Goal: Information Seeking & Learning: Find contact information

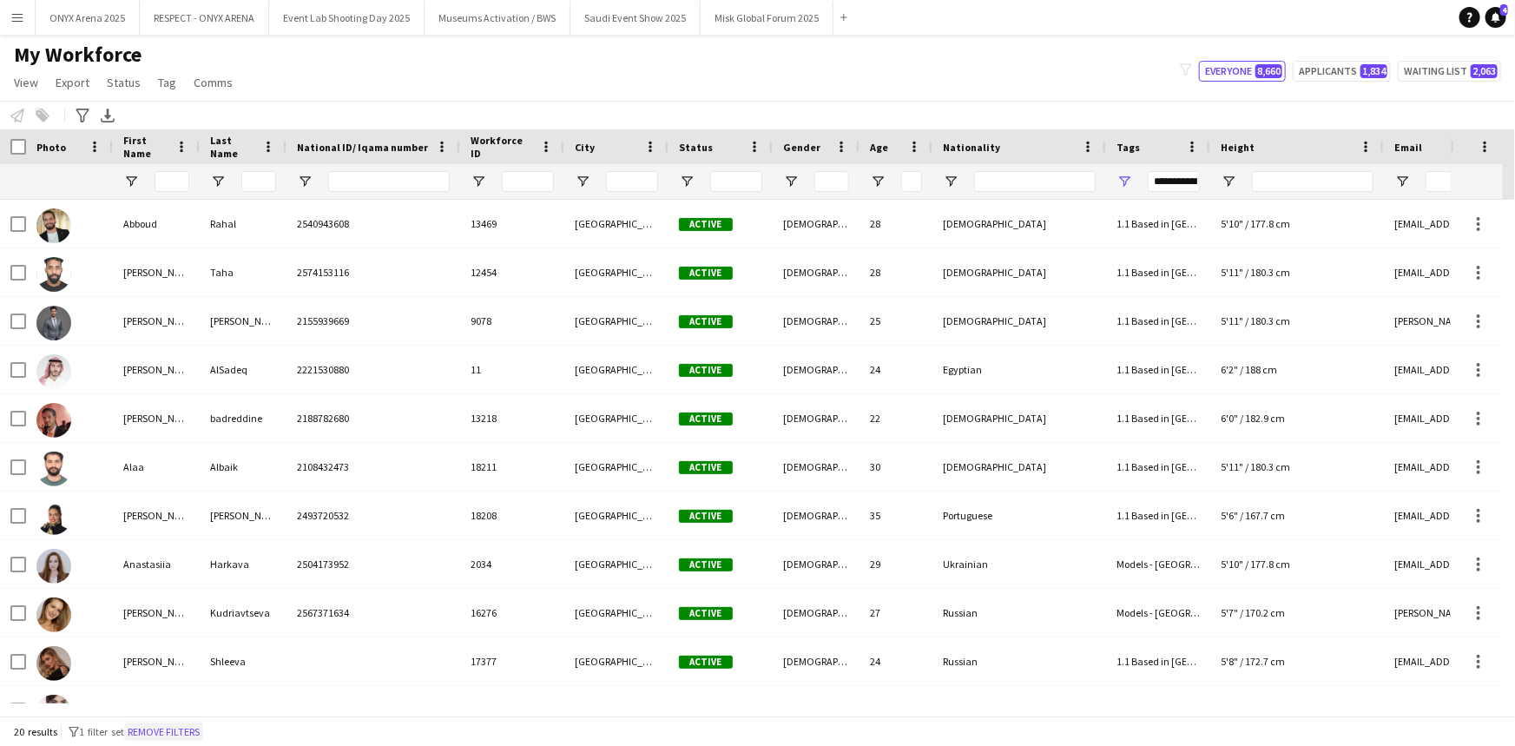
click at [193, 733] on button "Remove filters" at bounding box center [163, 731] width 79 height 19
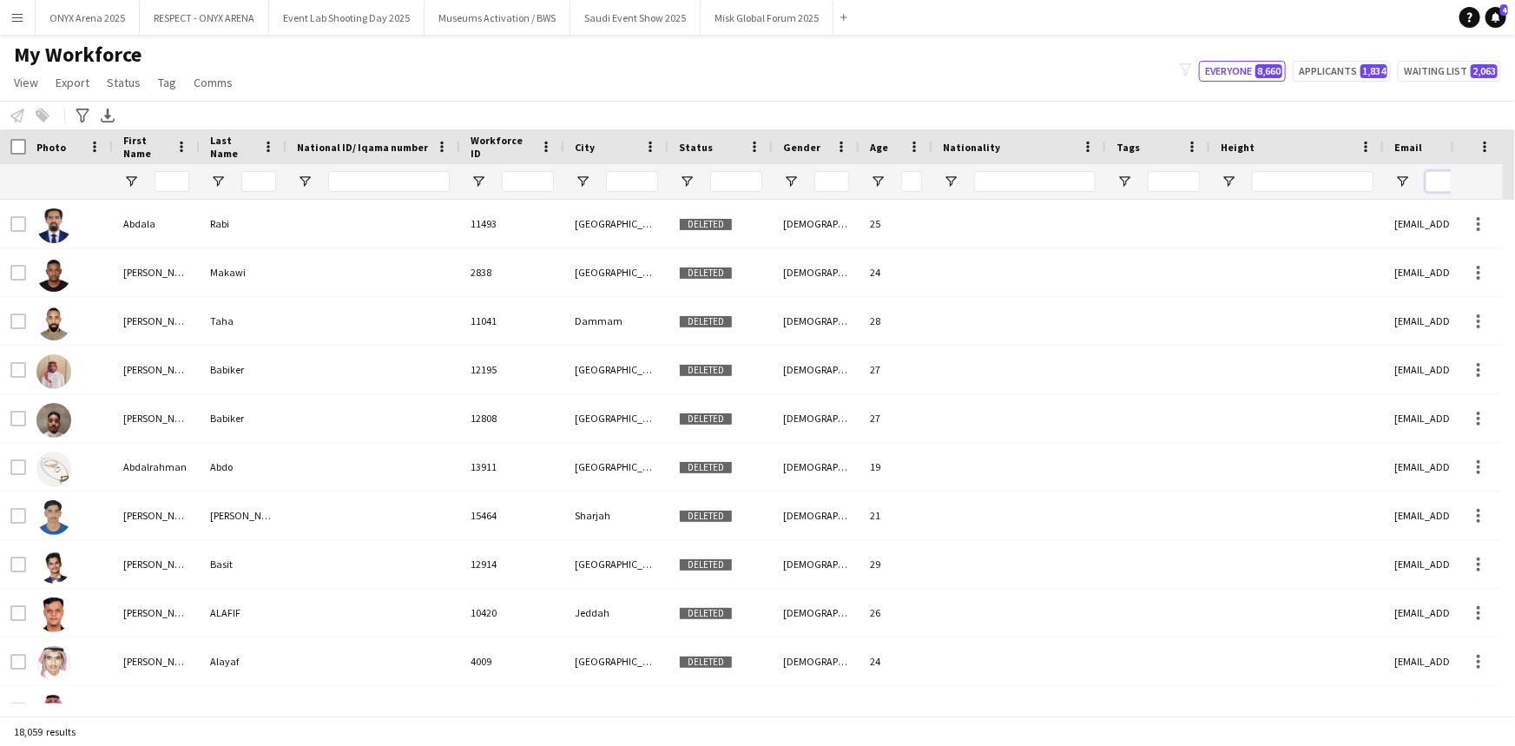
paste input "**********"
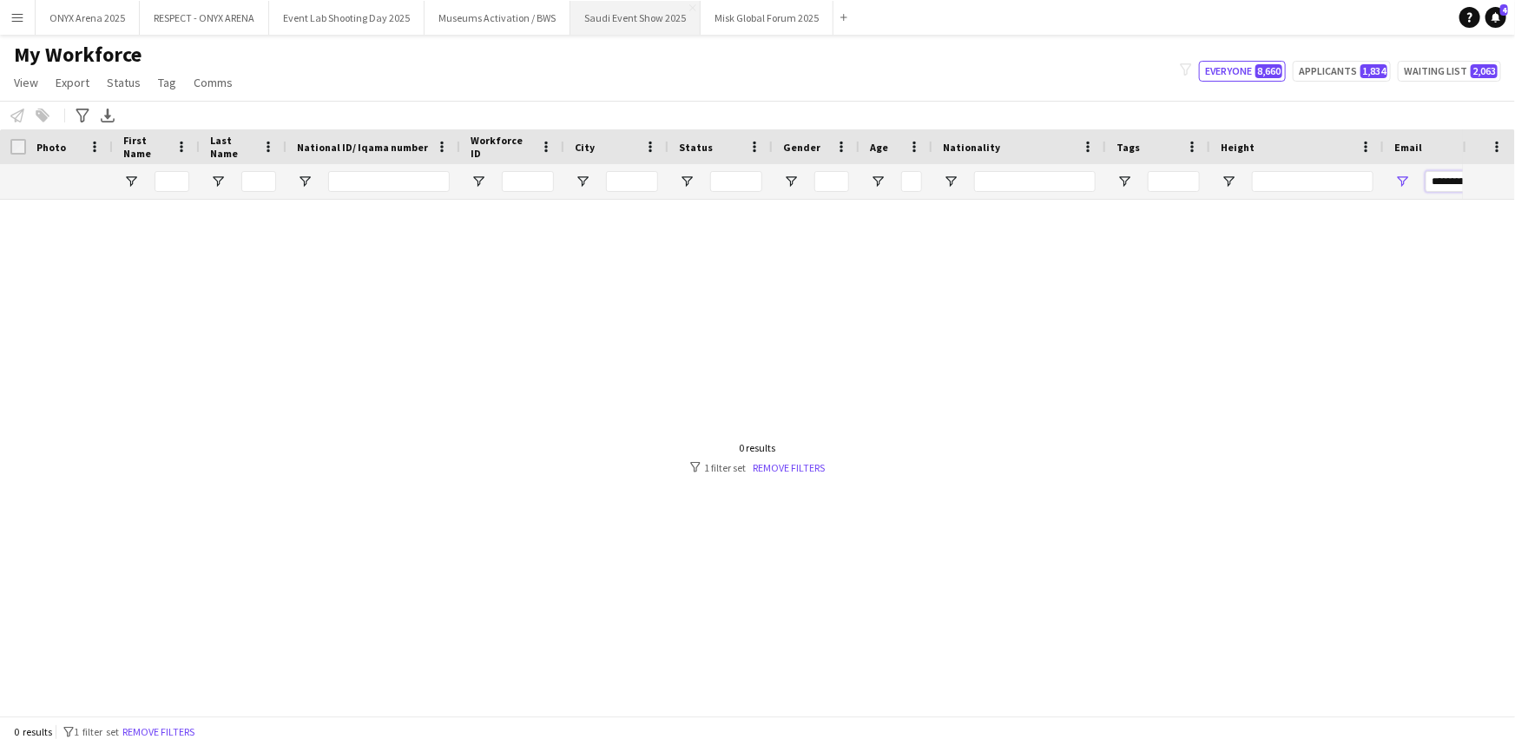
type input "**********"
click at [167, 722] on button "Remove filters" at bounding box center [158, 731] width 79 height 19
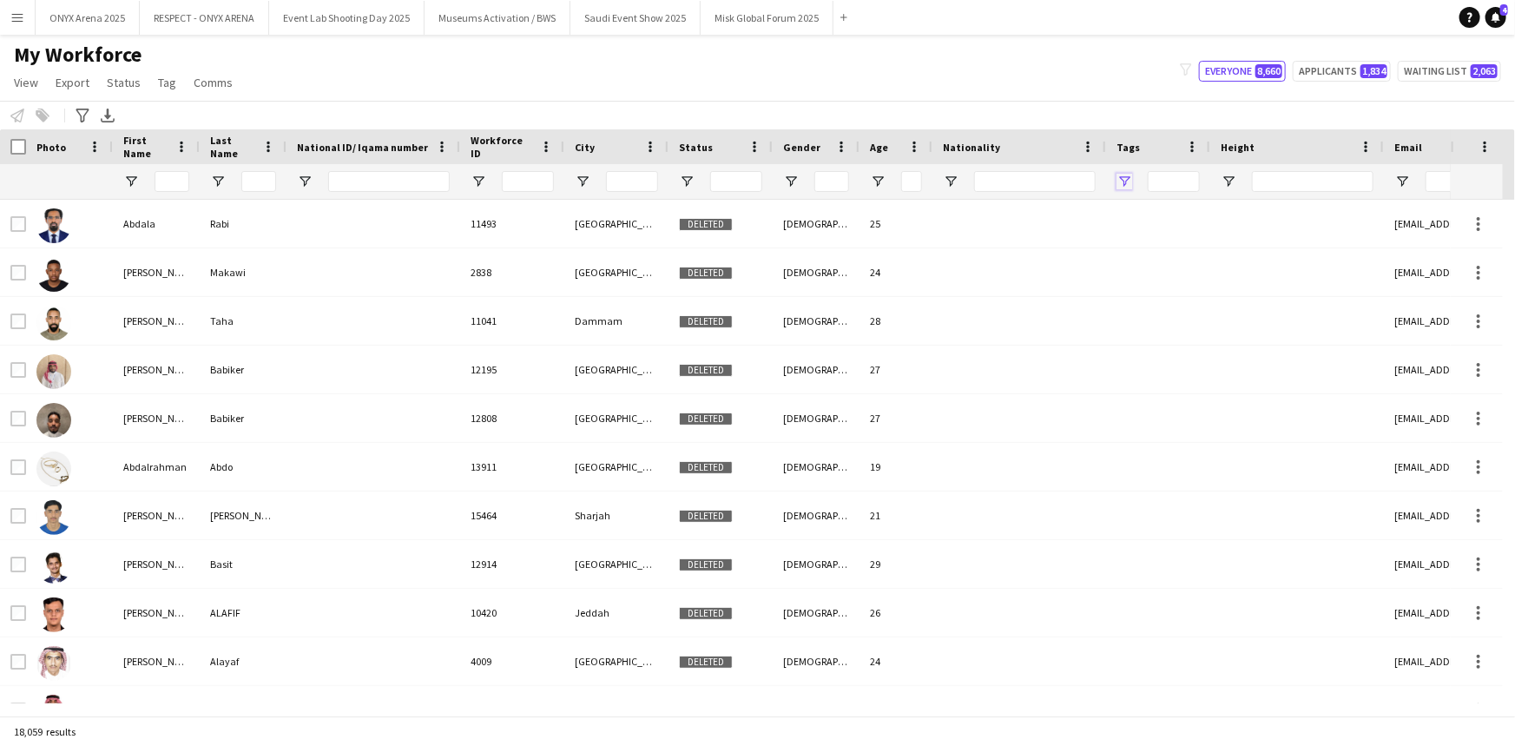
click at [1130, 180] on span "Open Filter Menu" at bounding box center [1124, 182] width 16 height 16
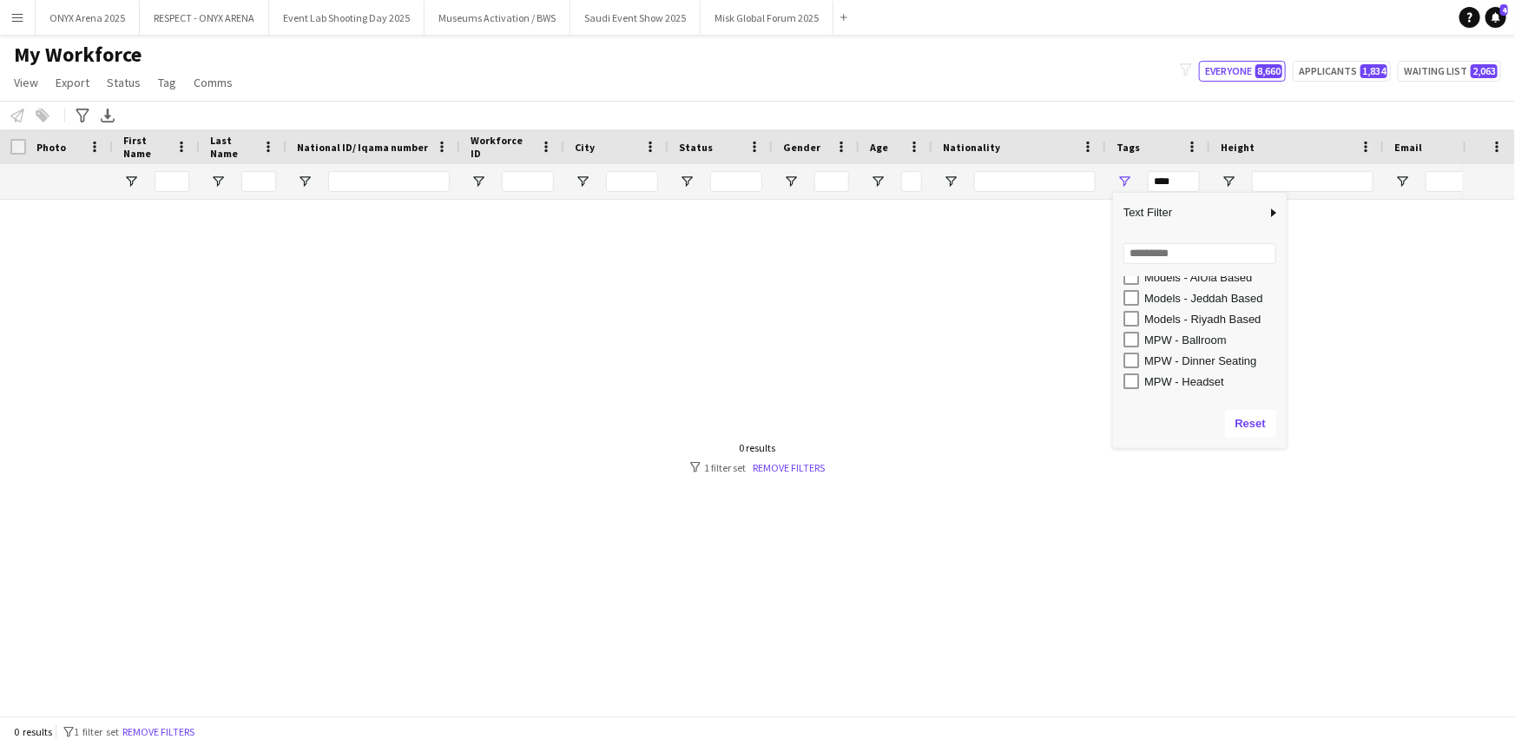
scroll to position [473, 0]
type input "**********"
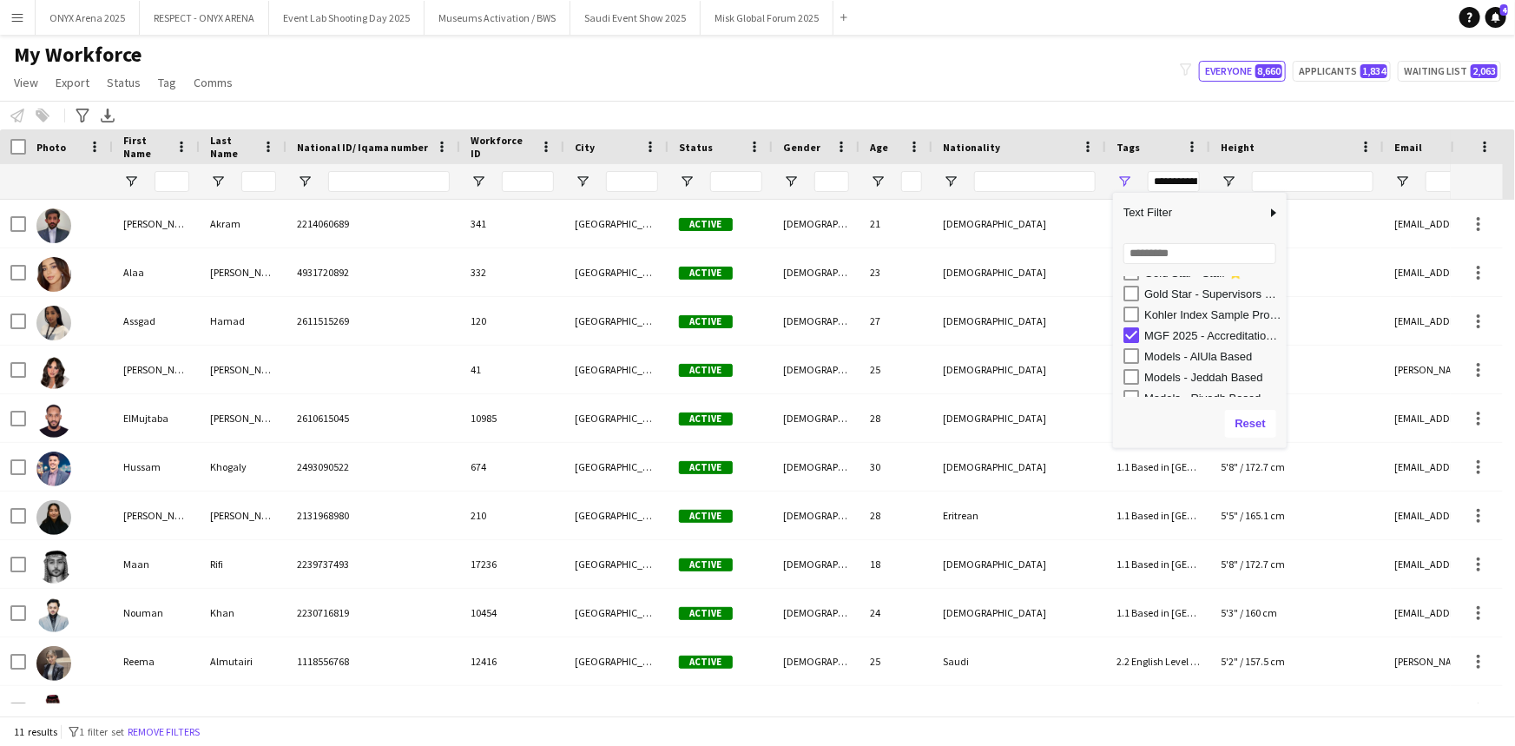
click at [866, 96] on div "My Workforce View Views Default view R4ven New view Update view Delete view Edi…" at bounding box center [757, 71] width 1515 height 59
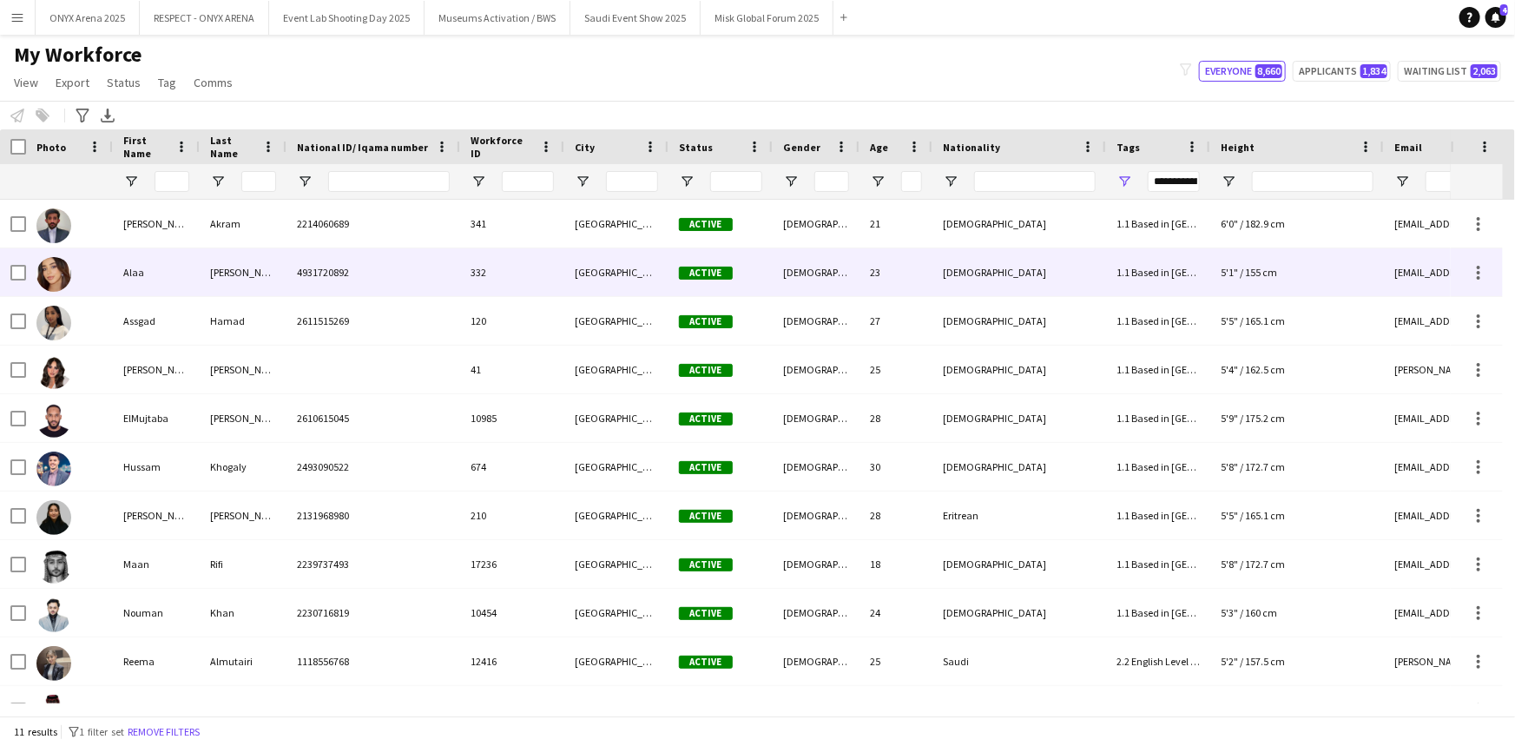
click at [108, 280] on div at bounding box center [69, 272] width 87 height 48
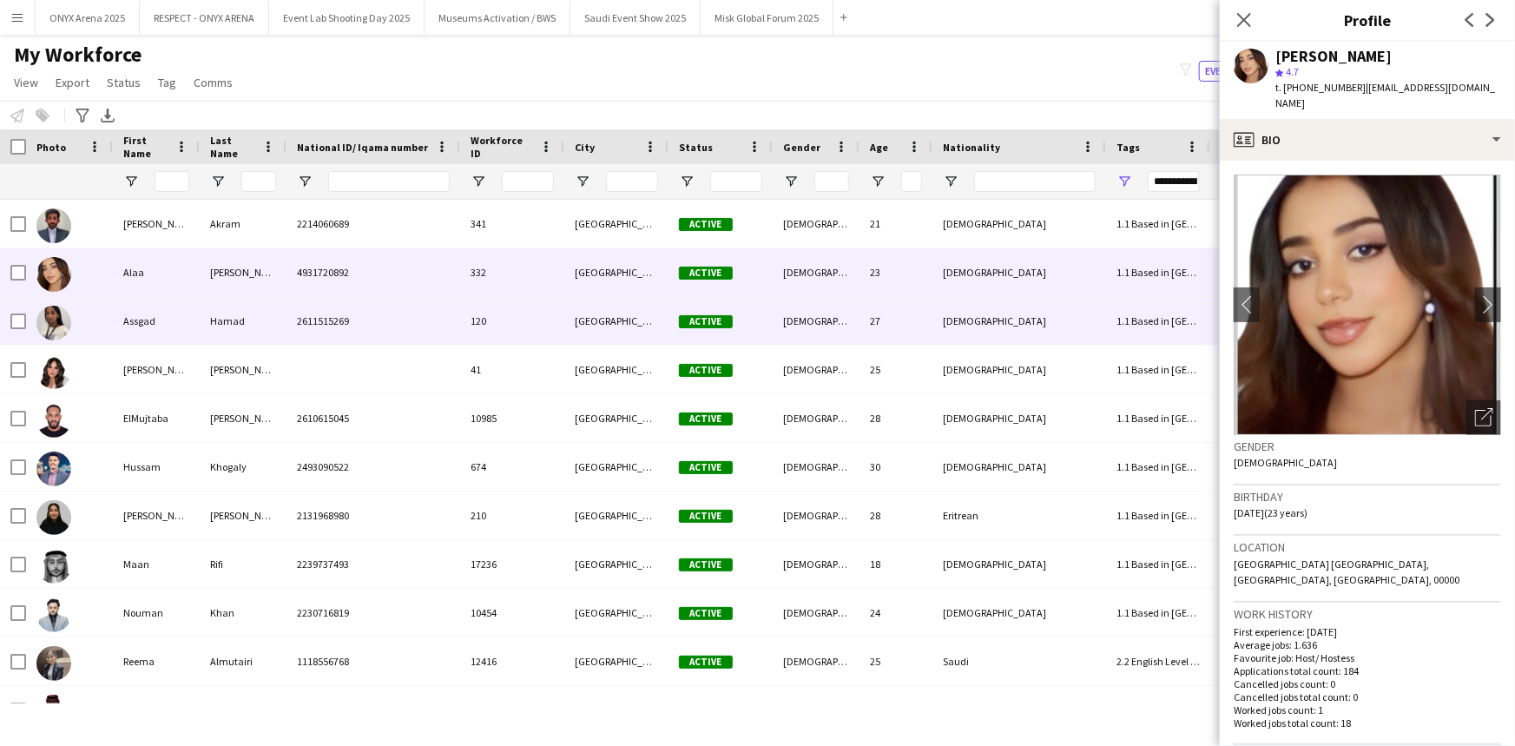
click at [146, 325] on div "Assgad" at bounding box center [156, 321] width 87 height 48
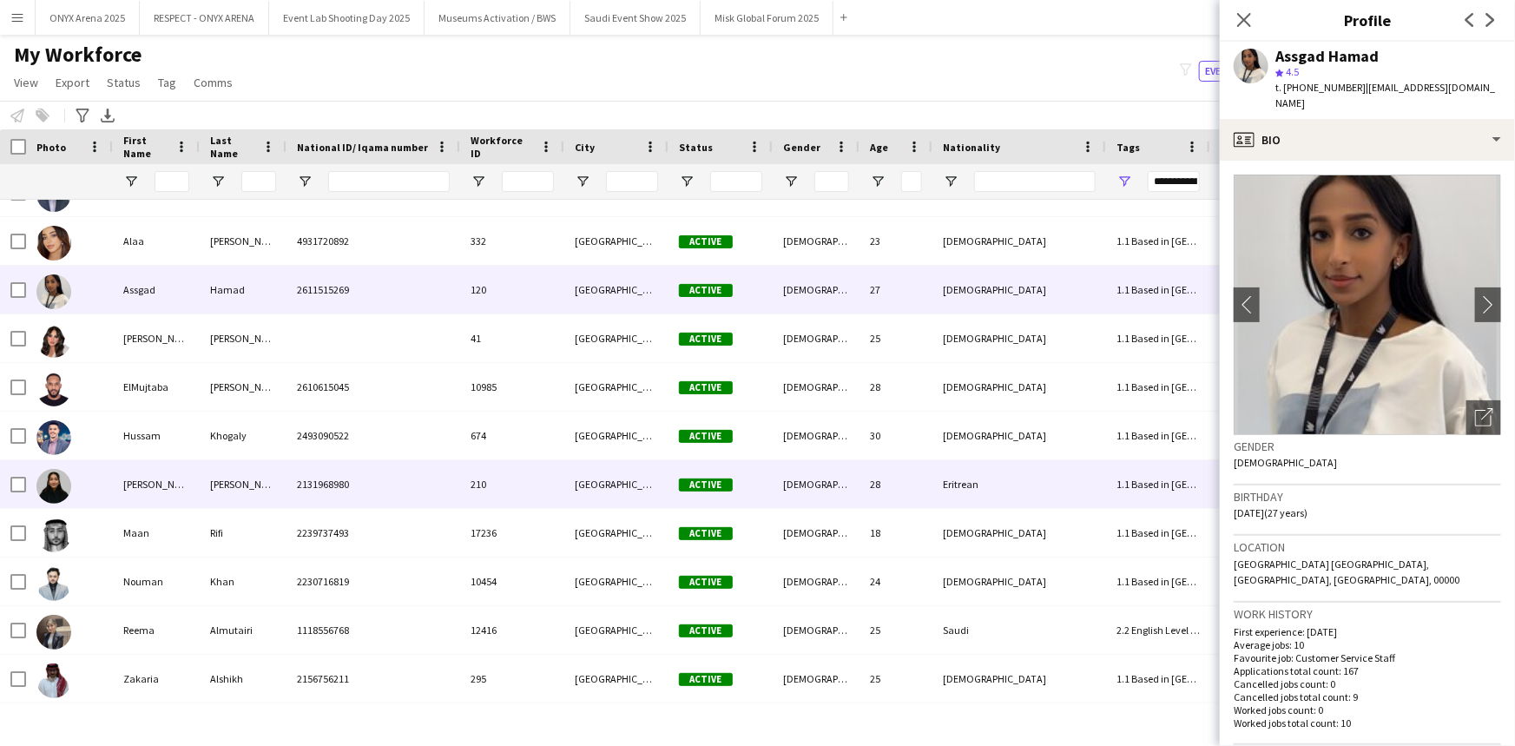
scroll to position [31, 0]
click at [107, 484] on div at bounding box center [69, 484] width 87 height 48
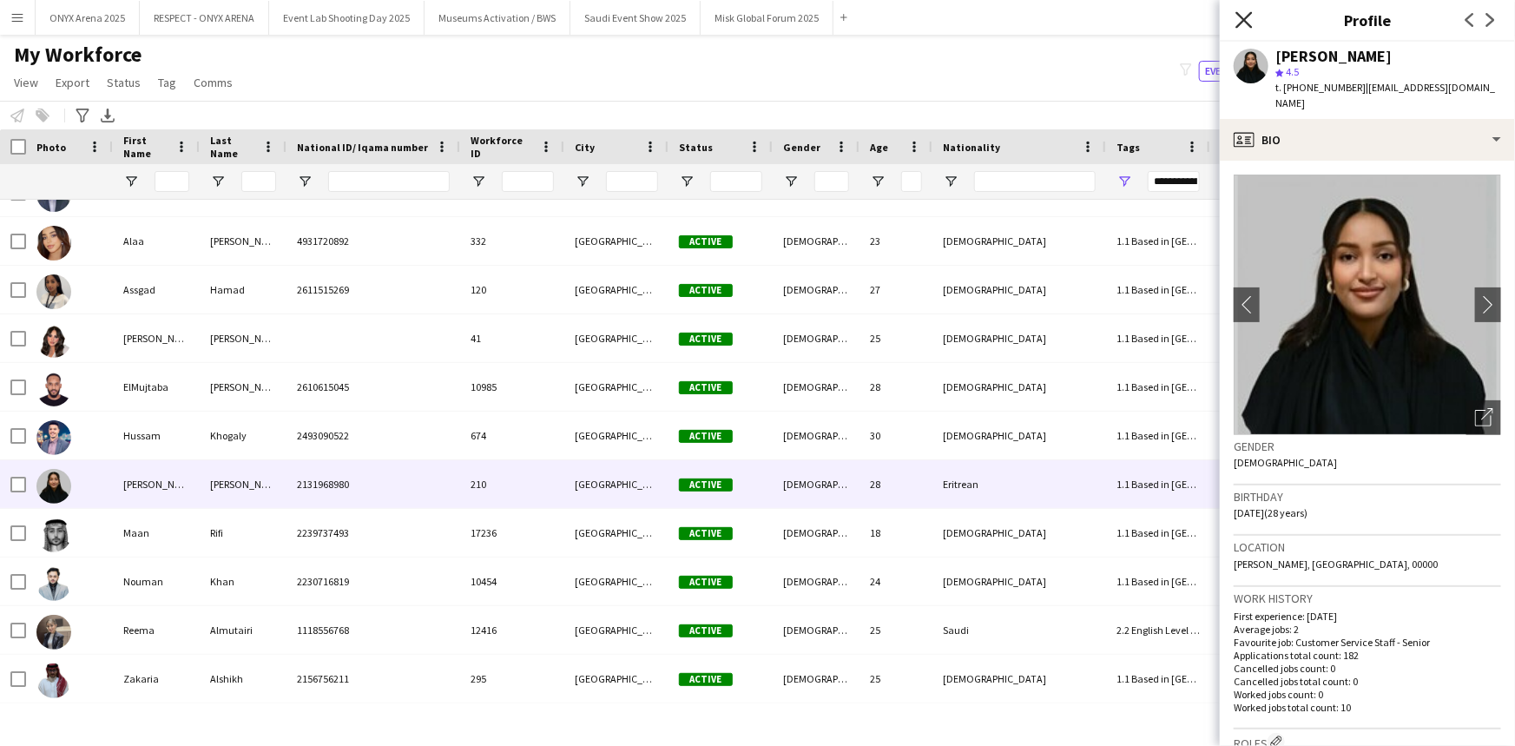
click at [1242, 19] on icon "Close pop-in" at bounding box center [1243, 19] width 16 height 16
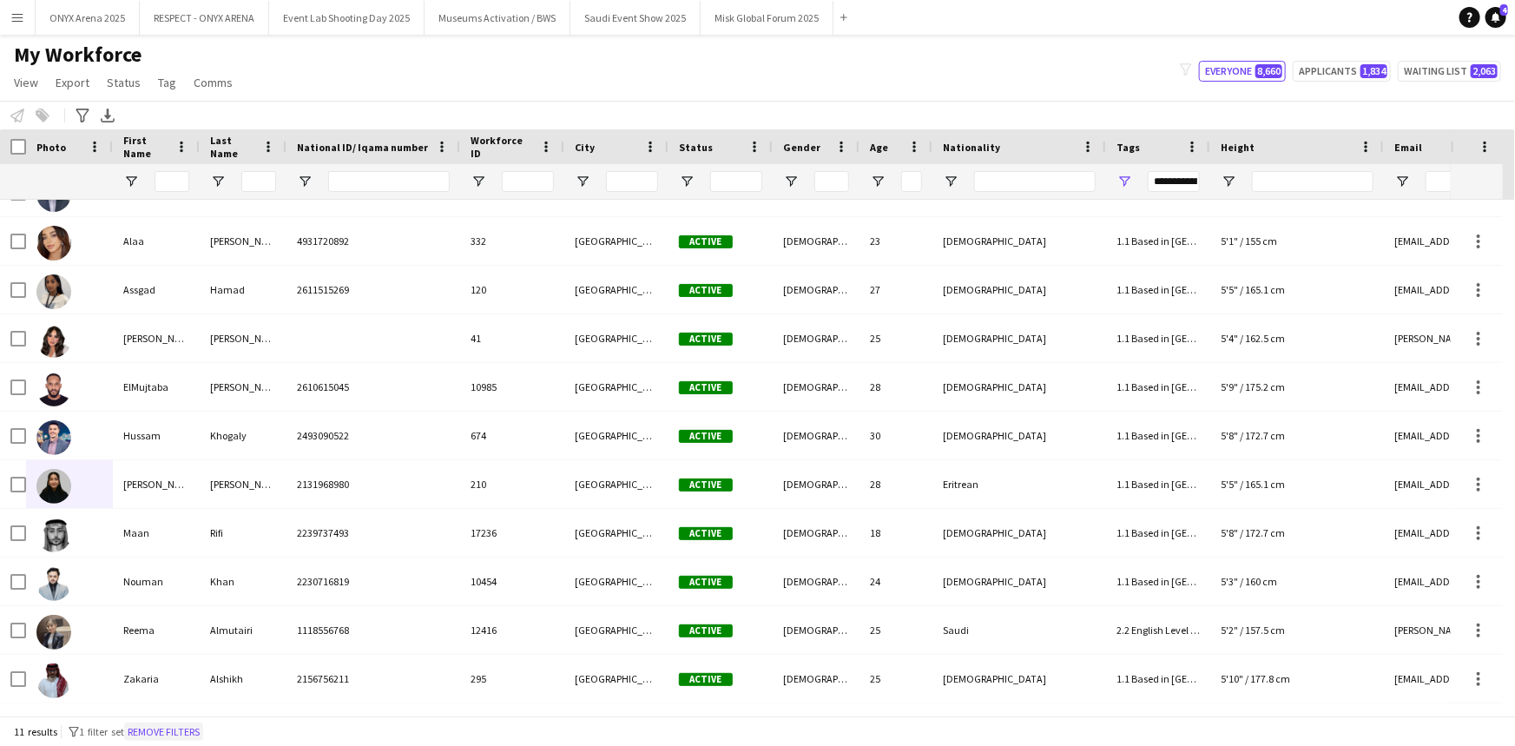
click at [201, 727] on button "Remove filters" at bounding box center [163, 731] width 79 height 19
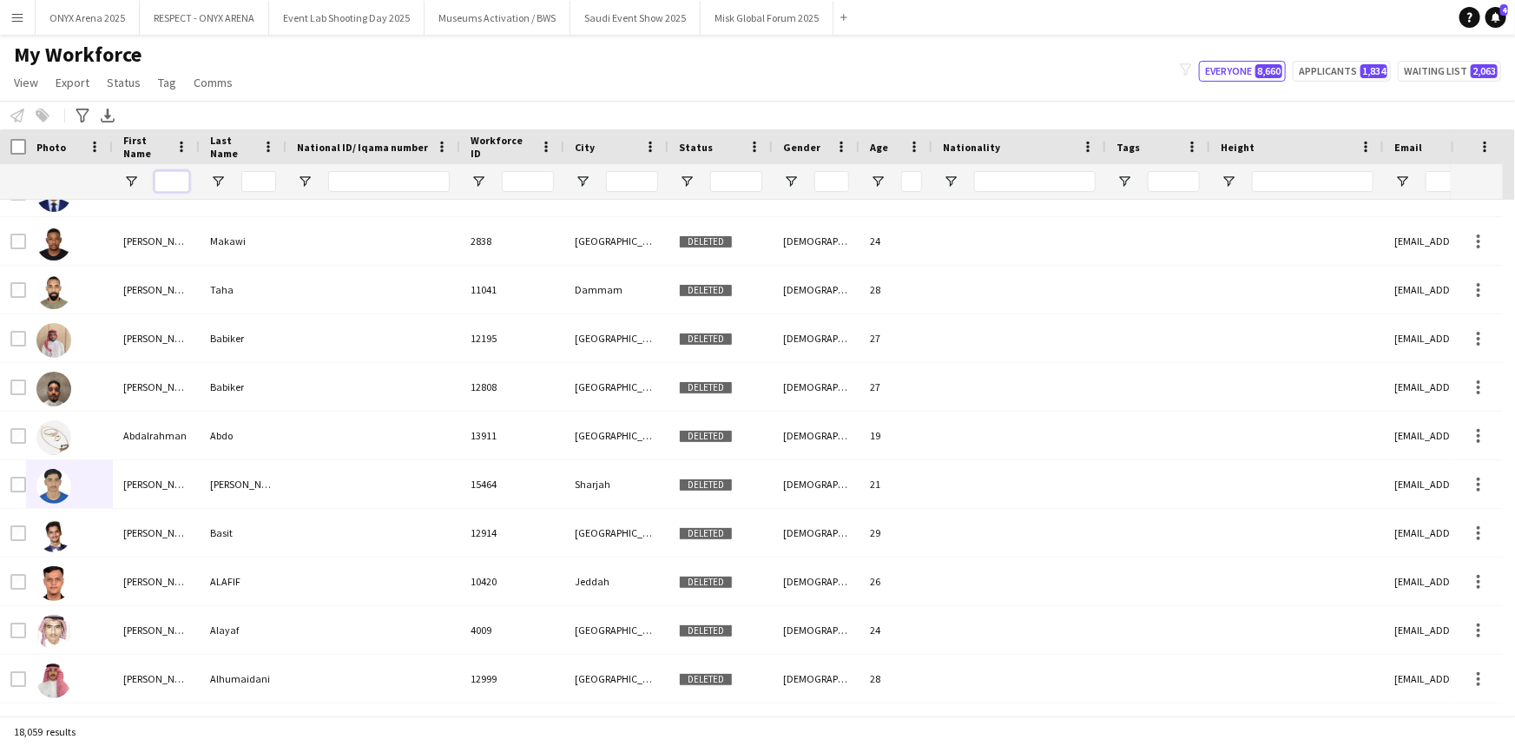
click at [184, 181] on input "First Name Filter Input" at bounding box center [172, 181] width 35 height 21
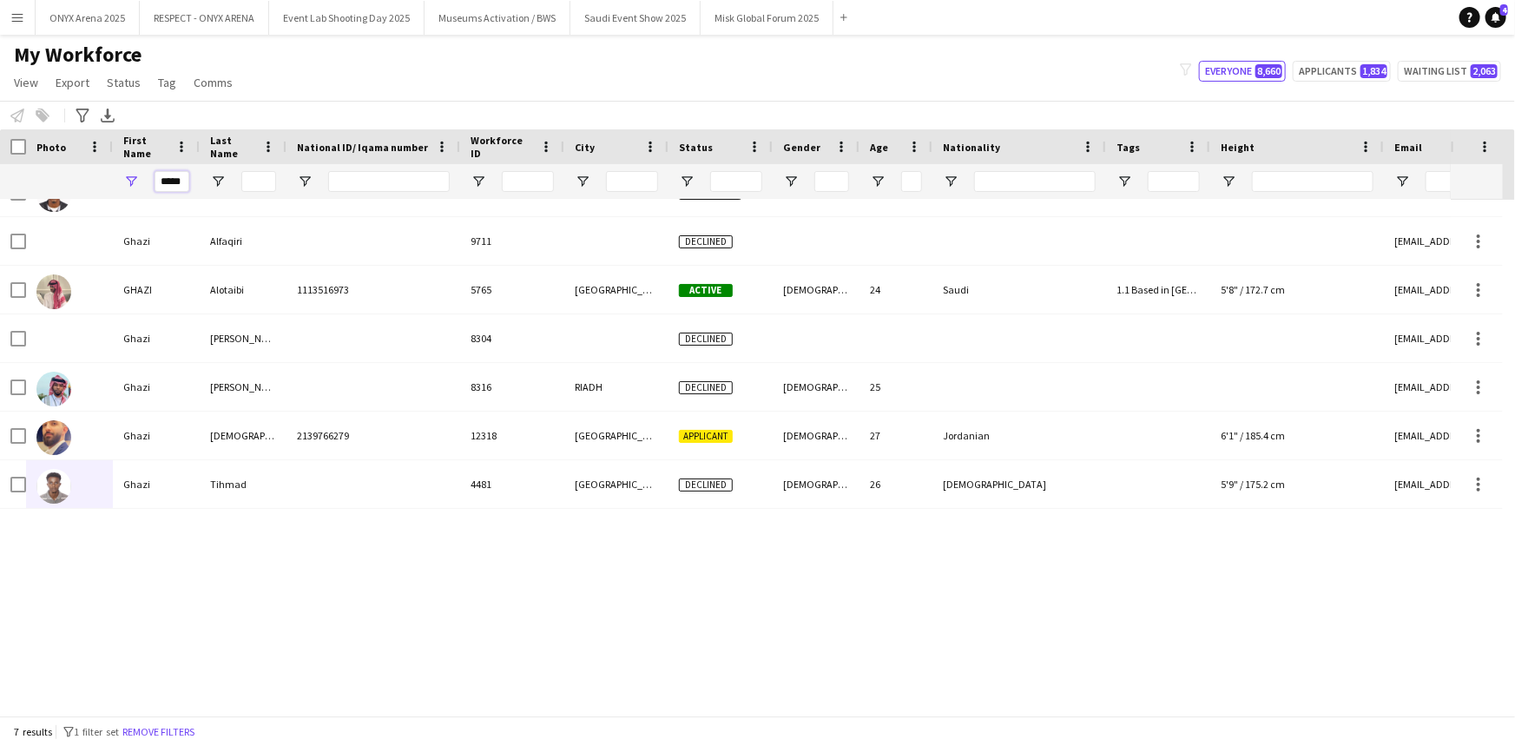
scroll to position [0, 0]
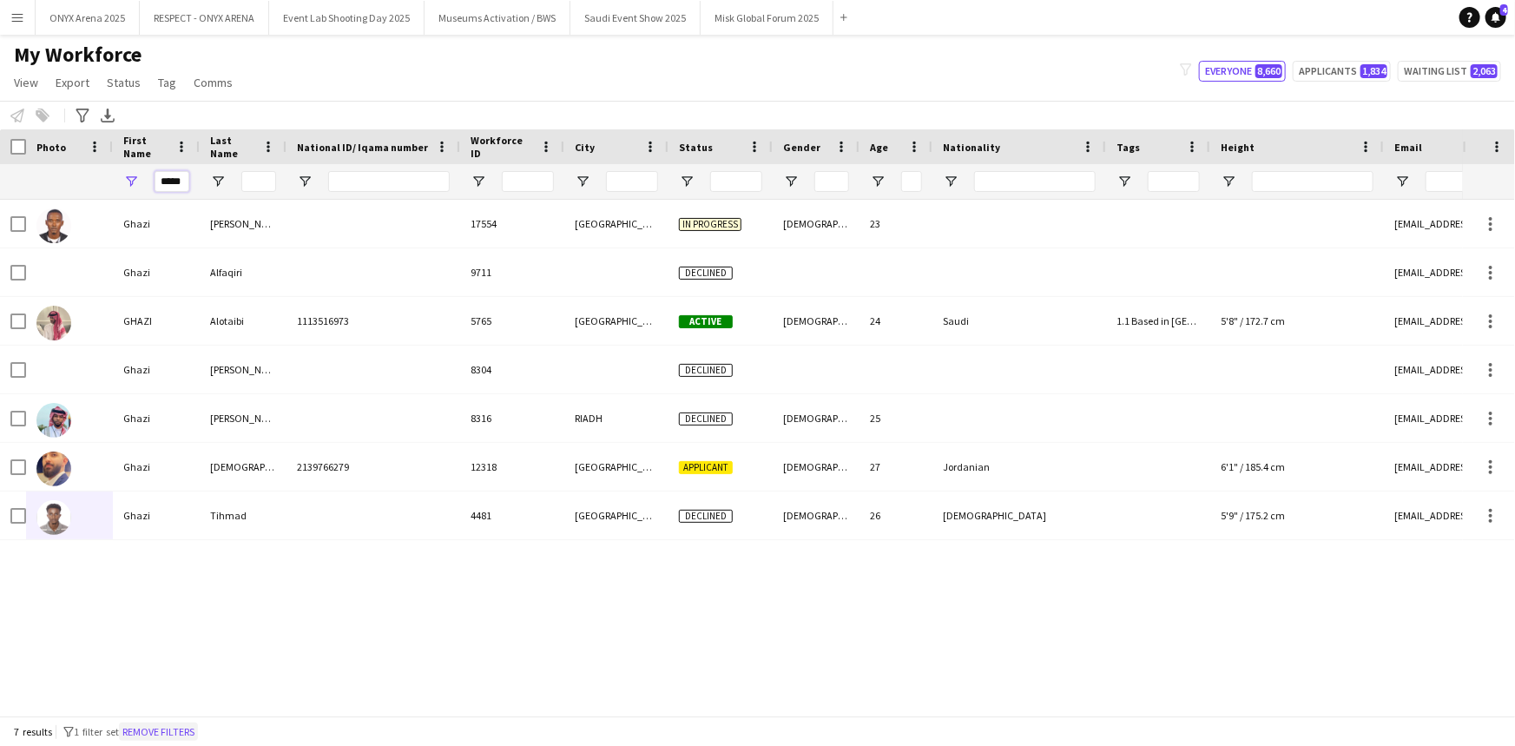
type input "*****"
click at [174, 728] on button "Remove filters" at bounding box center [158, 731] width 79 height 19
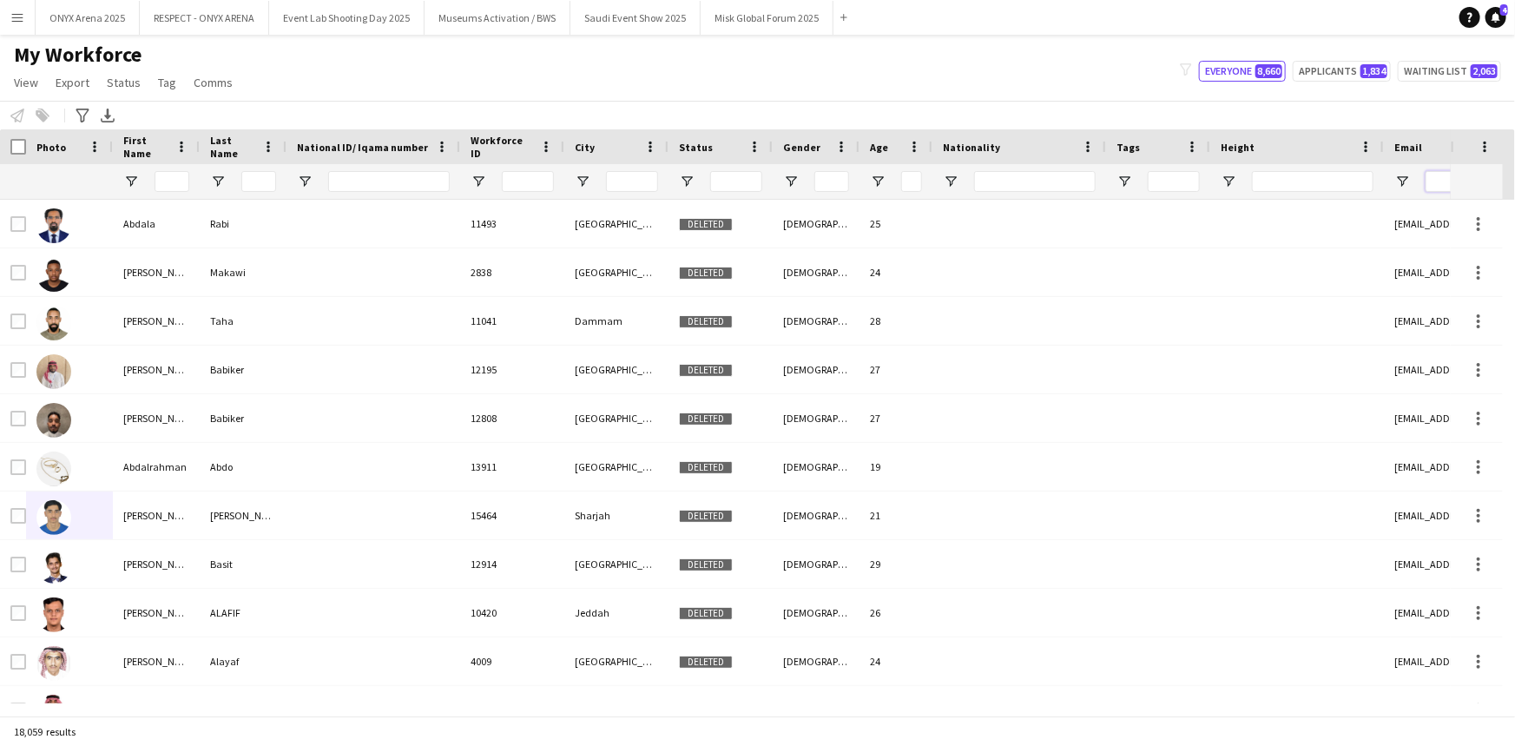
paste input "**********"
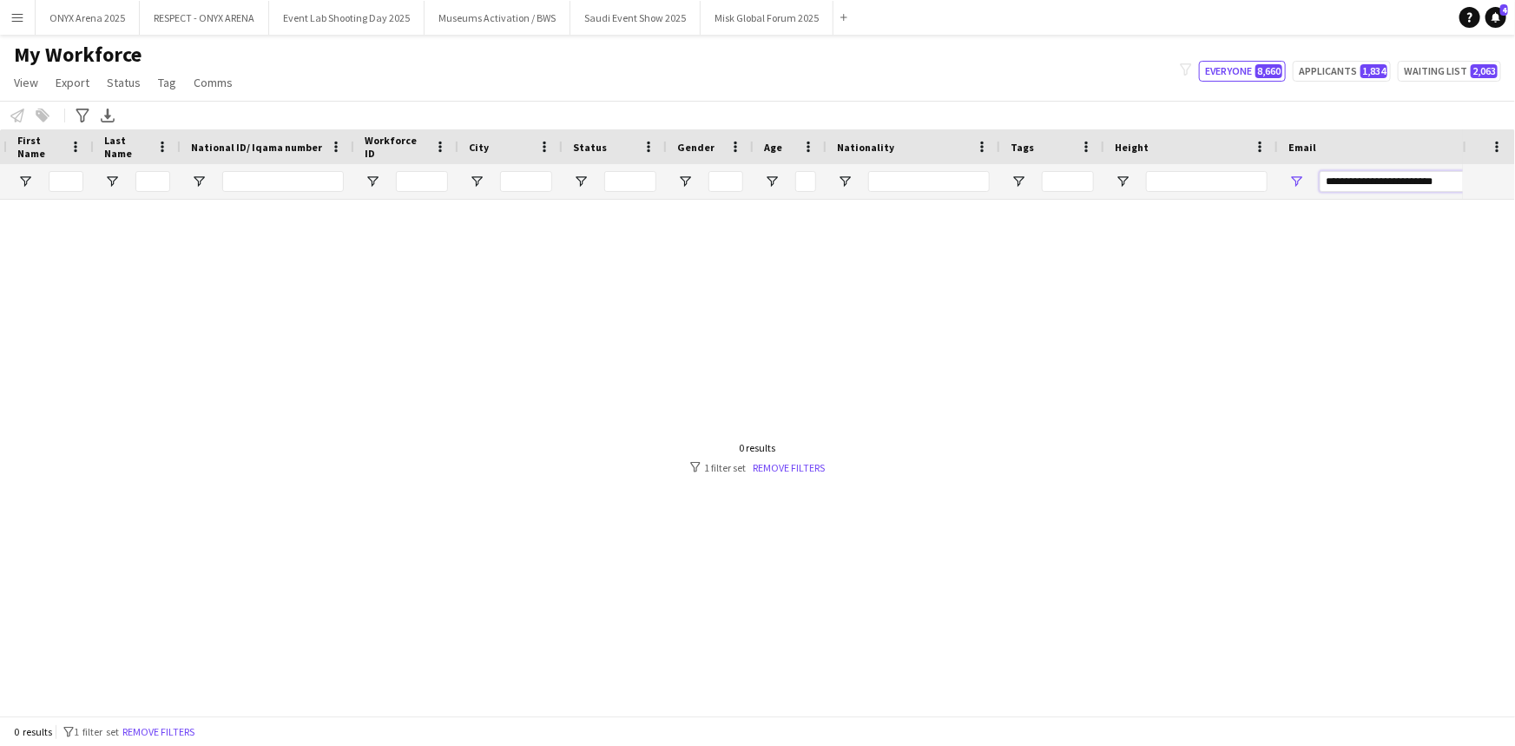
type input "**********"
click at [152, 731] on button "Remove filters" at bounding box center [158, 731] width 79 height 19
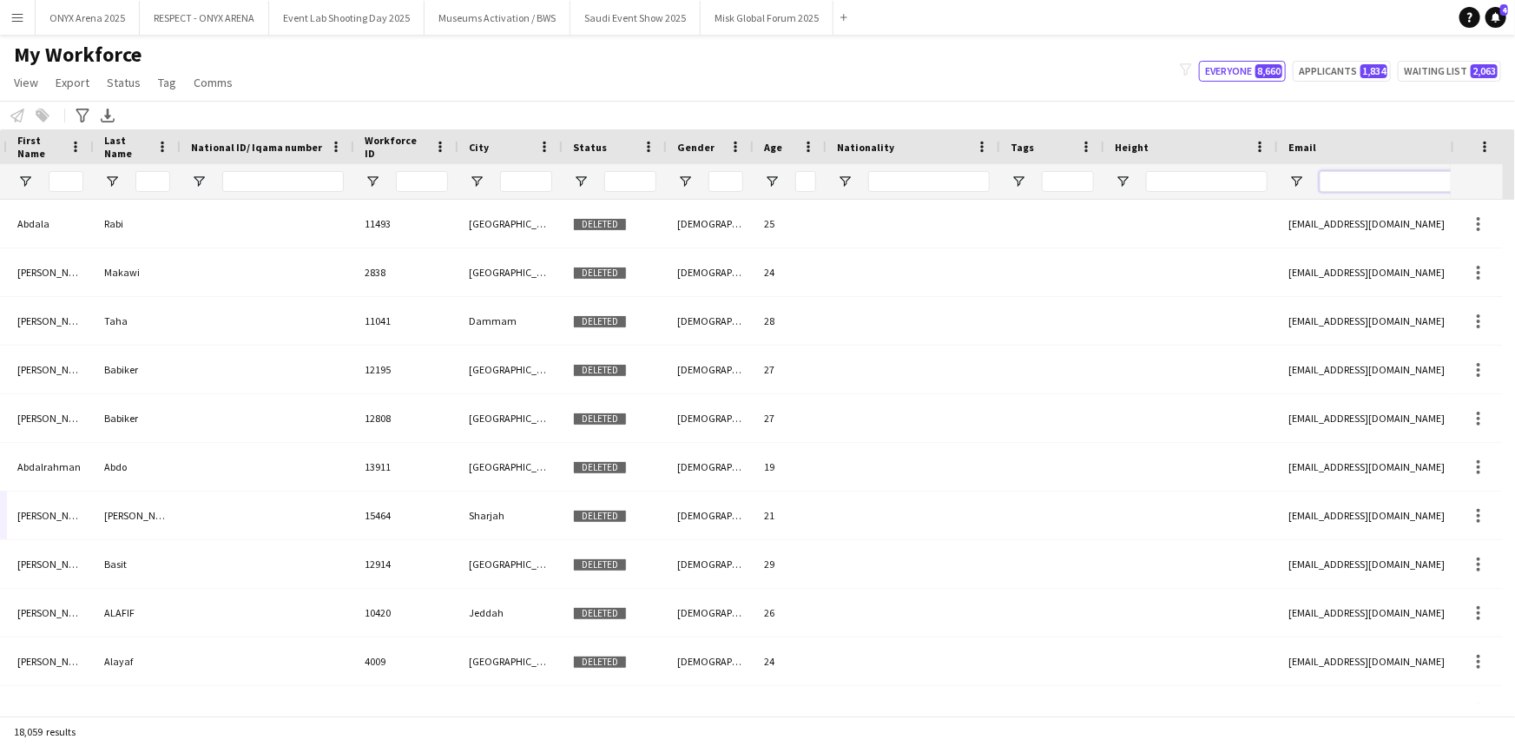
click at [1380, 186] on input "Email Filter Input" at bounding box center [1467, 181] width 295 height 21
paste input "**********"
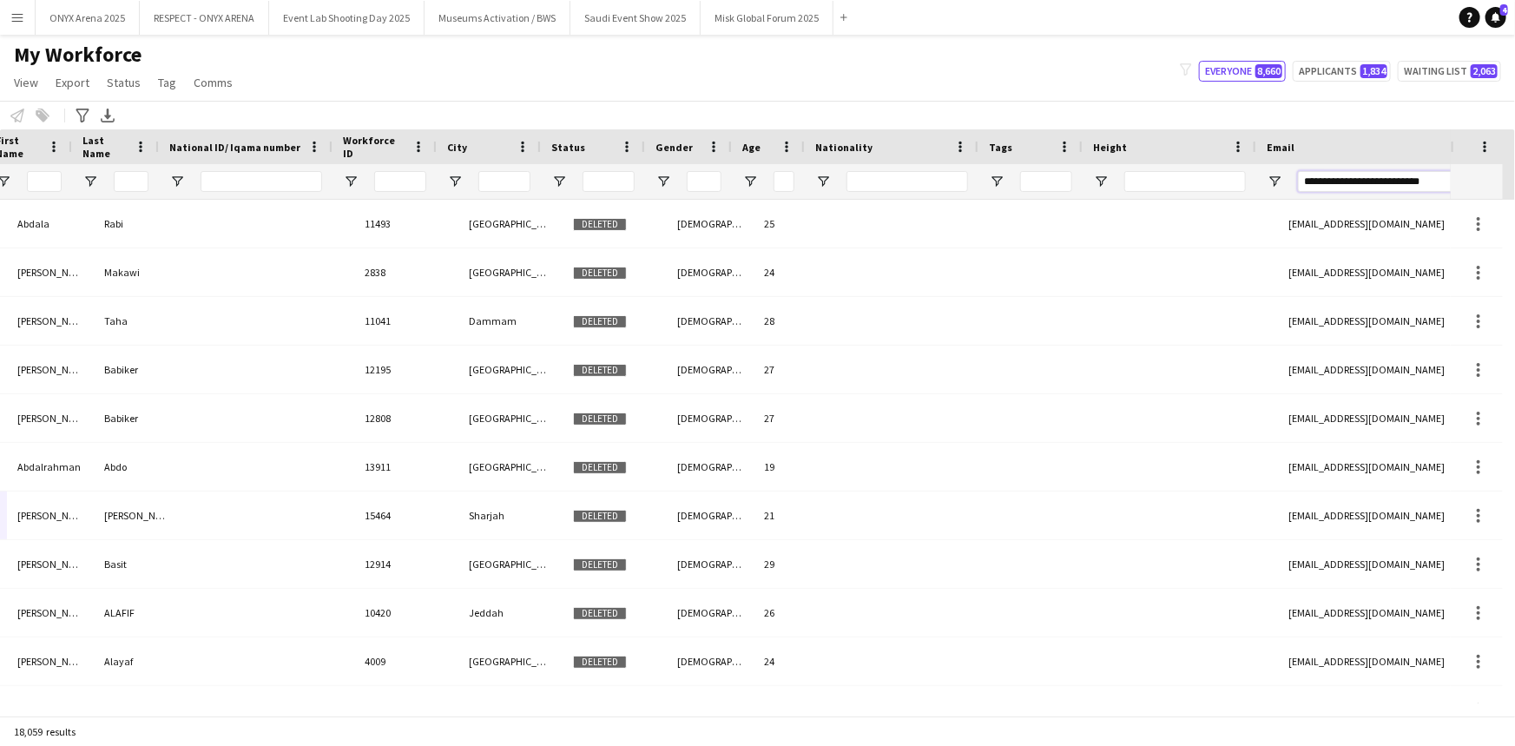
scroll to position [0, 128]
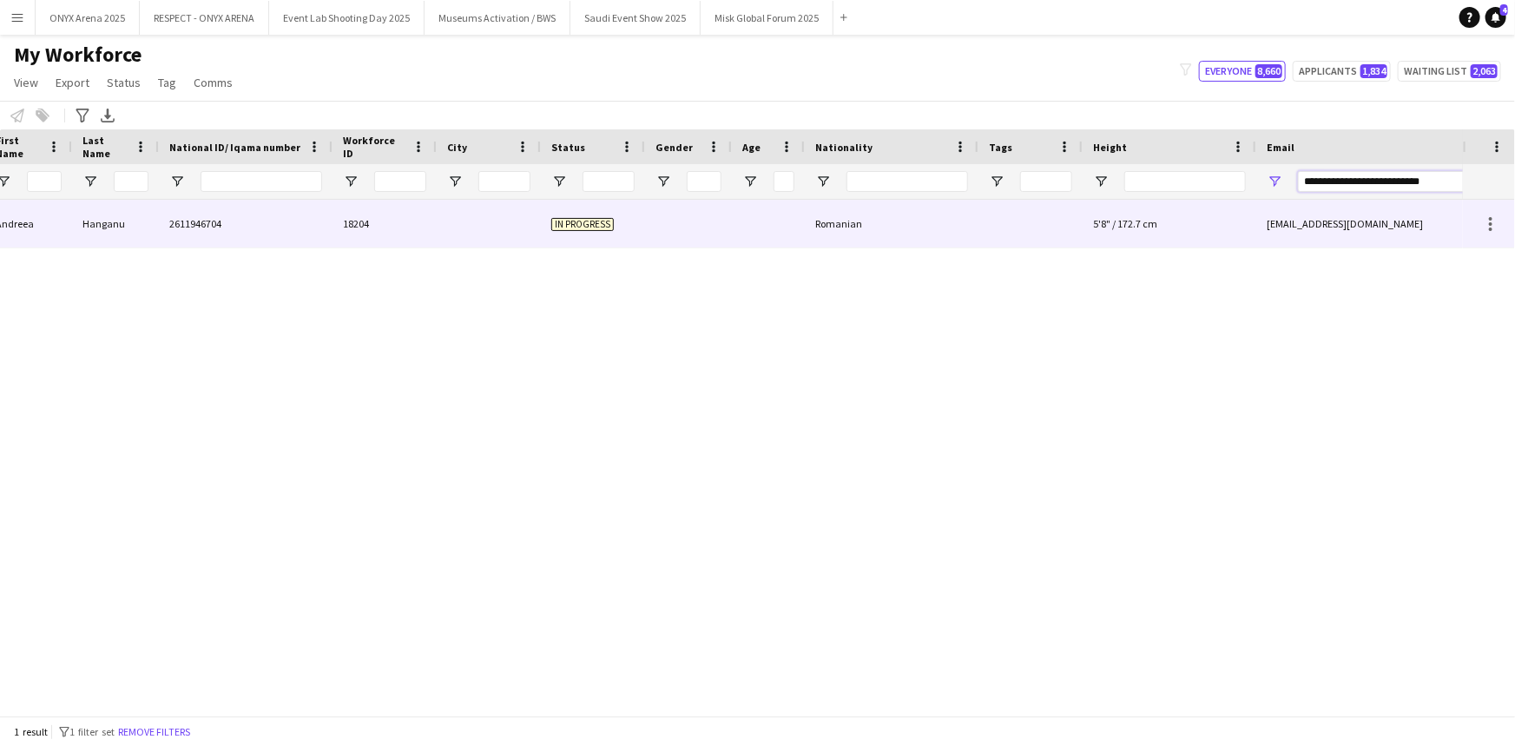
type input "**********"
click at [523, 230] on div at bounding box center [489, 224] width 104 height 48
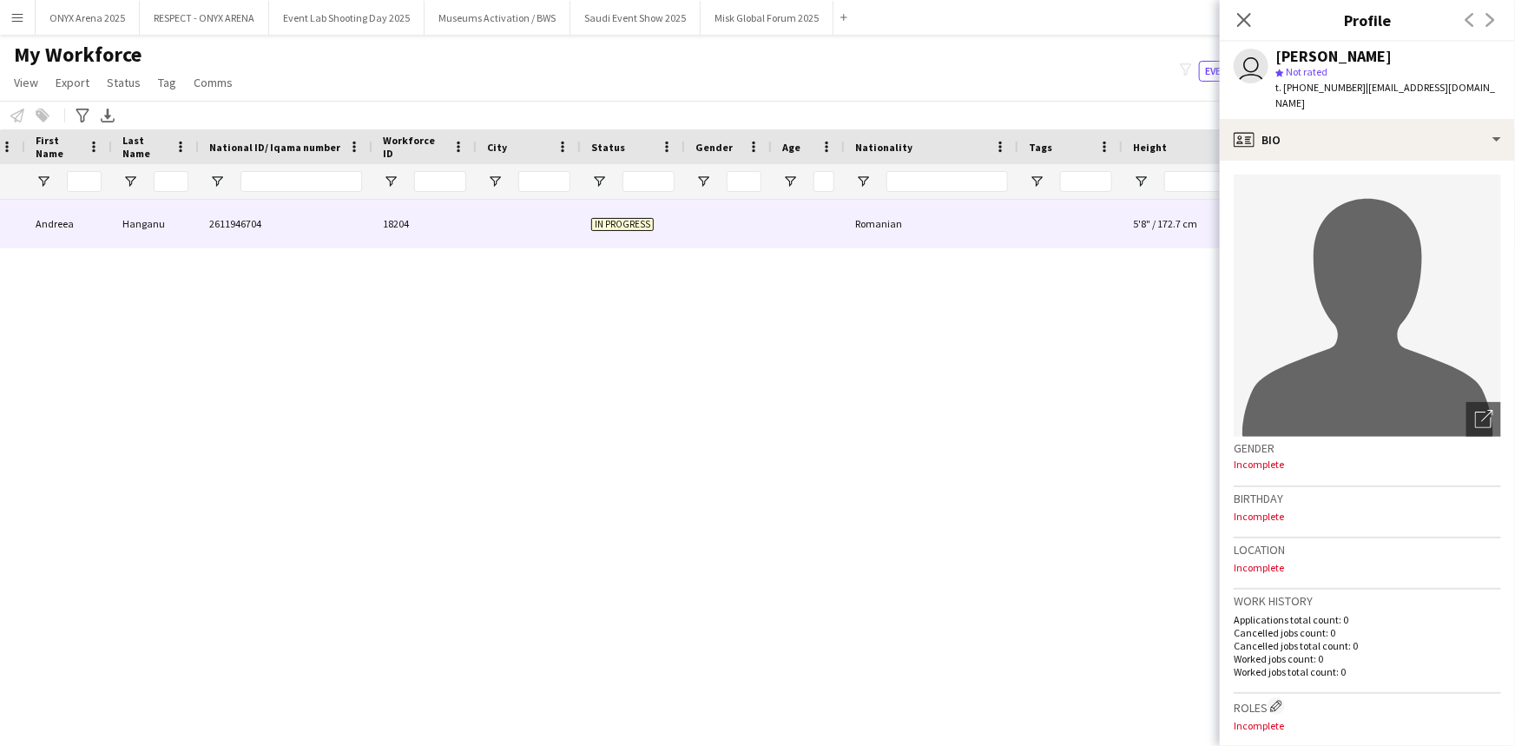
scroll to position [0, 0]
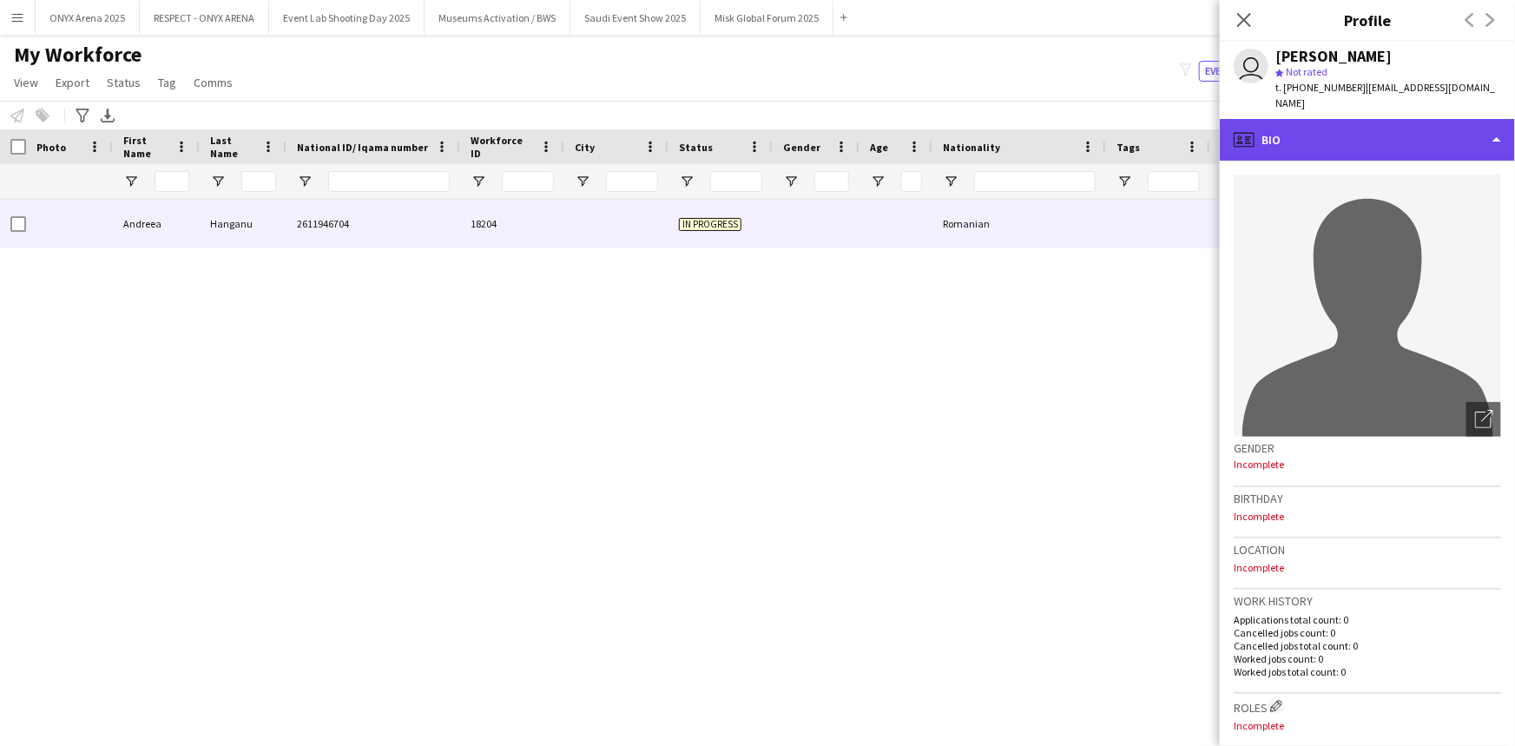
click at [1346, 135] on div "profile Bio" at bounding box center [1367, 140] width 295 height 42
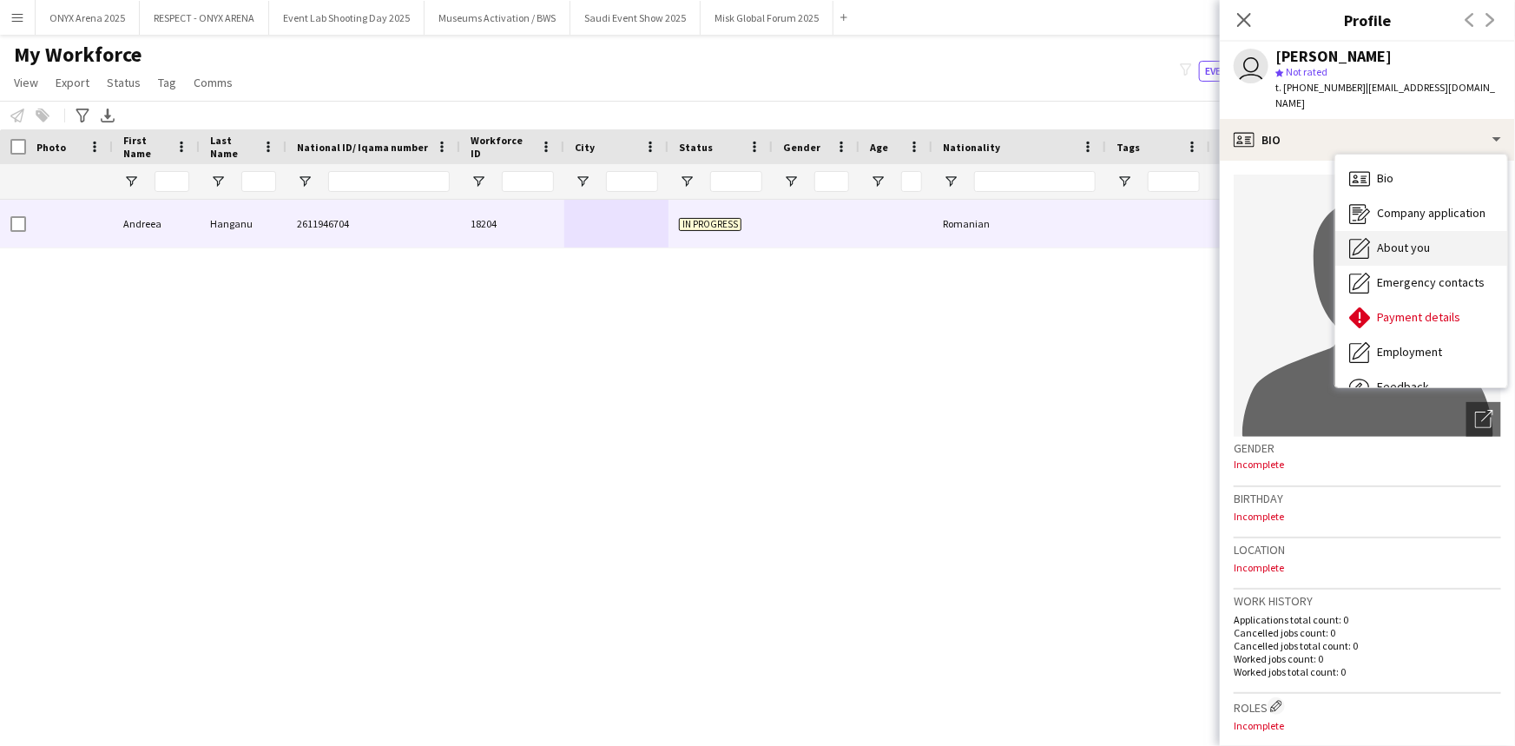
click at [1387, 237] on div "About you About you" at bounding box center [1421, 248] width 172 height 35
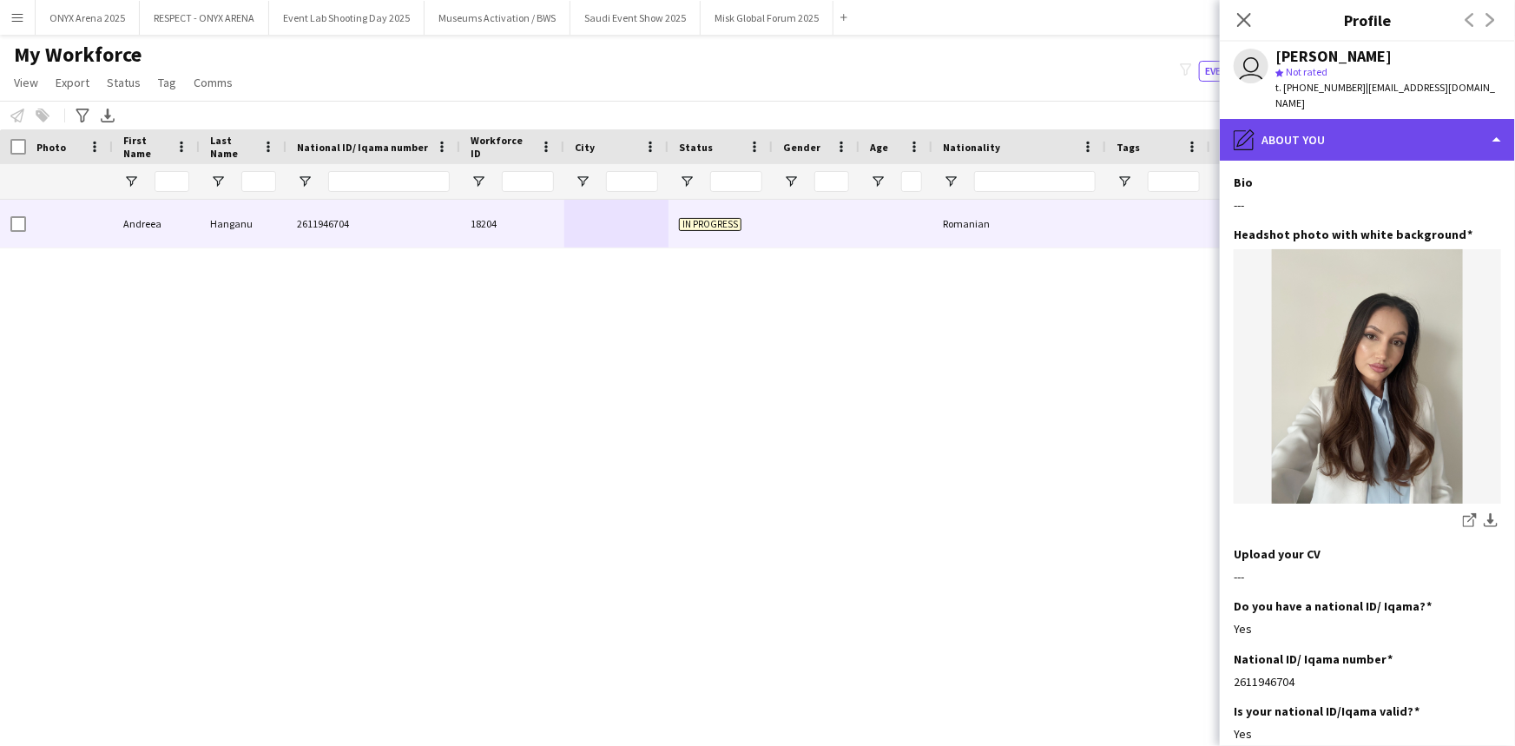
click at [1360, 146] on div "pencil4 About you" at bounding box center [1367, 140] width 295 height 42
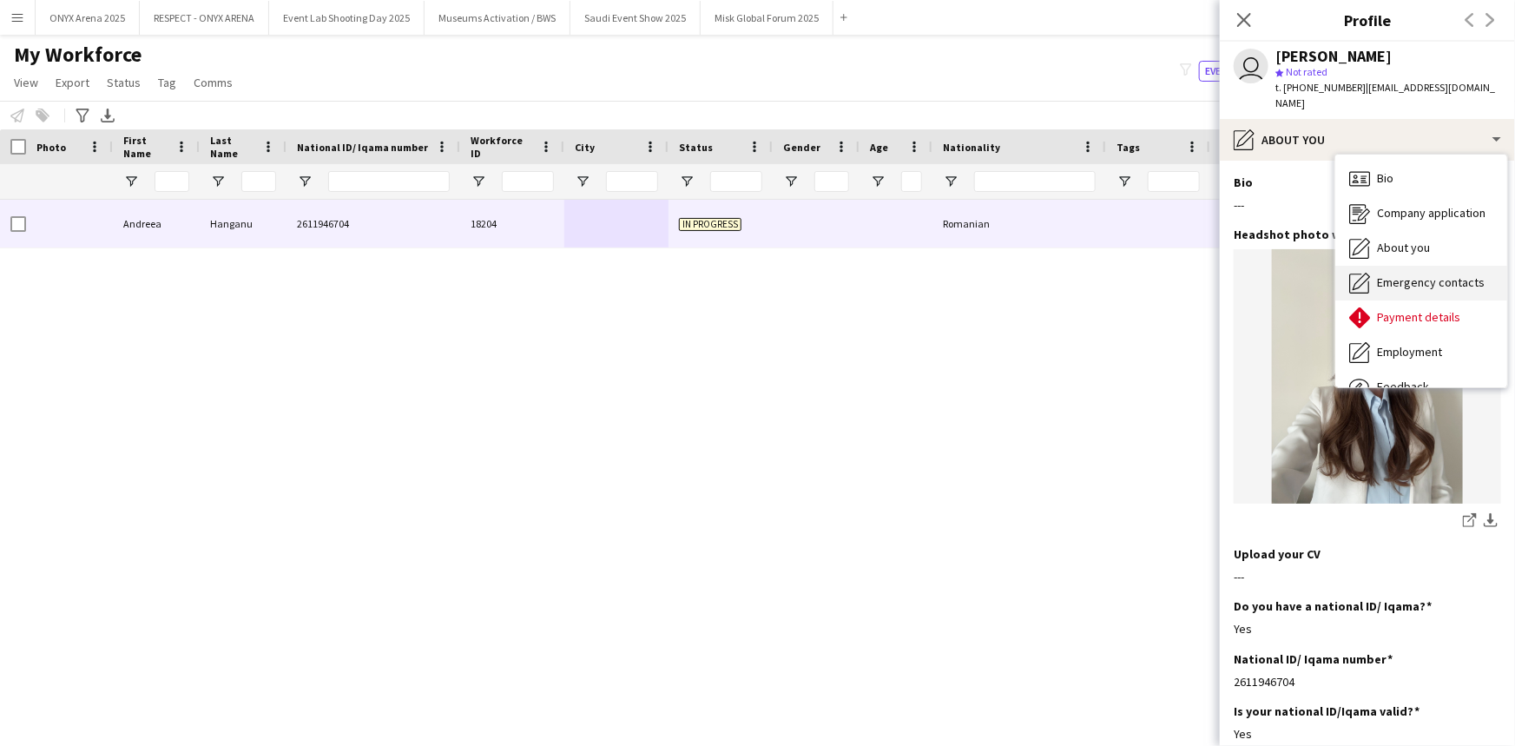
click at [1378, 287] on span "Emergency contacts" at bounding box center [1431, 282] width 108 height 16
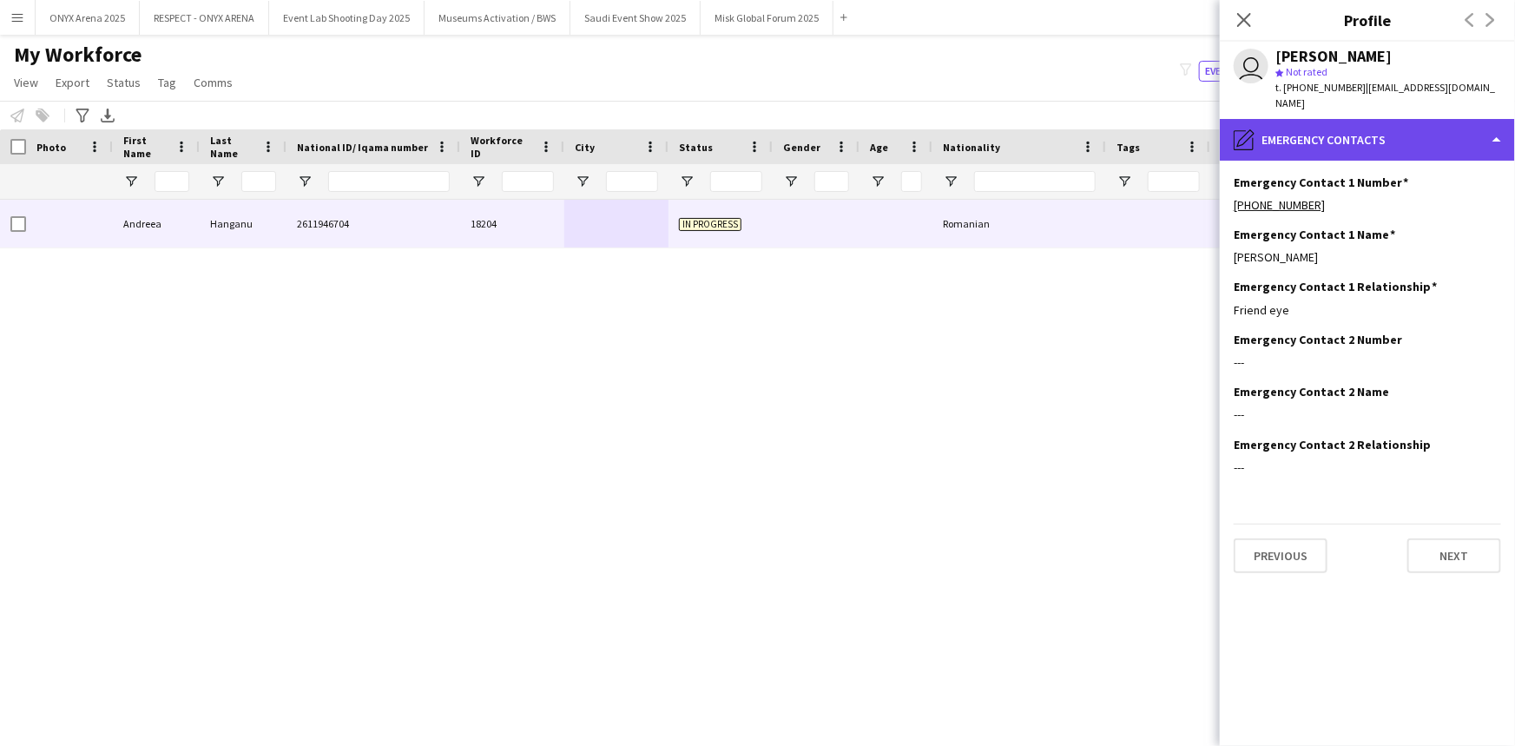
click at [1341, 135] on div "pencil4 Emergency contacts" at bounding box center [1367, 140] width 295 height 42
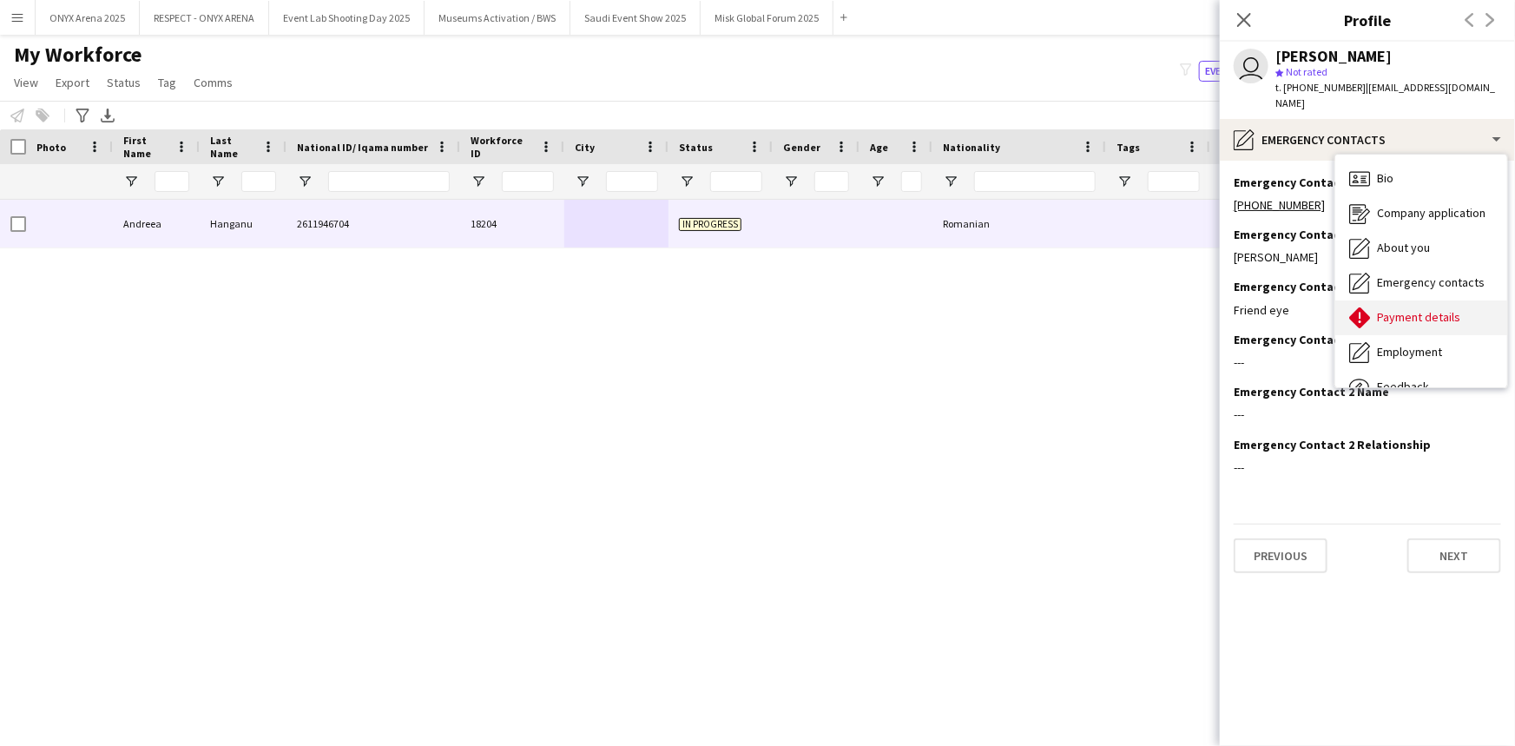
click at [1372, 313] on div "Payment details Payment details" at bounding box center [1421, 317] width 172 height 35
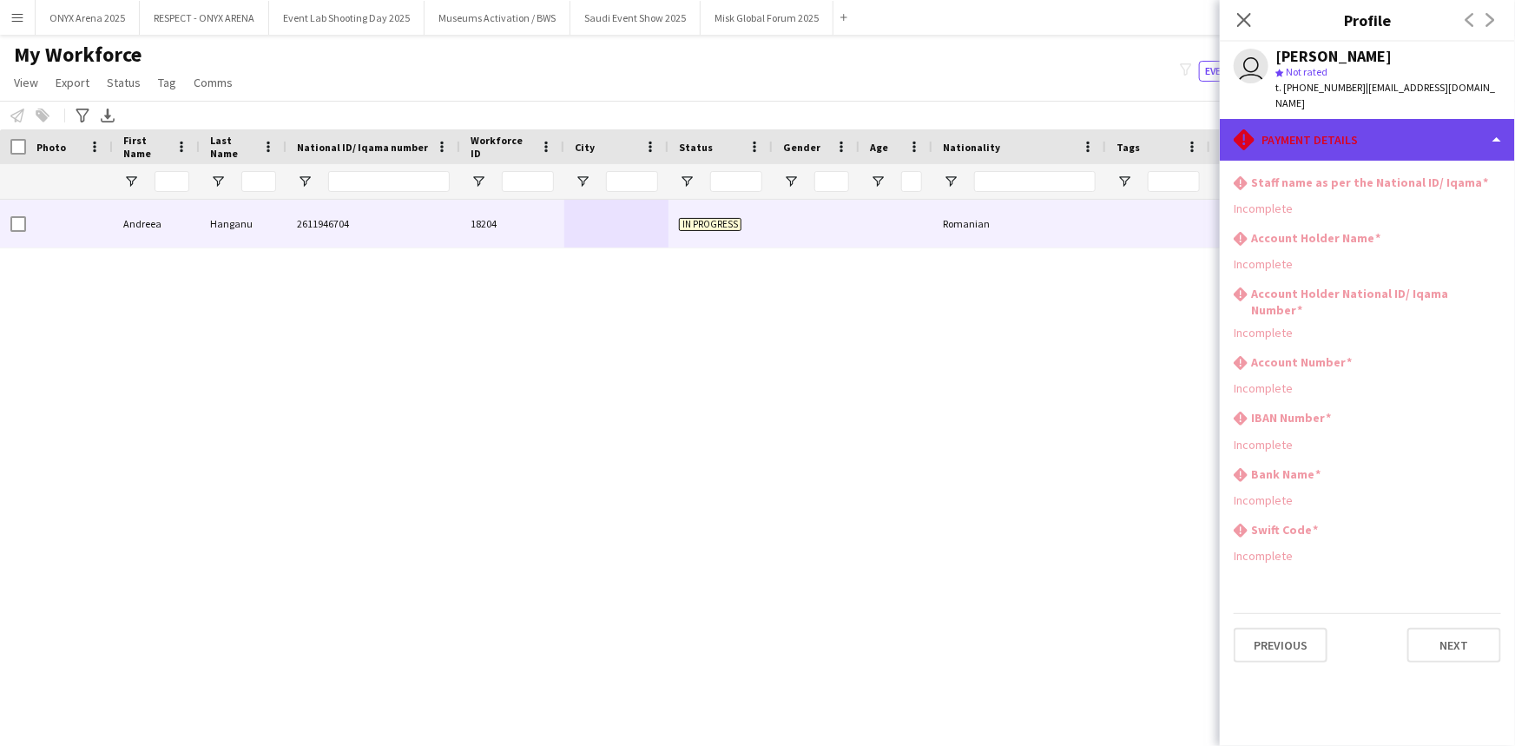
click at [1357, 155] on div "rhombus-alert Payment details" at bounding box center [1367, 140] width 295 height 42
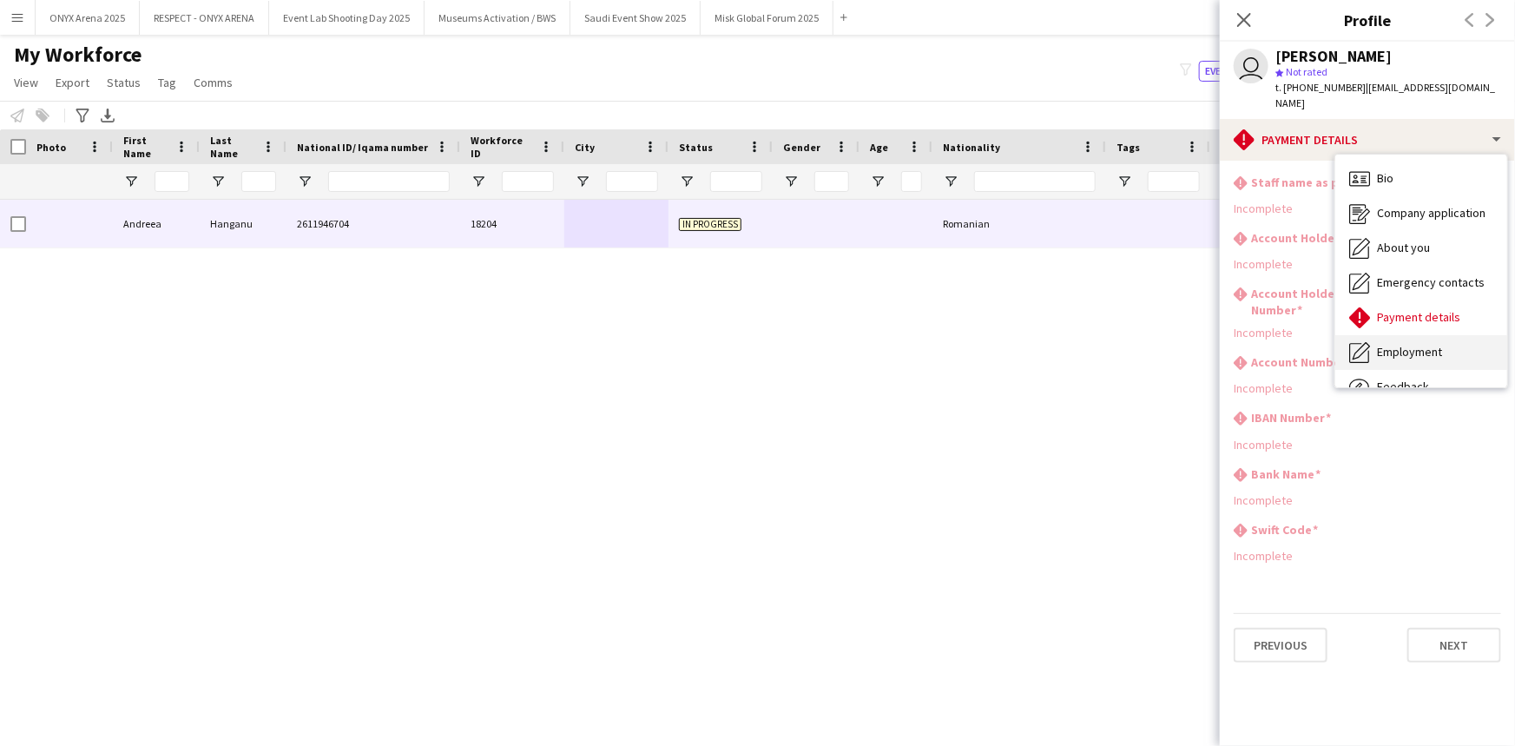
click at [1389, 342] on div "Employment Employment" at bounding box center [1421, 352] width 172 height 35
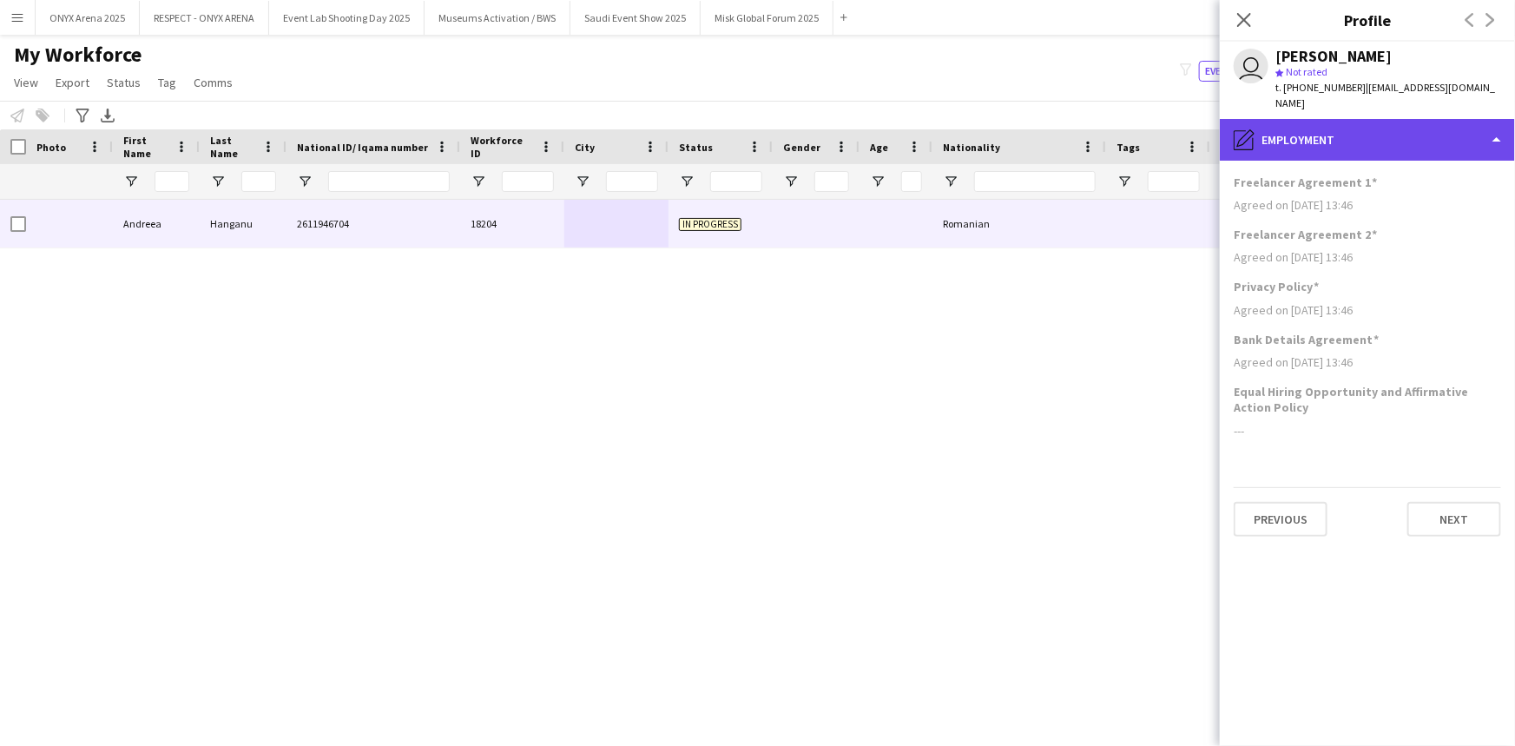
click at [1337, 127] on div "pencil4 Employment" at bounding box center [1367, 140] width 295 height 42
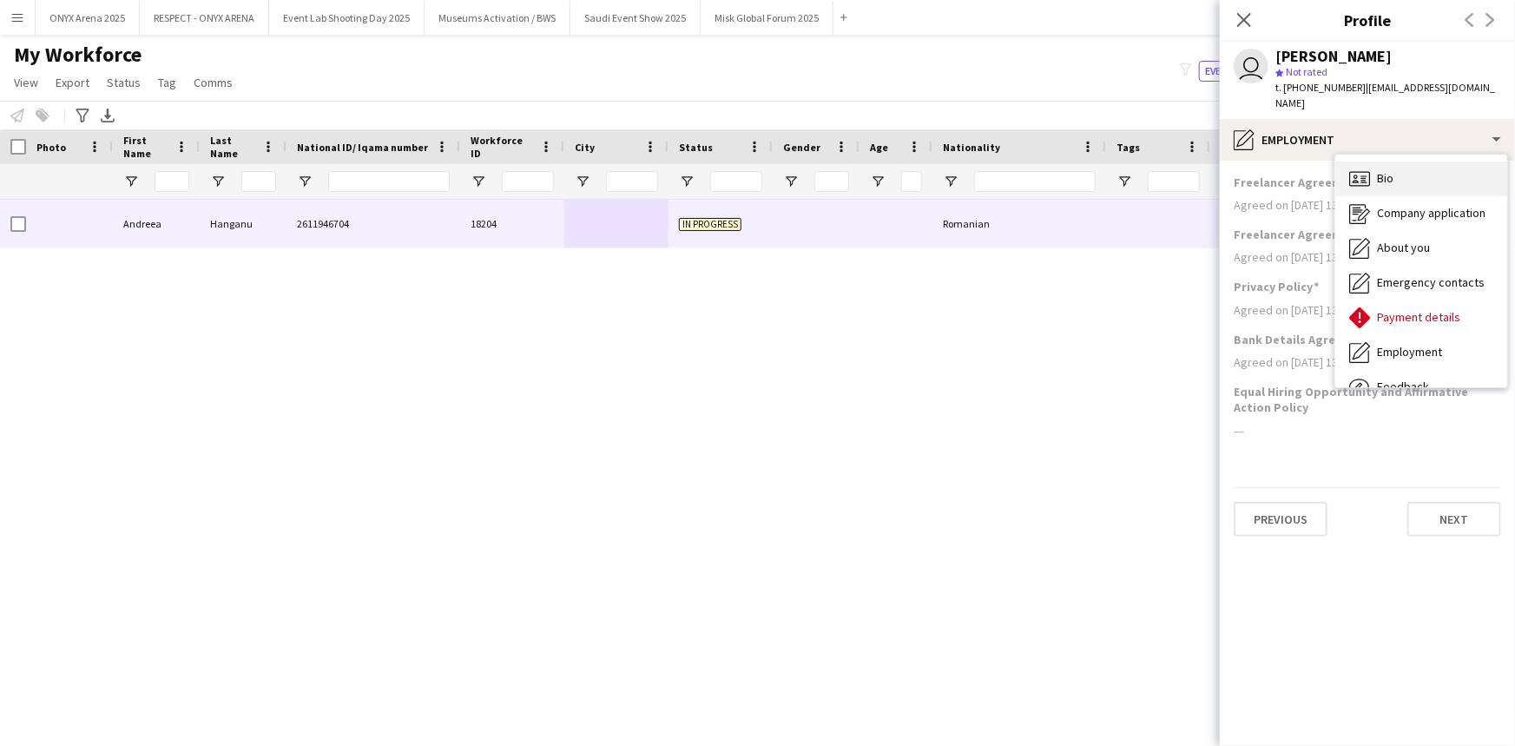
click at [1384, 182] on span "Bio" at bounding box center [1385, 178] width 16 height 16
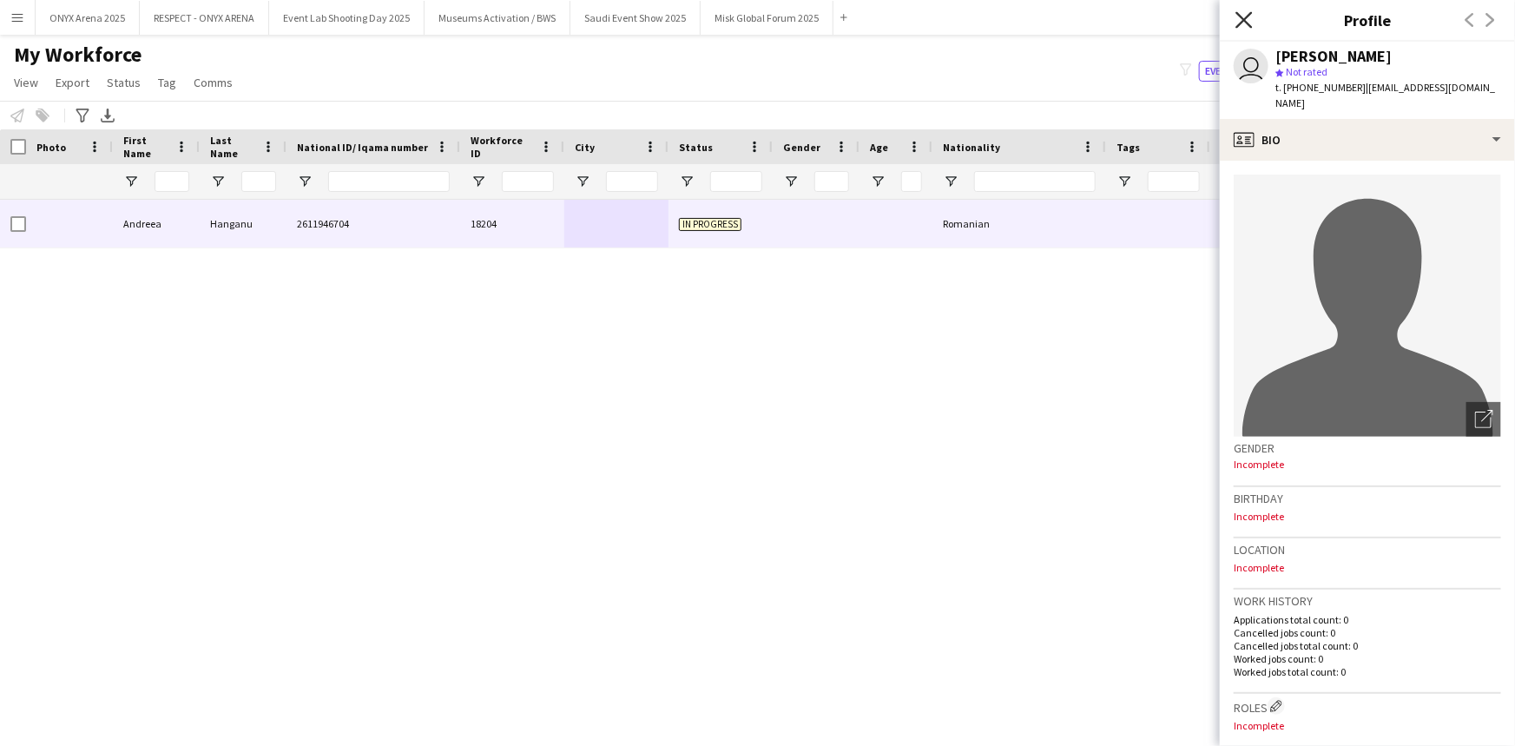
click at [1247, 16] on icon "Close pop-in" at bounding box center [1243, 19] width 16 height 16
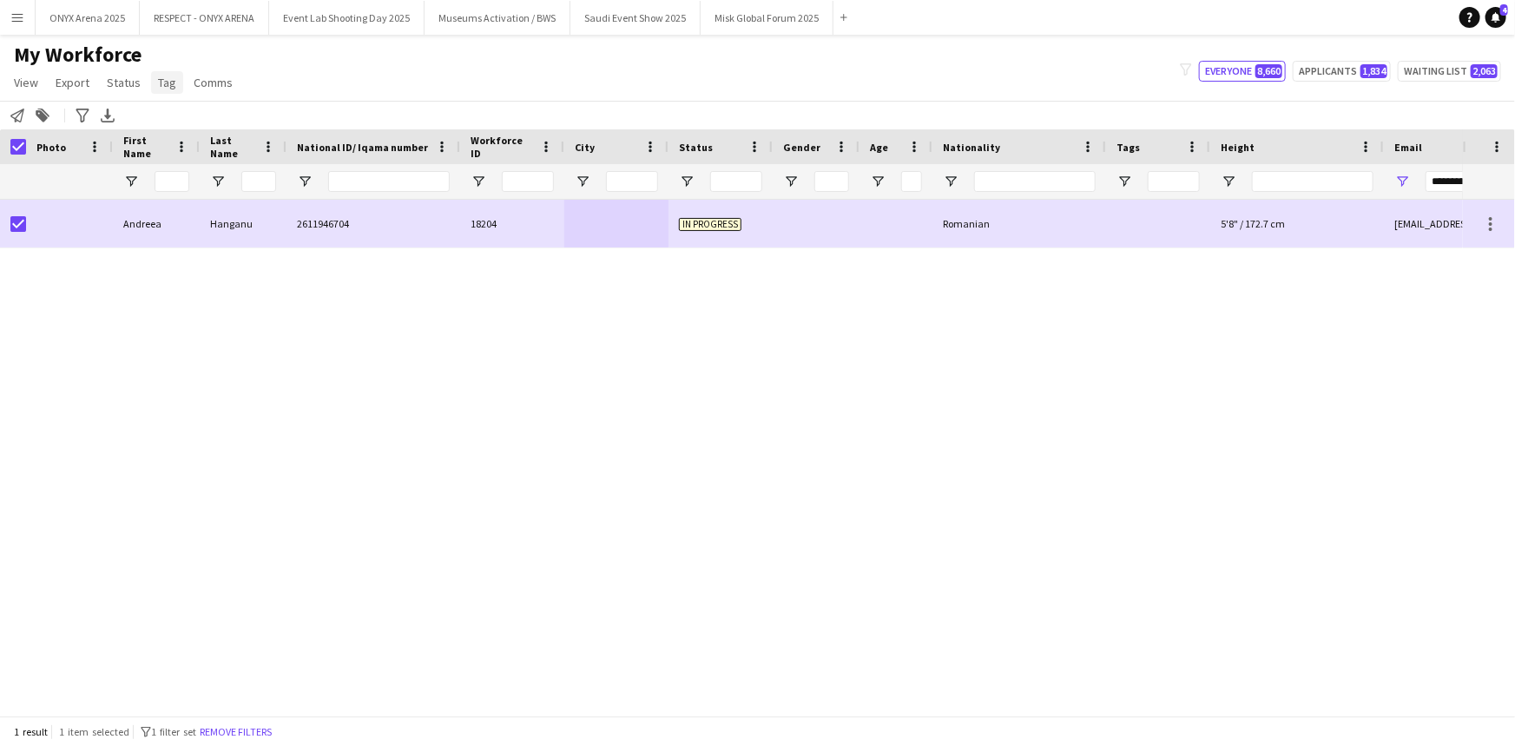
click at [164, 81] on span "Tag" at bounding box center [167, 83] width 18 height 16
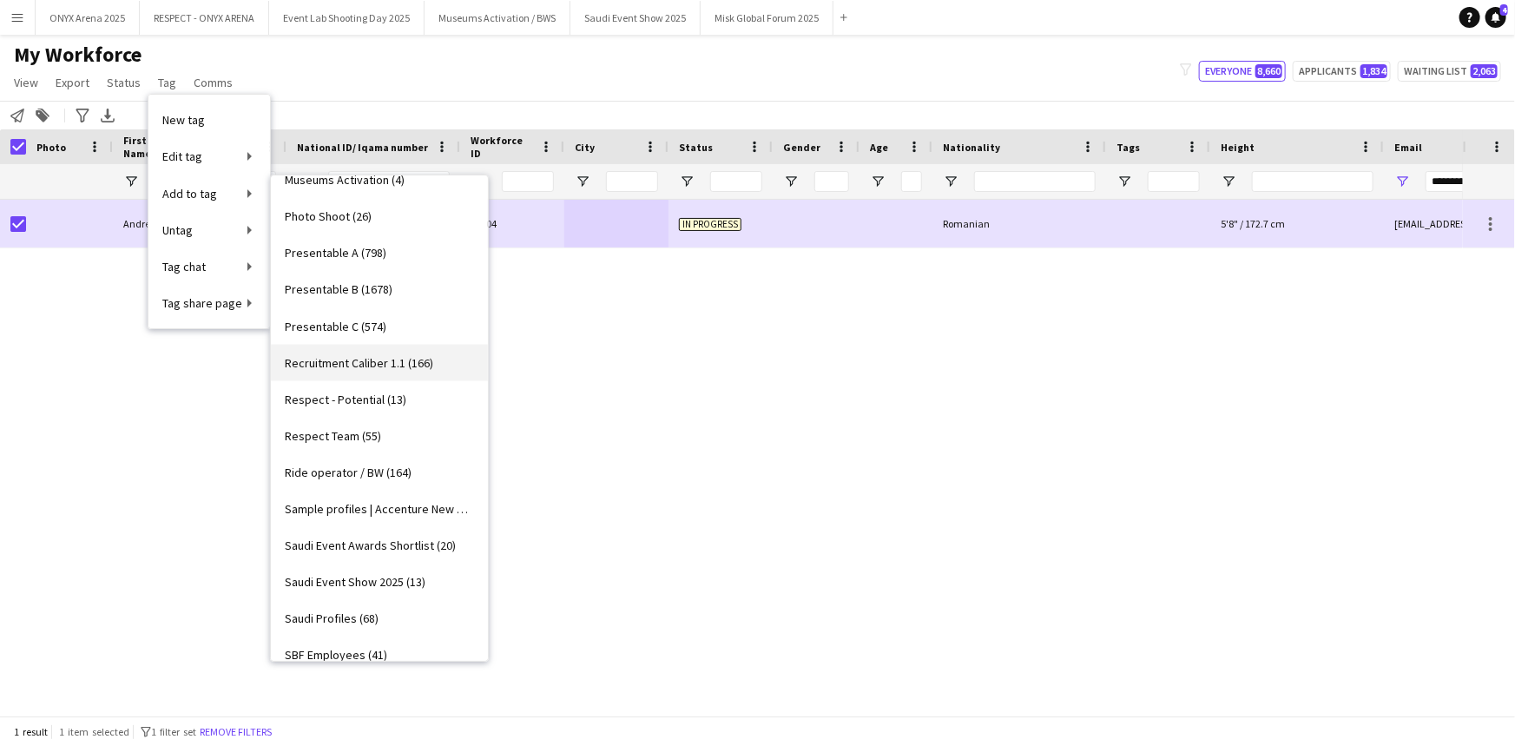
scroll to position [1341, 0]
click at [394, 550] on span "Saudi Event Awards Shortlist (20)" at bounding box center [370, 545] width 171 height 16
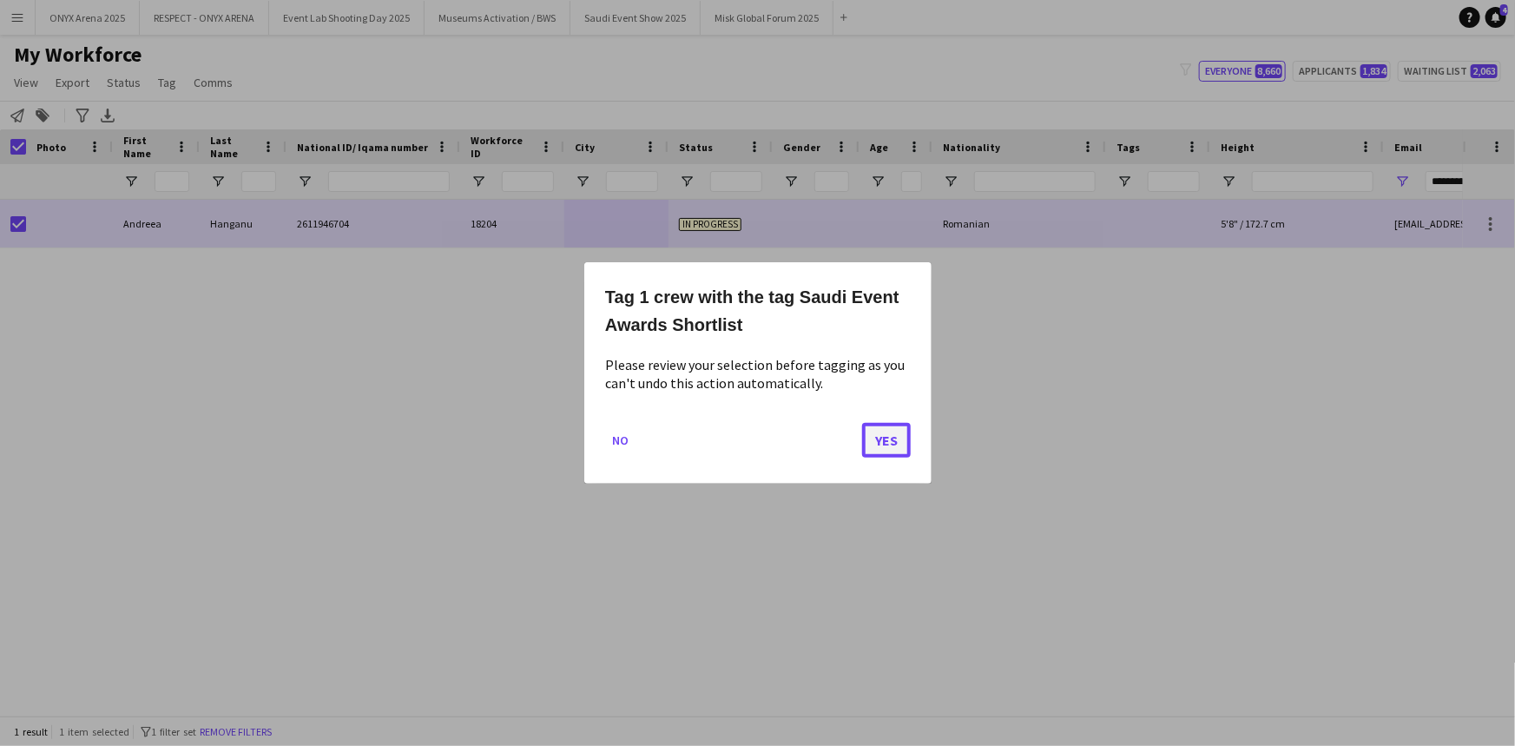
click at [882, 445] on button "Yes" at bounding box center [886, 440] width 49 height 35
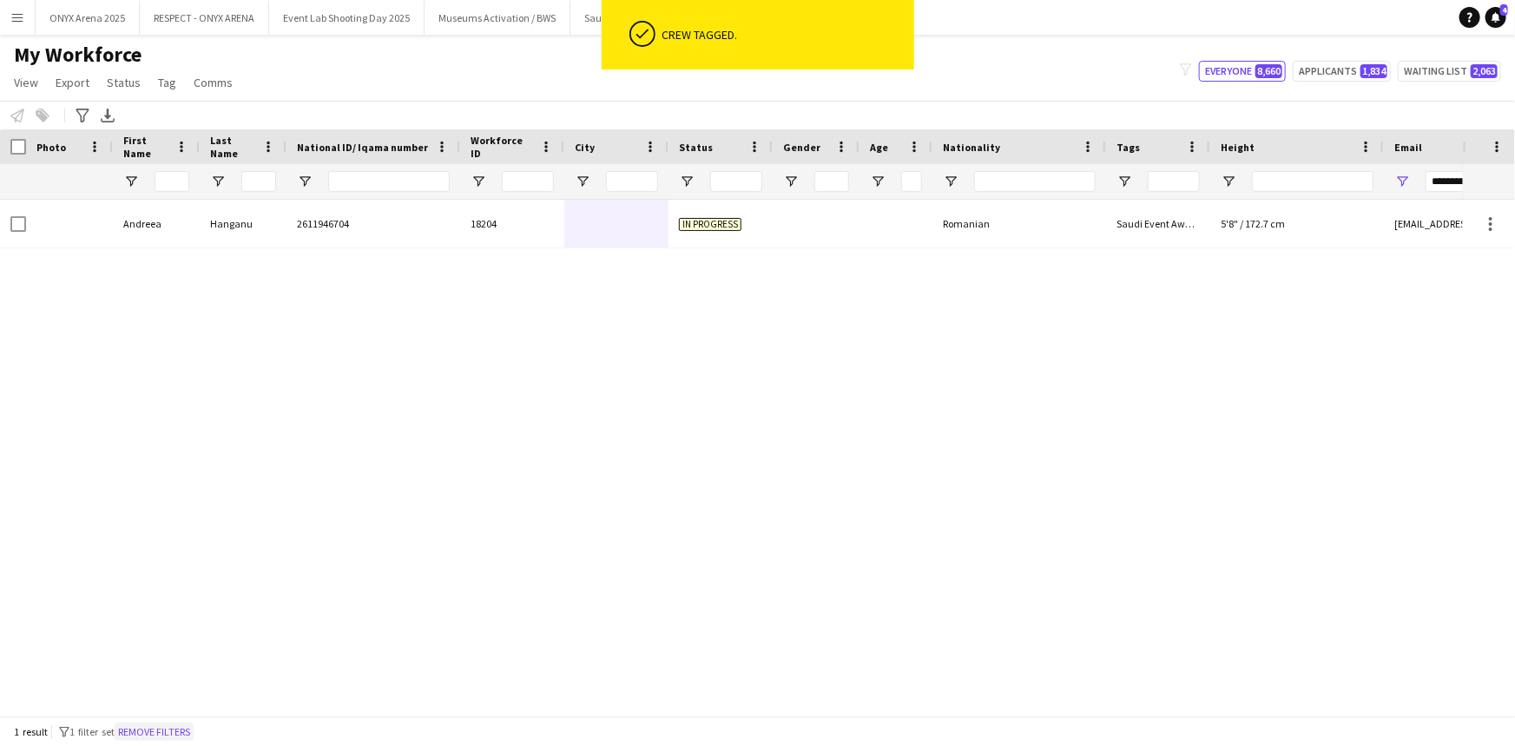
click at [194, 728] on button "Remove filters" at bounding box center [154, 731] width 79 height 19
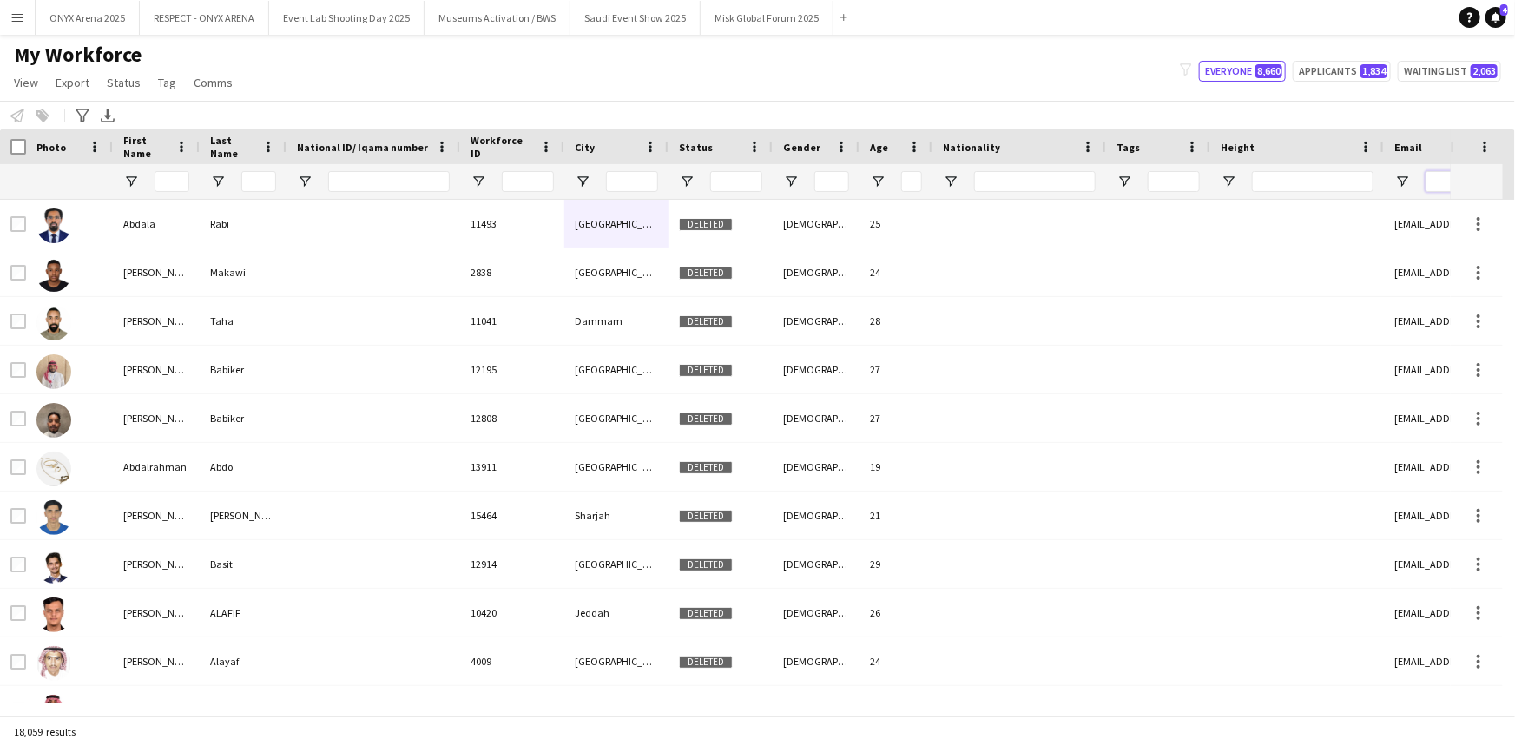
paste input "**********"
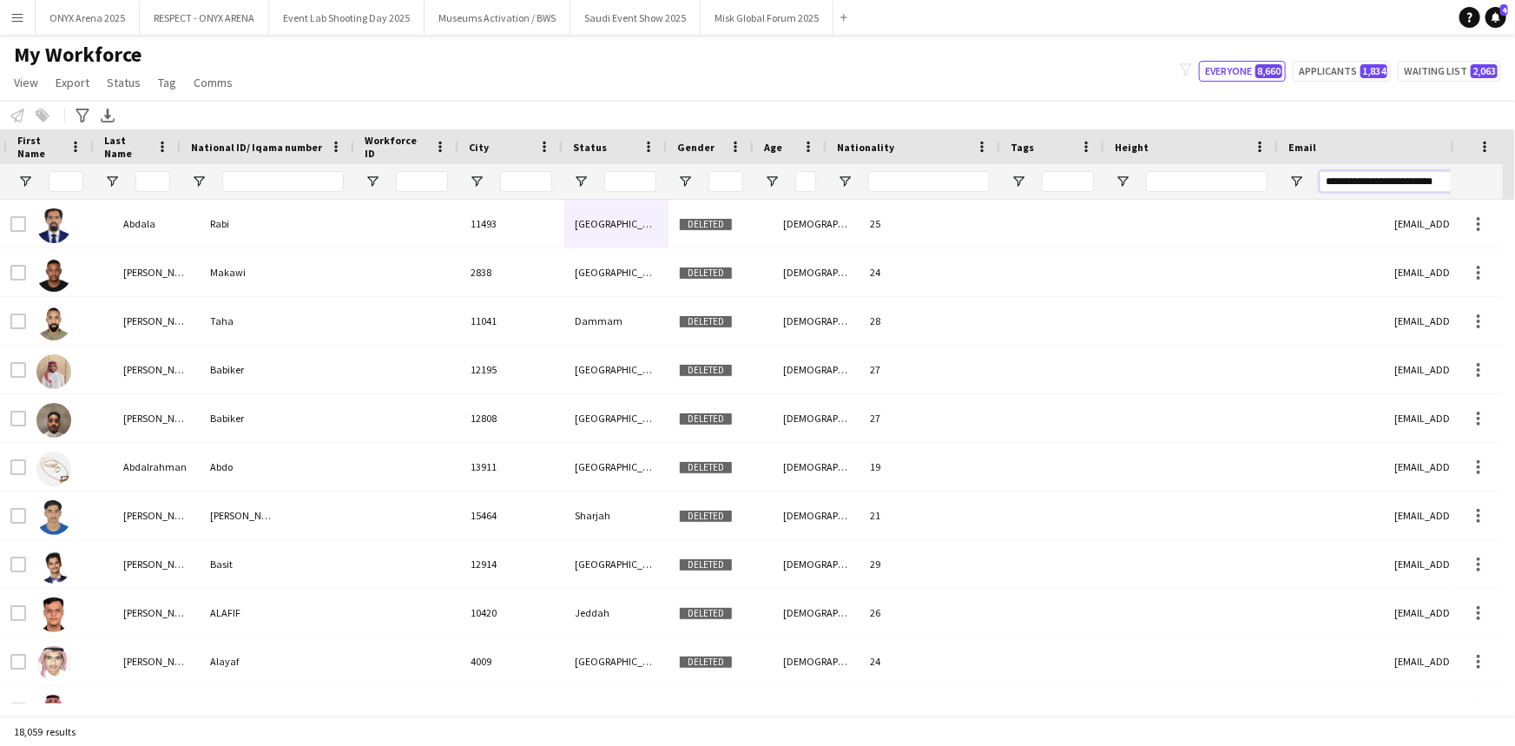
scroll to position [0, 106]
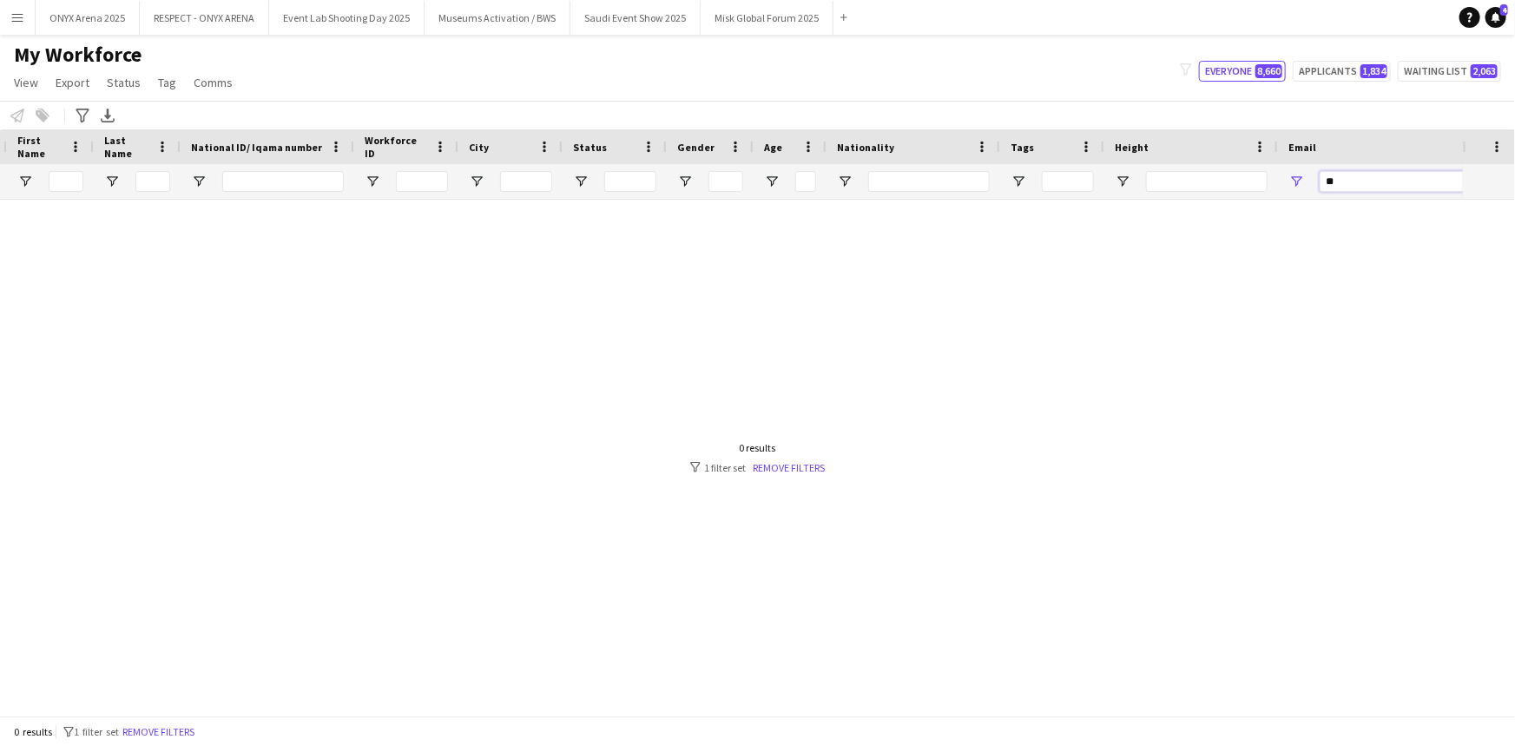
type input "*"
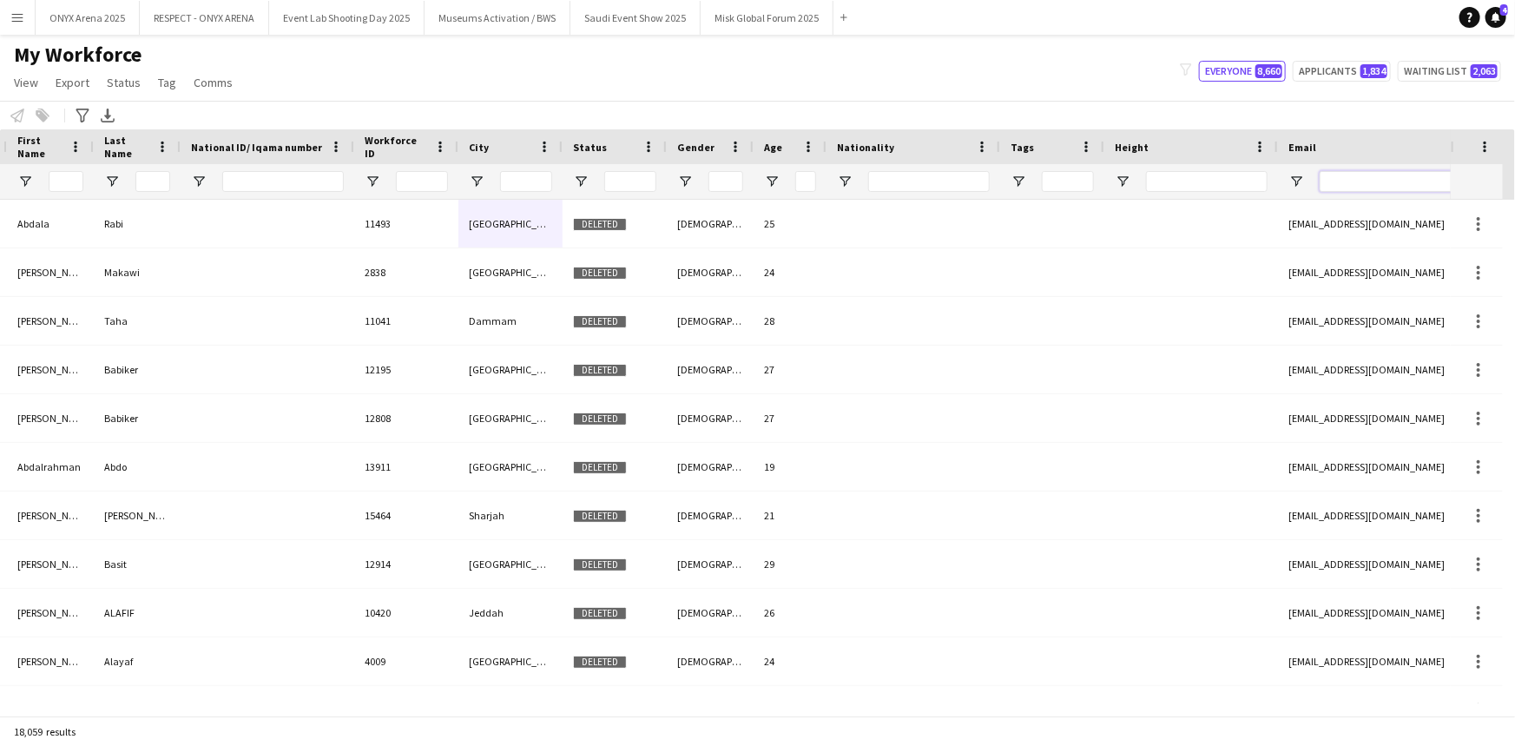
paste input "**********"
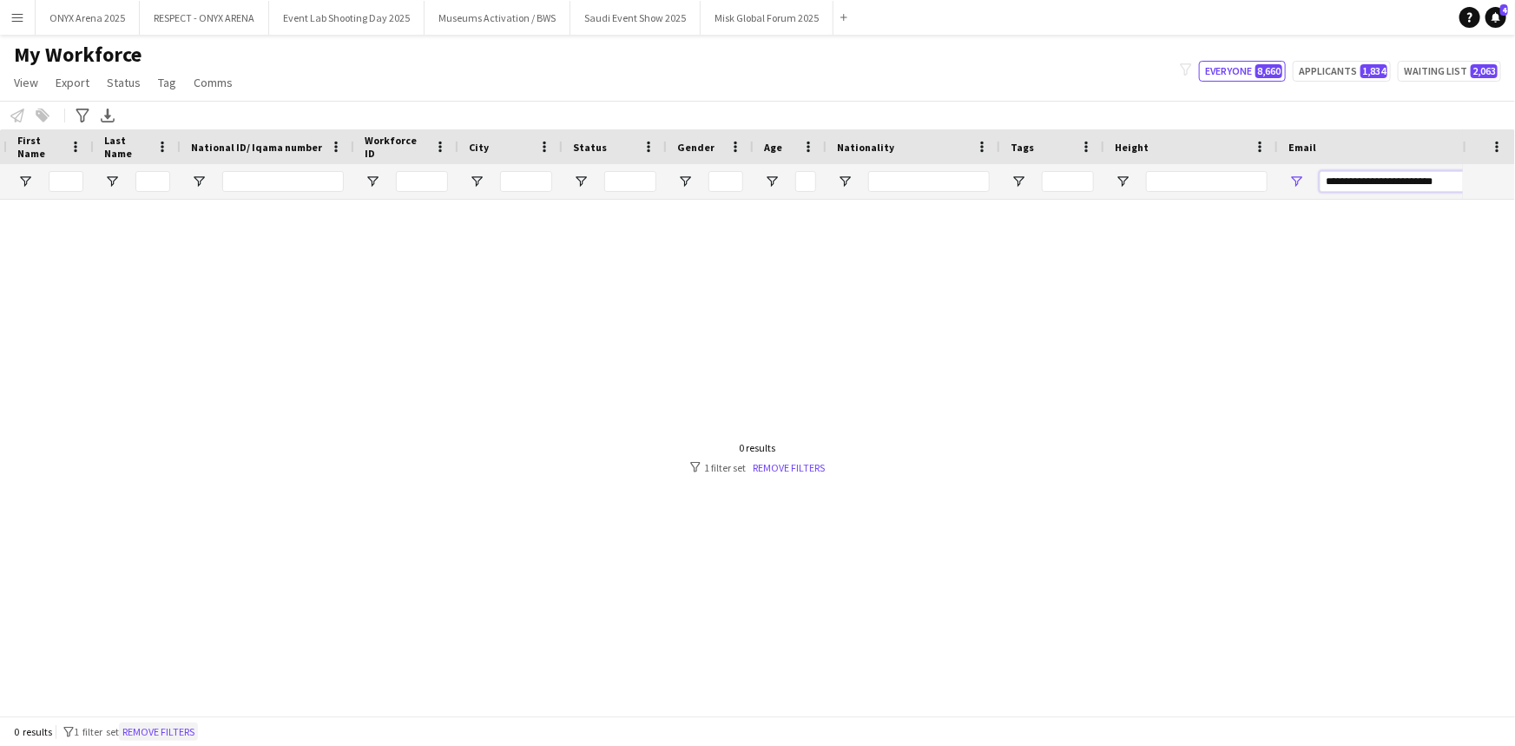
type input "**********"
click at [164, 730] on button "Remove filters" at bounding box center [158, 731] width 79 height 19
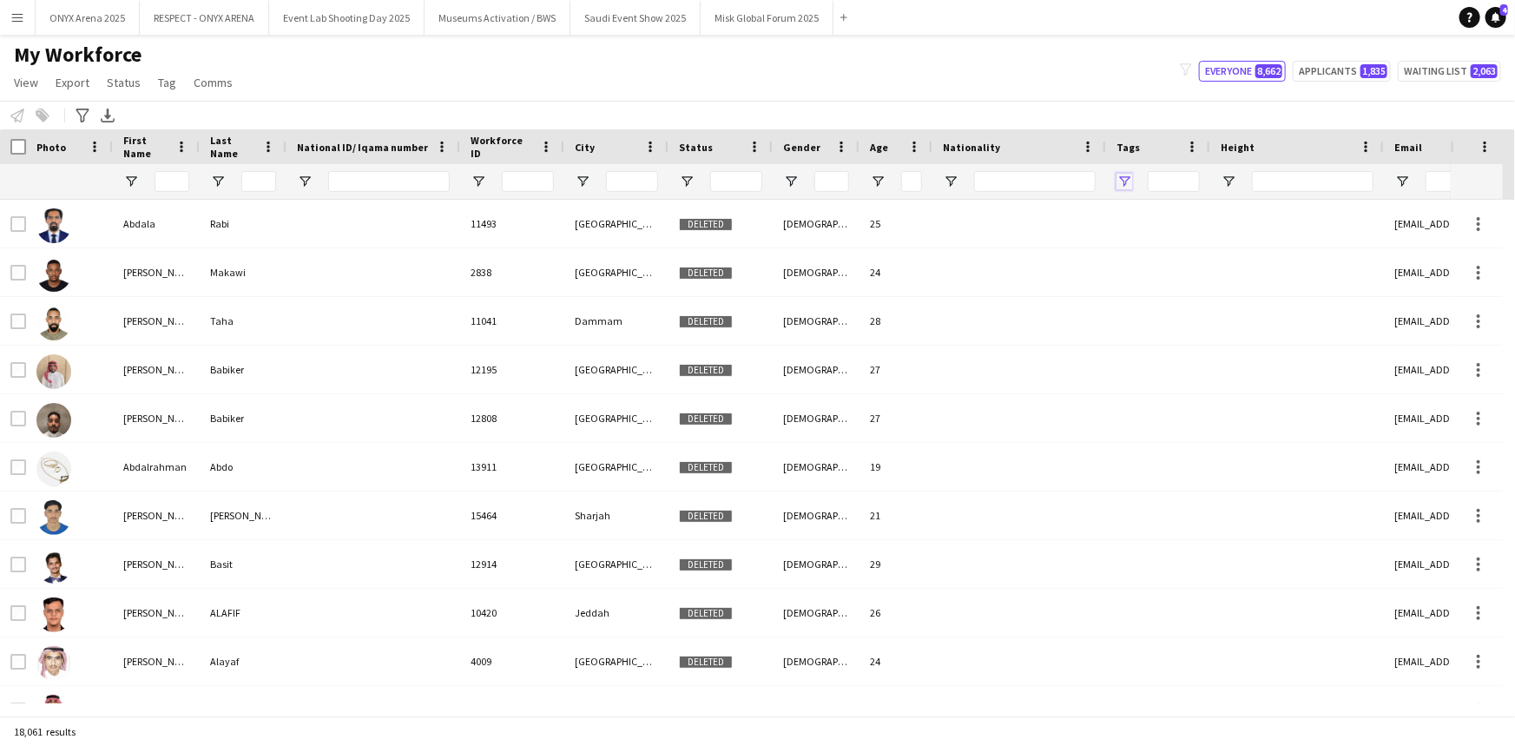
click at [1126, 181] on span "Open Filter Menu" at bounding box center [1124, 182] width 16 height 16
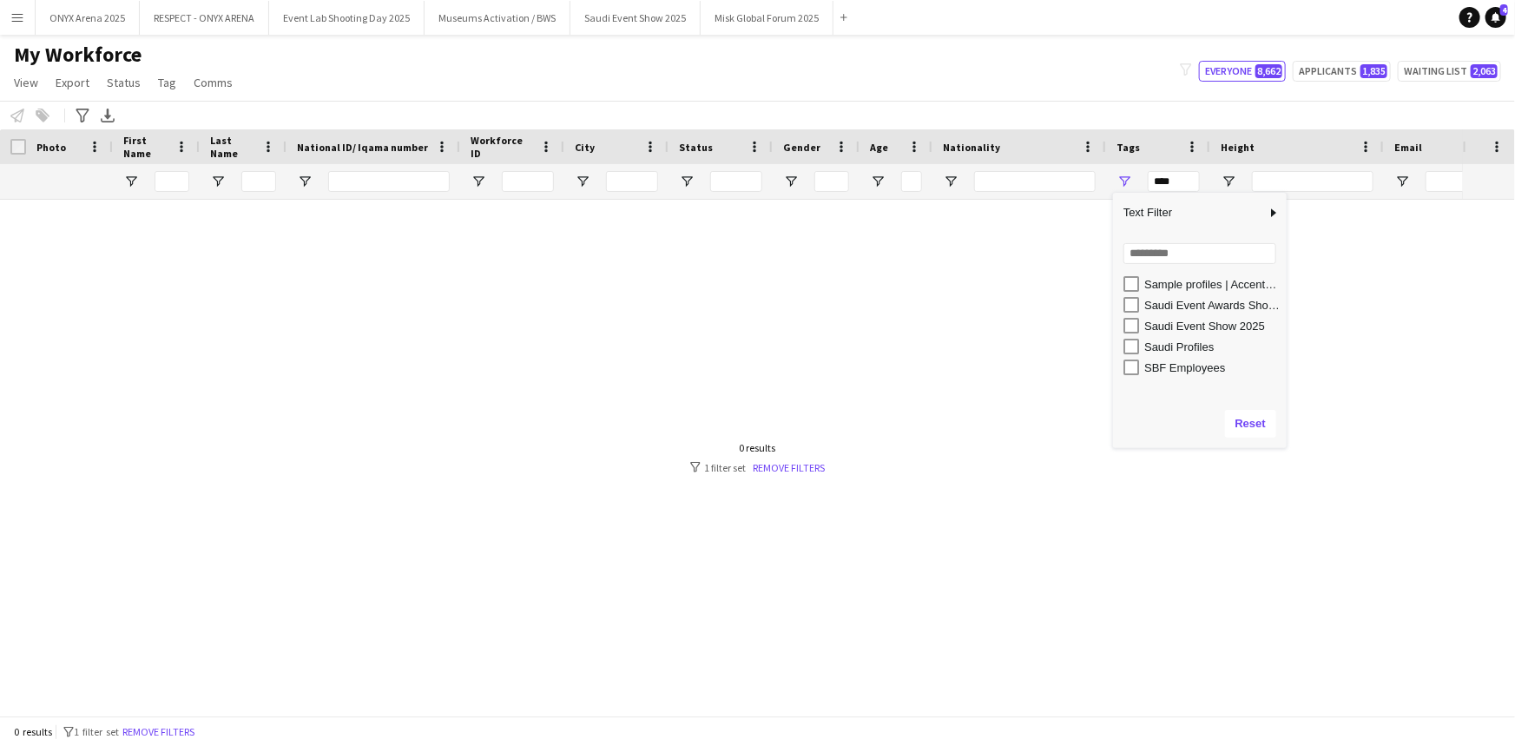
scroll to position [946, 0]
type input "**********"
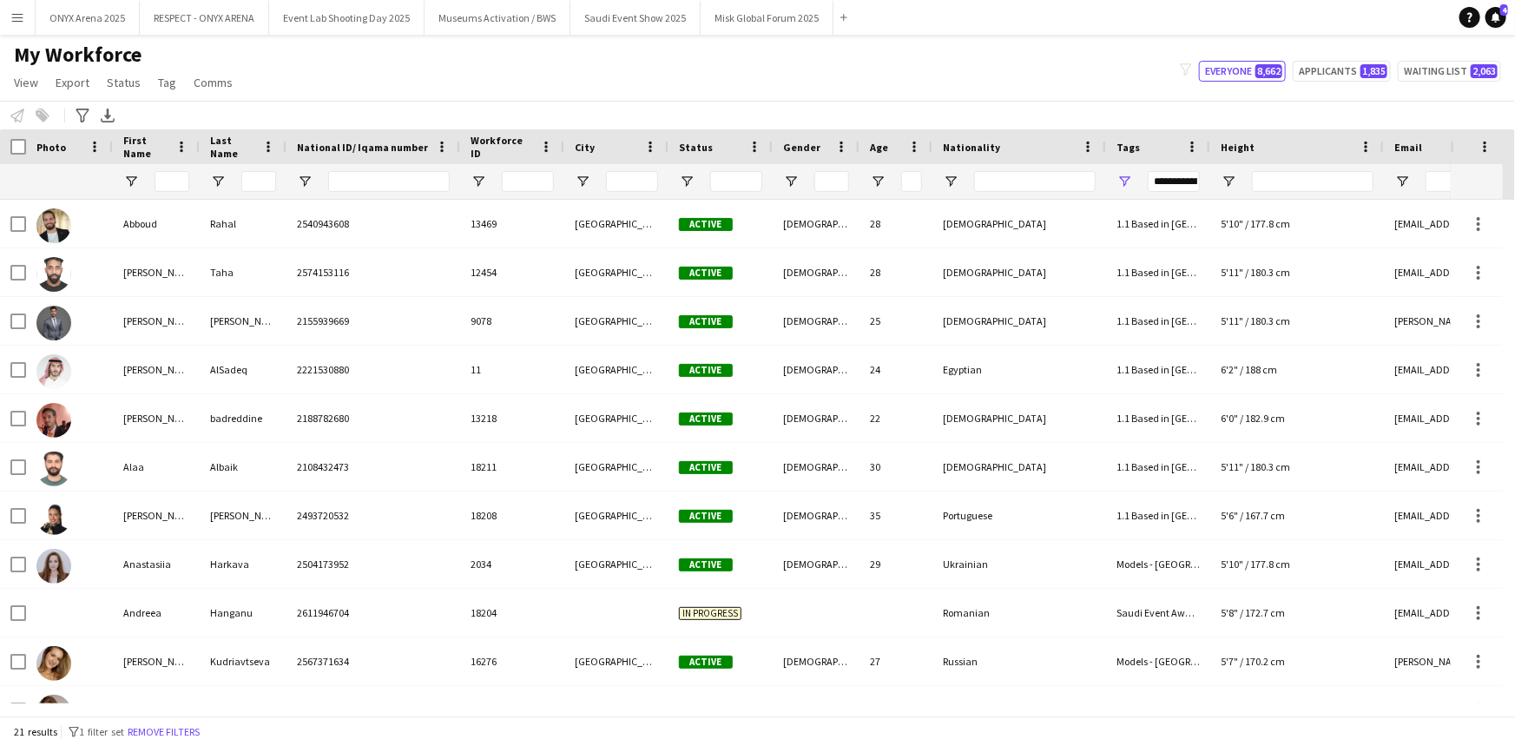
drag, startPoint x: 959, startPoint y: 74, endPoint x: 946, endPoint y: 82, distance: 15.2
click at [959, 75] on div "My Workforce View Views Default view R4ven New view Update view Delete view Edi…" at bounding box center [757, 71] width 1515 height 59
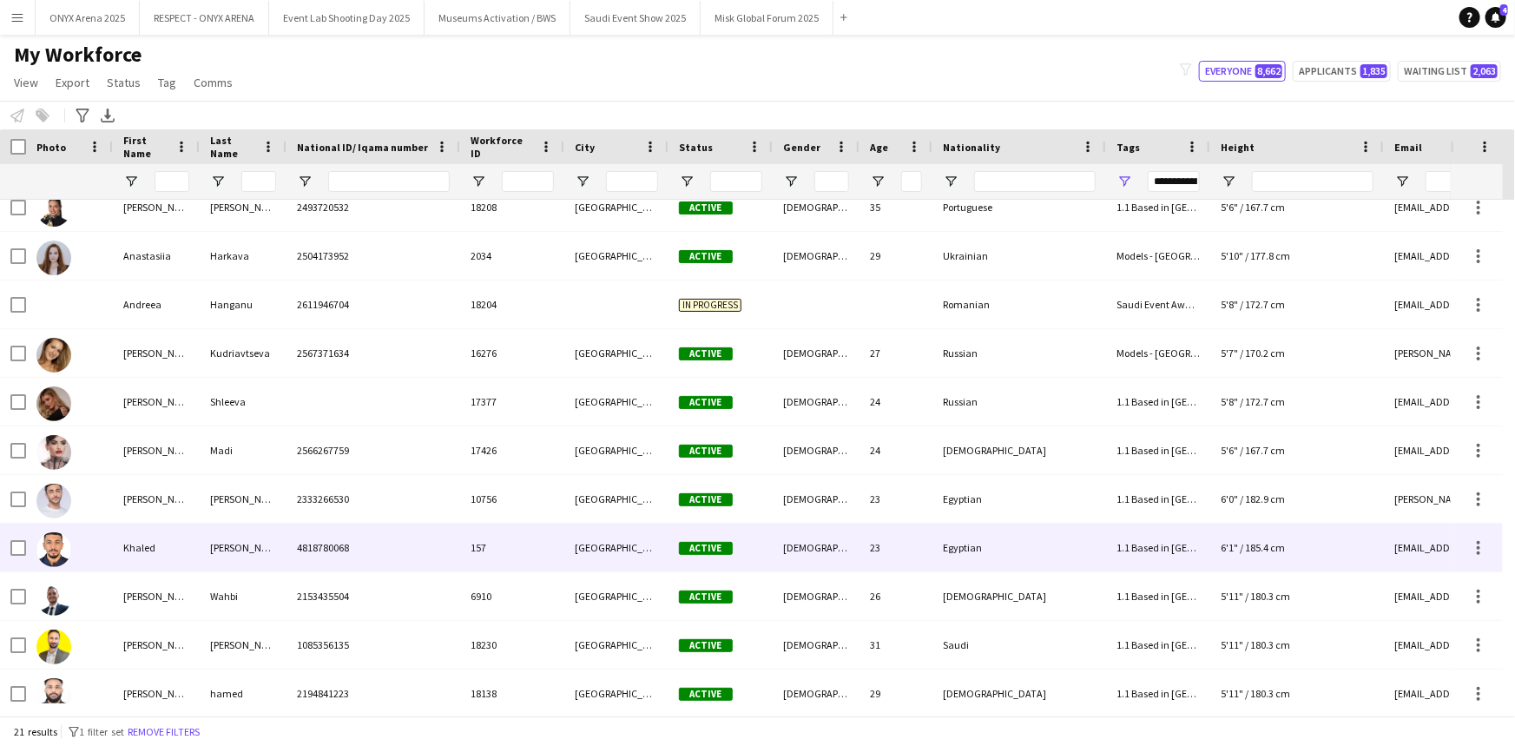
scroll to position [315, 0]
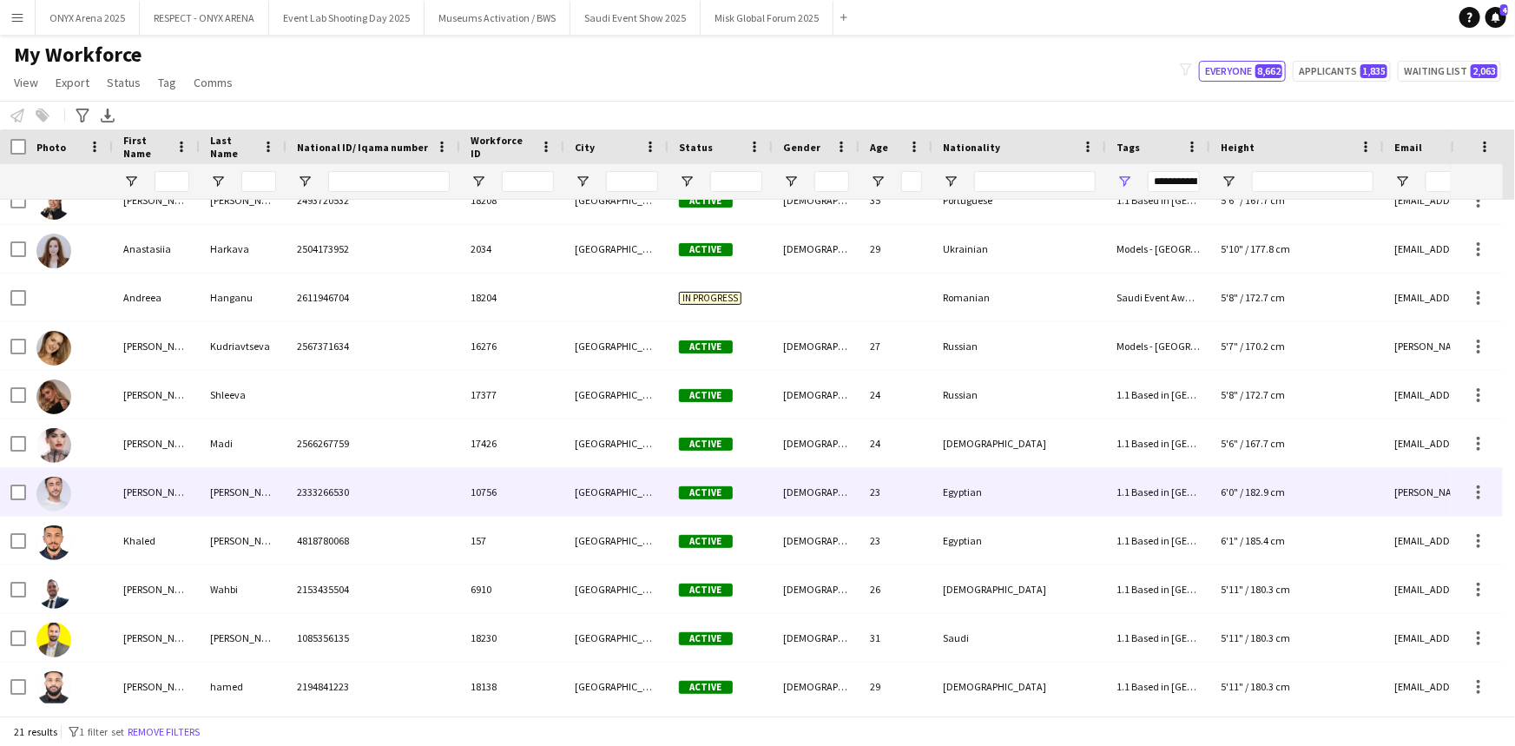
click at [124, 478] on div "[PERSON_NAME]" at bounding box center [156, 492] width 87 height 48
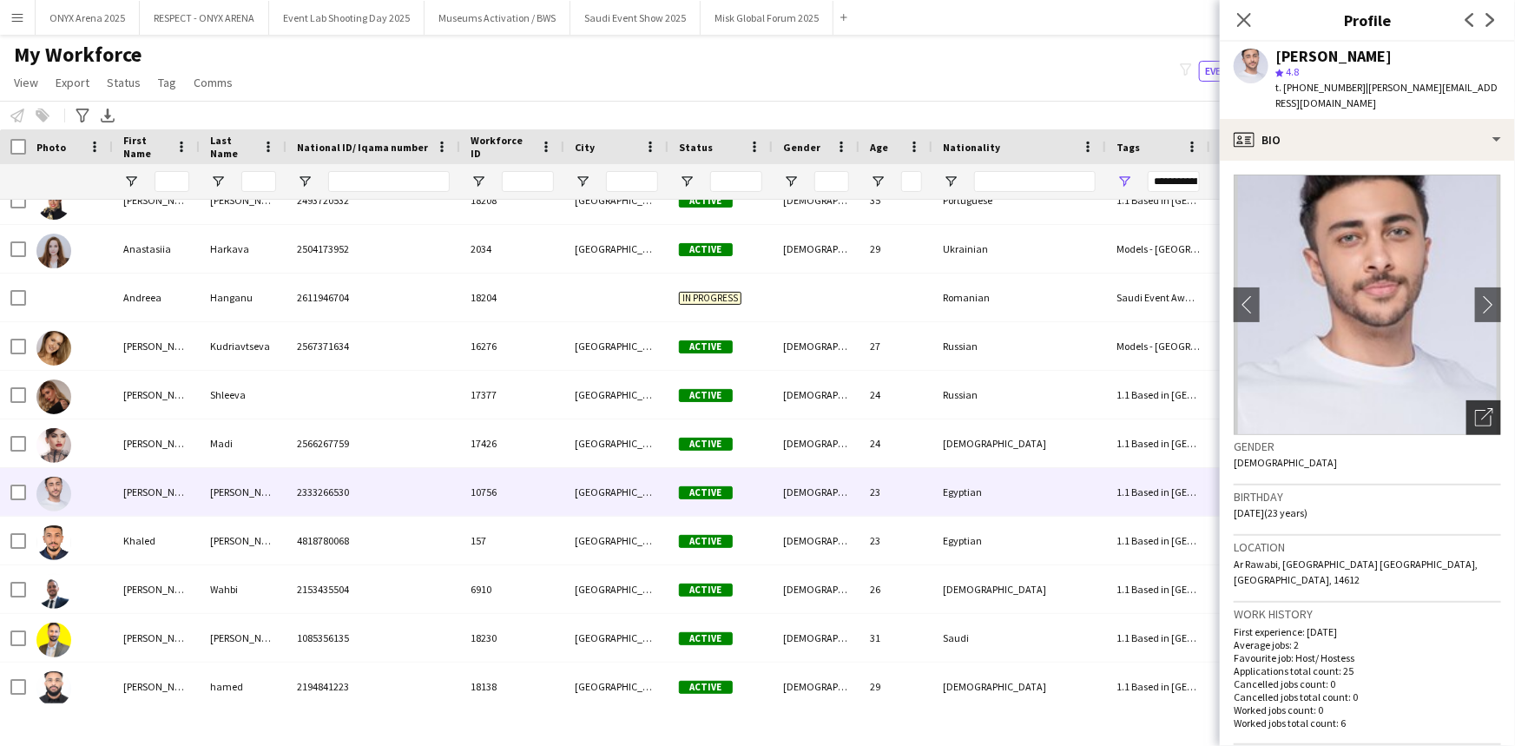
click at [1475, 408] on icon "Open photos pop-in" at bounding box center [1484, 417] width 18 height 18
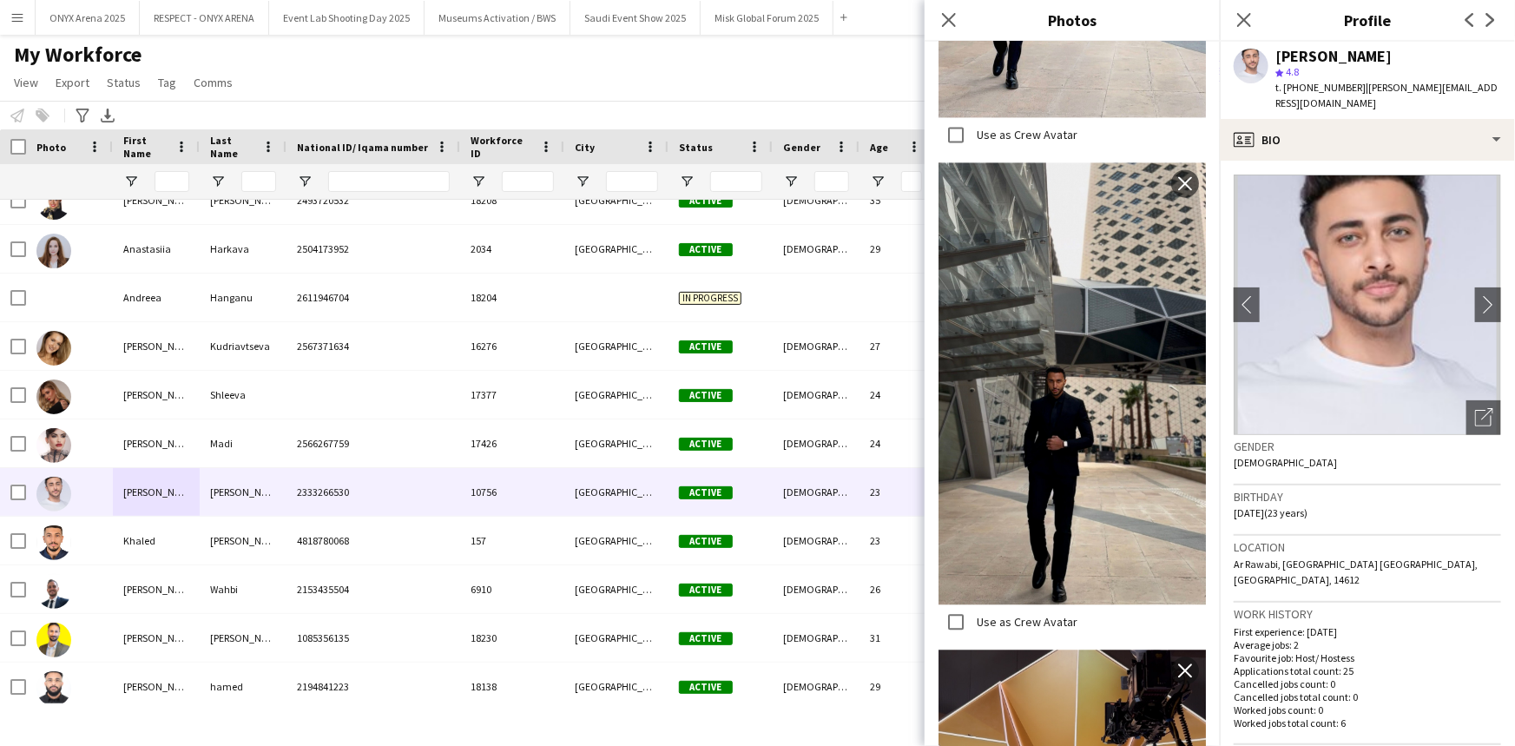
scroll to position [1973, 0]
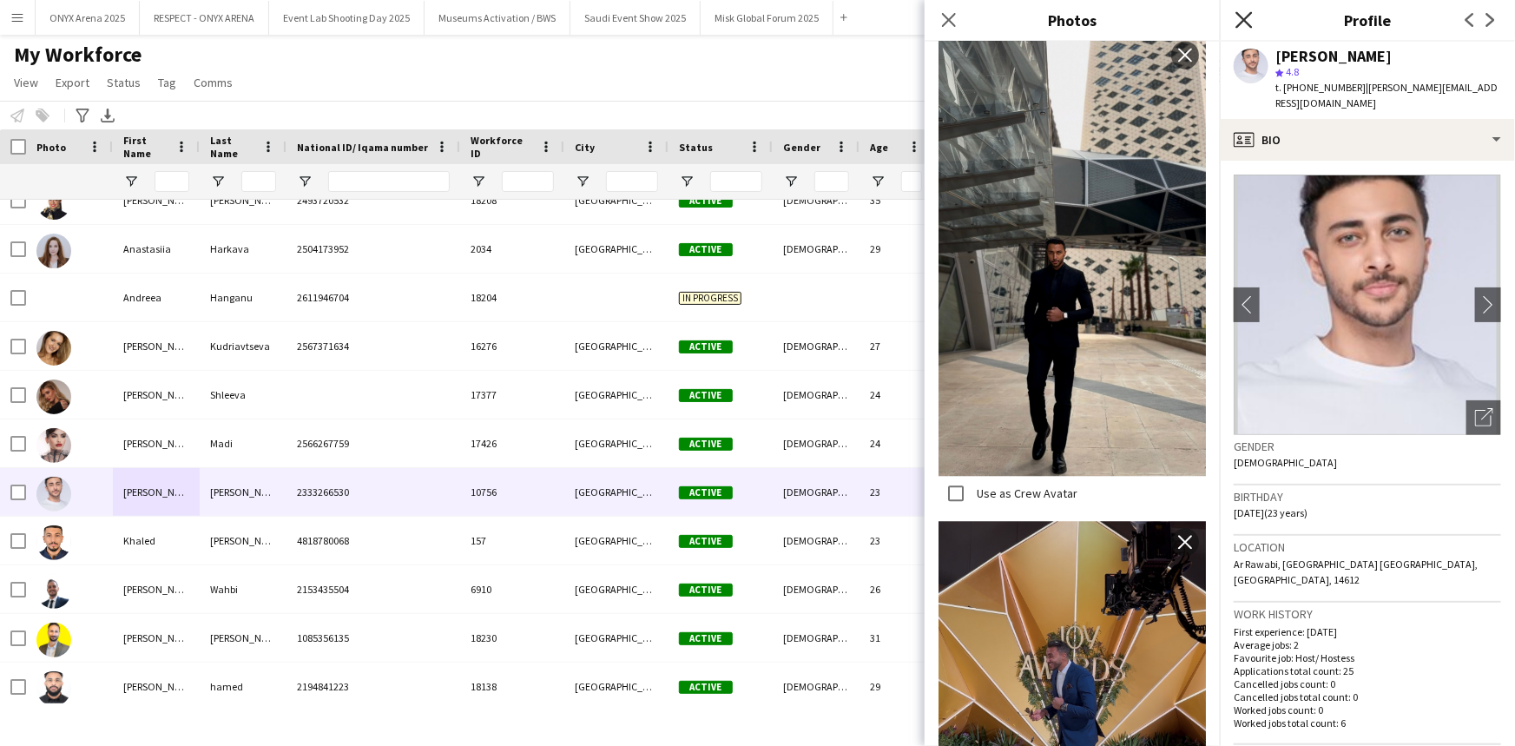
click at [1244, 26] on icon "Close pop-in" at bounding box center [1243, 19] width 16 height 16
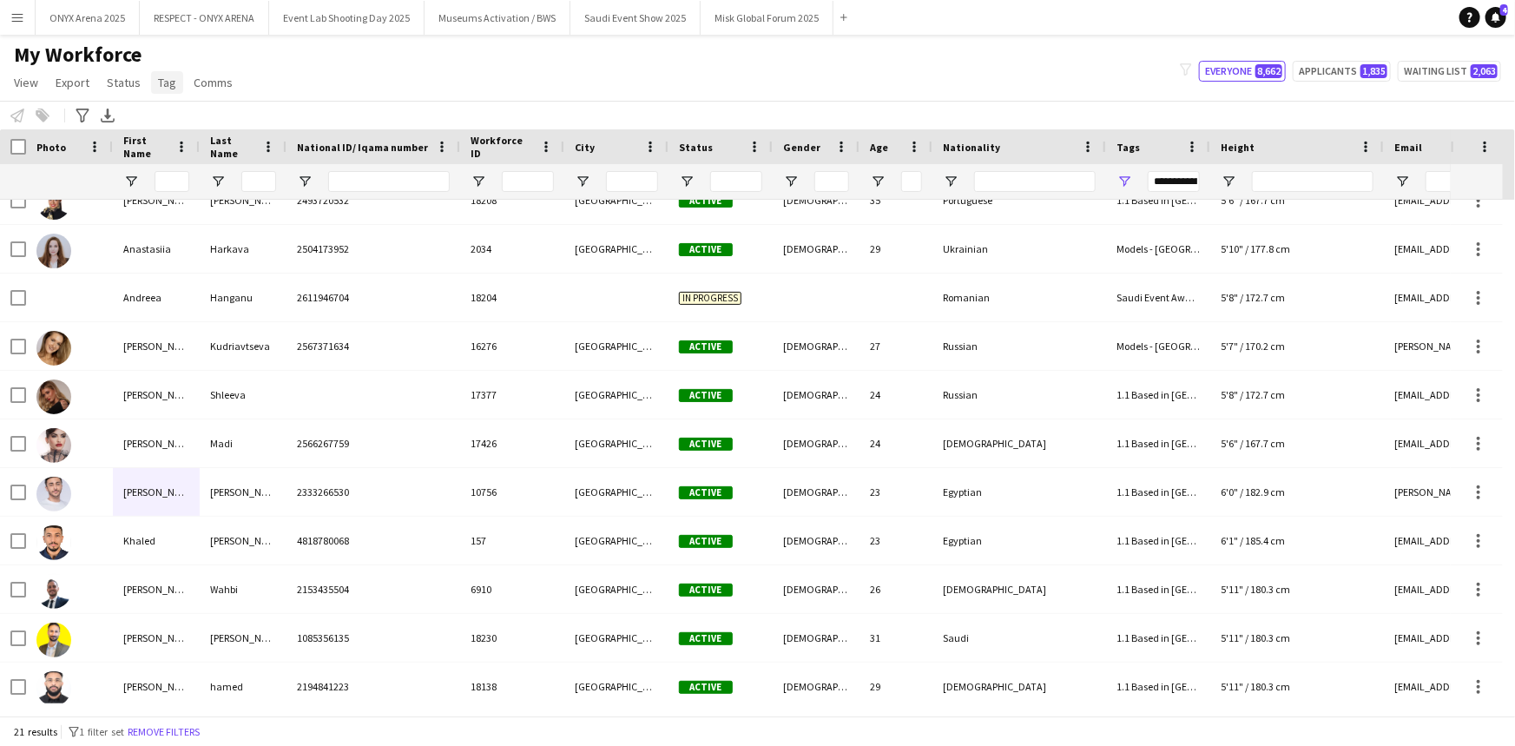
click at [160, 80] on span "Tag" at bounding box center [167, 83] width 18 height 16
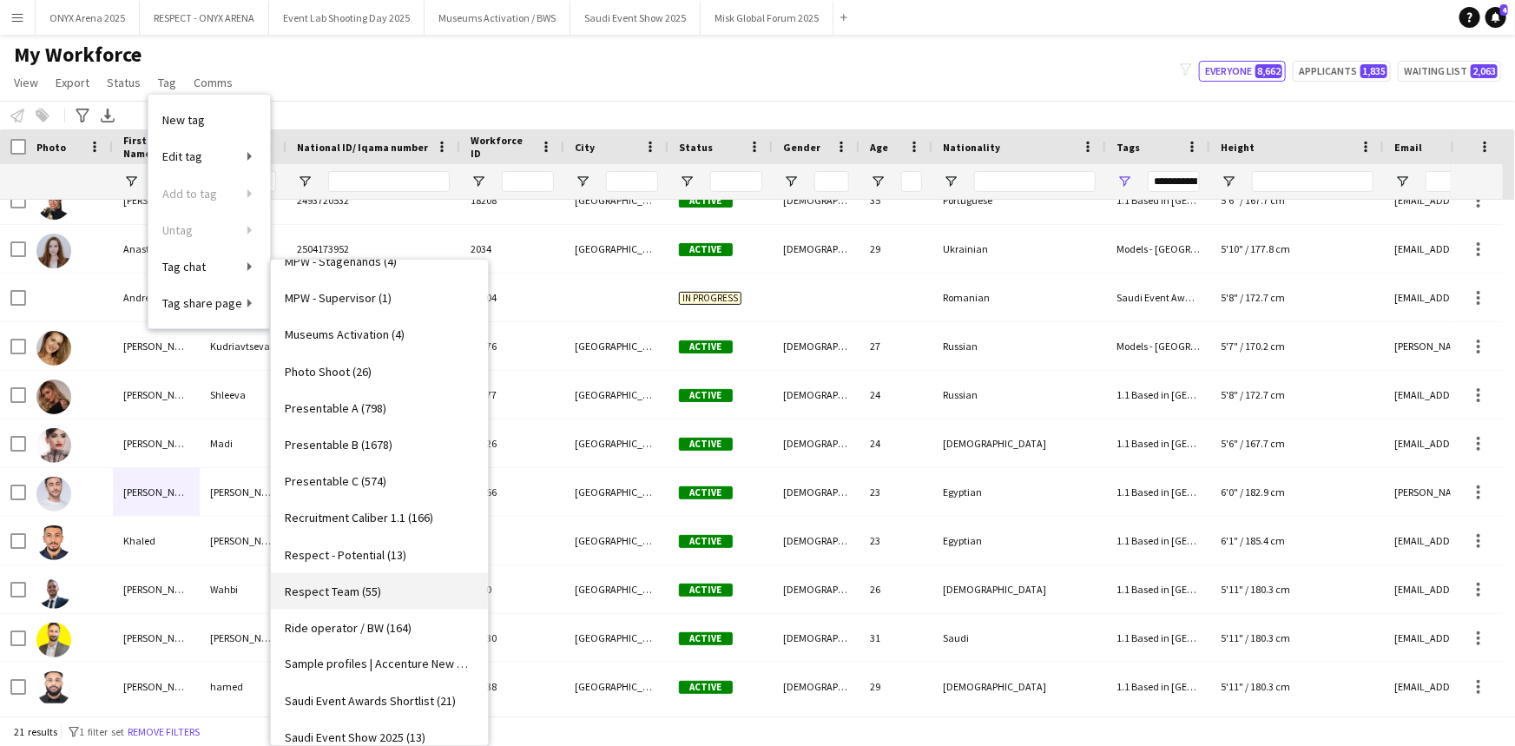
scroll to position [1341, 0]
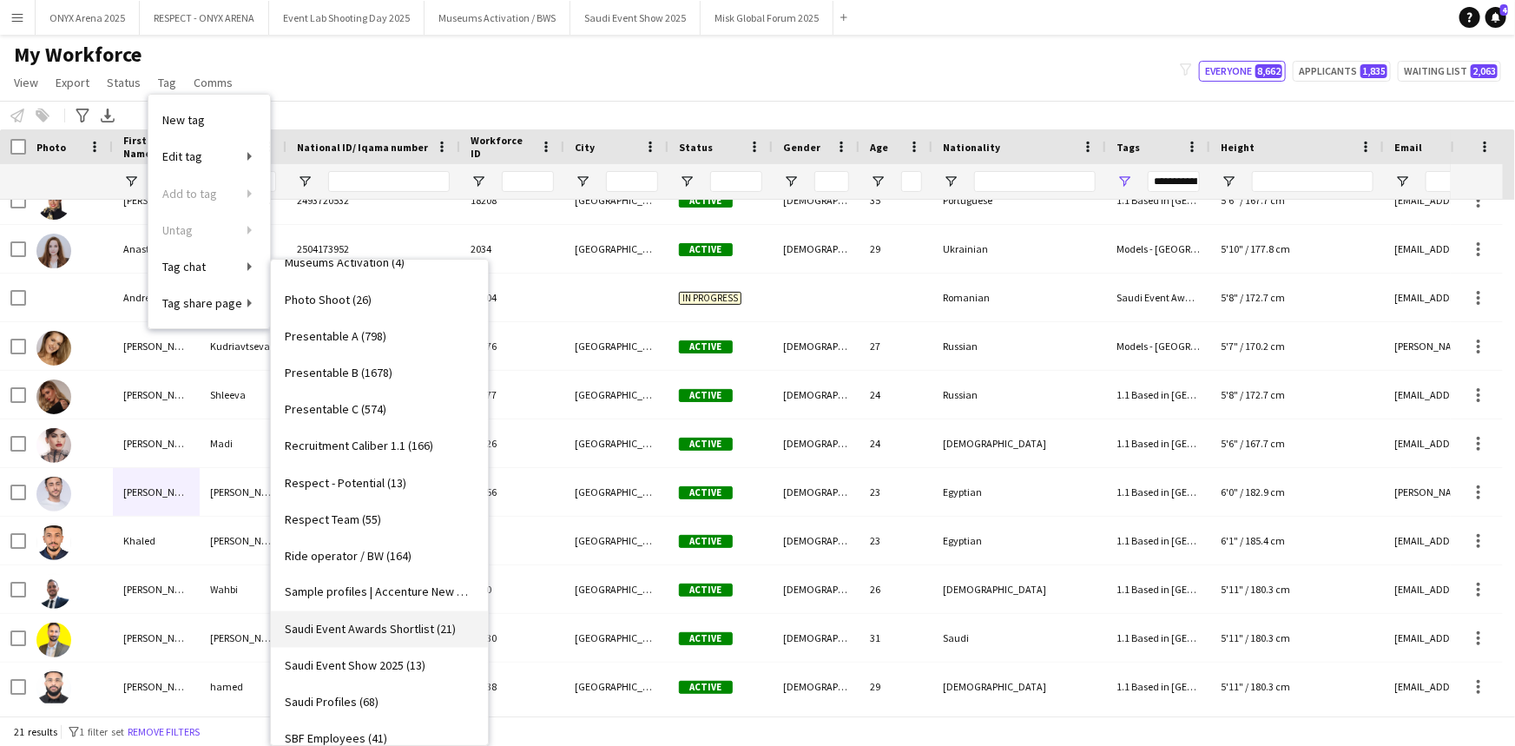
click at [386, 632] on span "Saudi Event Awards Shortlist (21)" at bounding box center [370, 630] width 171 height 16
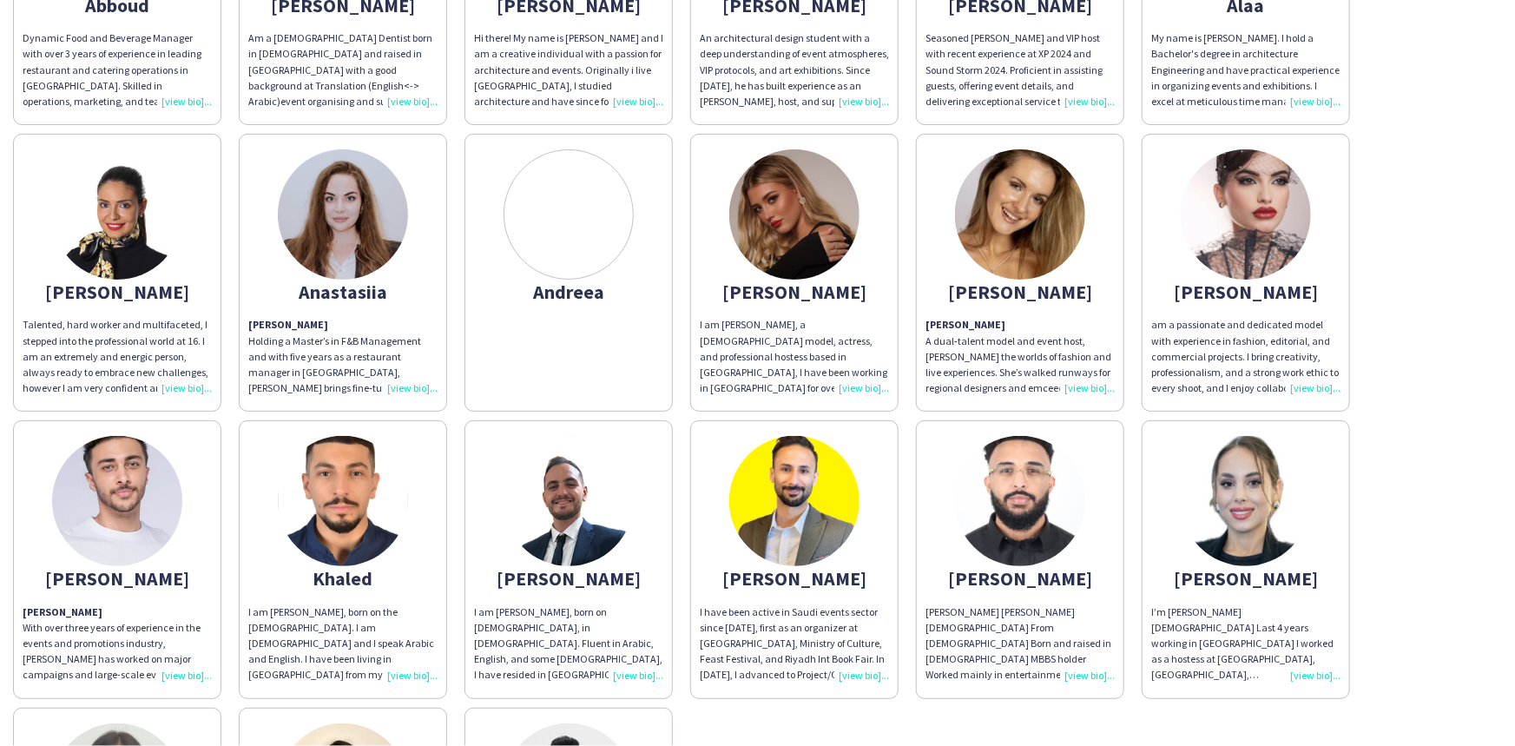
scroll to position [394, 0]
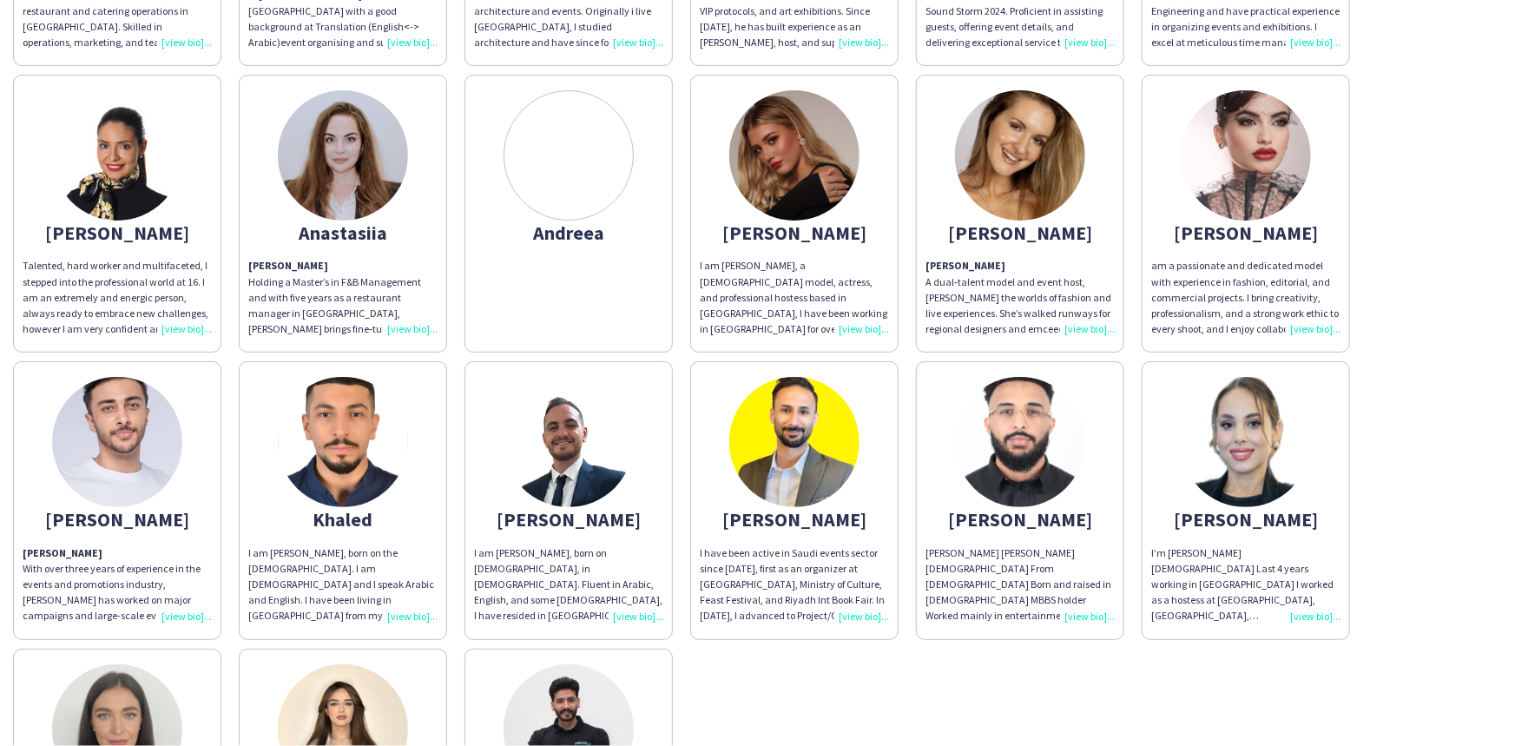
click at [185, 608] on div "[PERSON_NAME] With over three years of experience in the events and promotions …" at bounding box center [117, 584] width 189 height 79
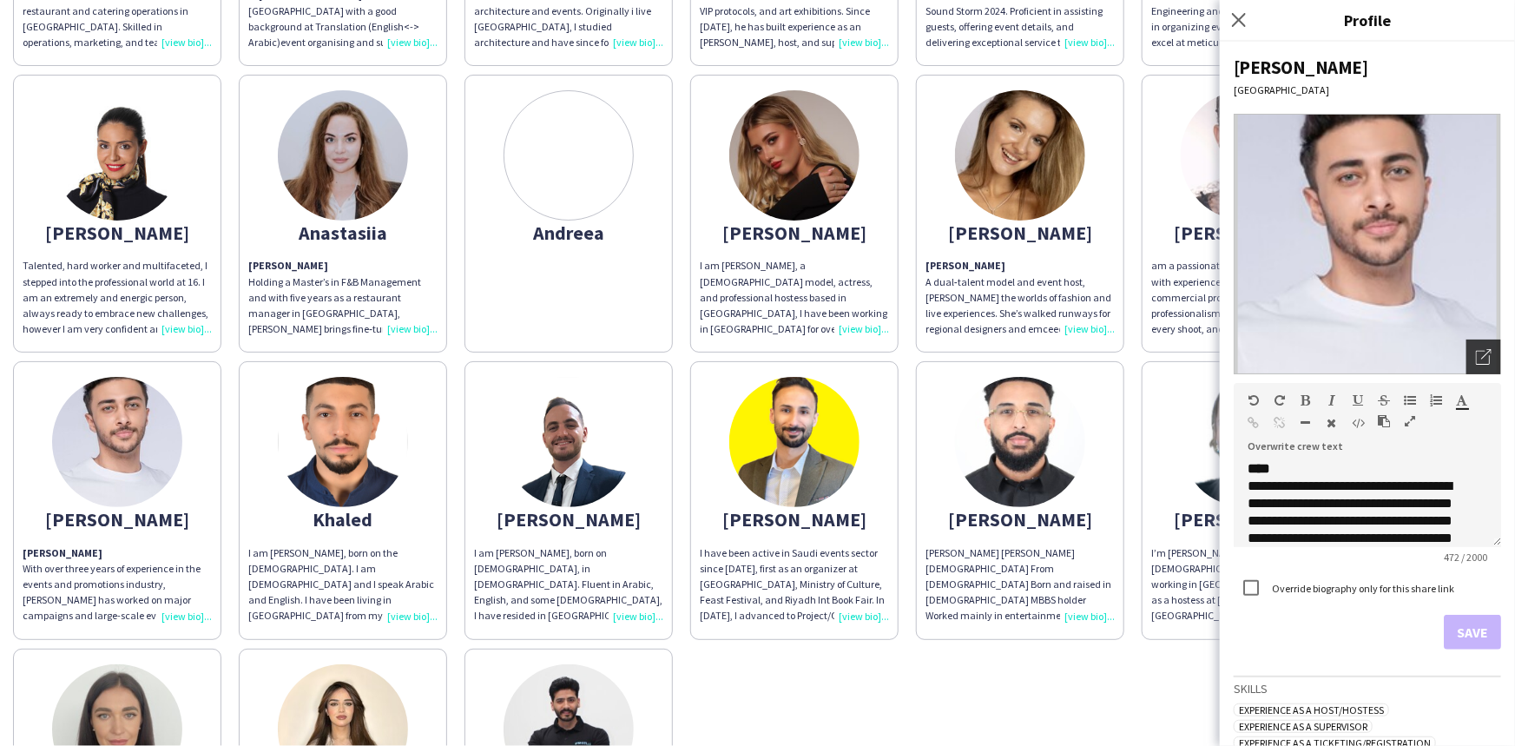
click at [1466, 357] on div "Open photos pop-in" at bounding box center [1483, 356] width 35 height 35
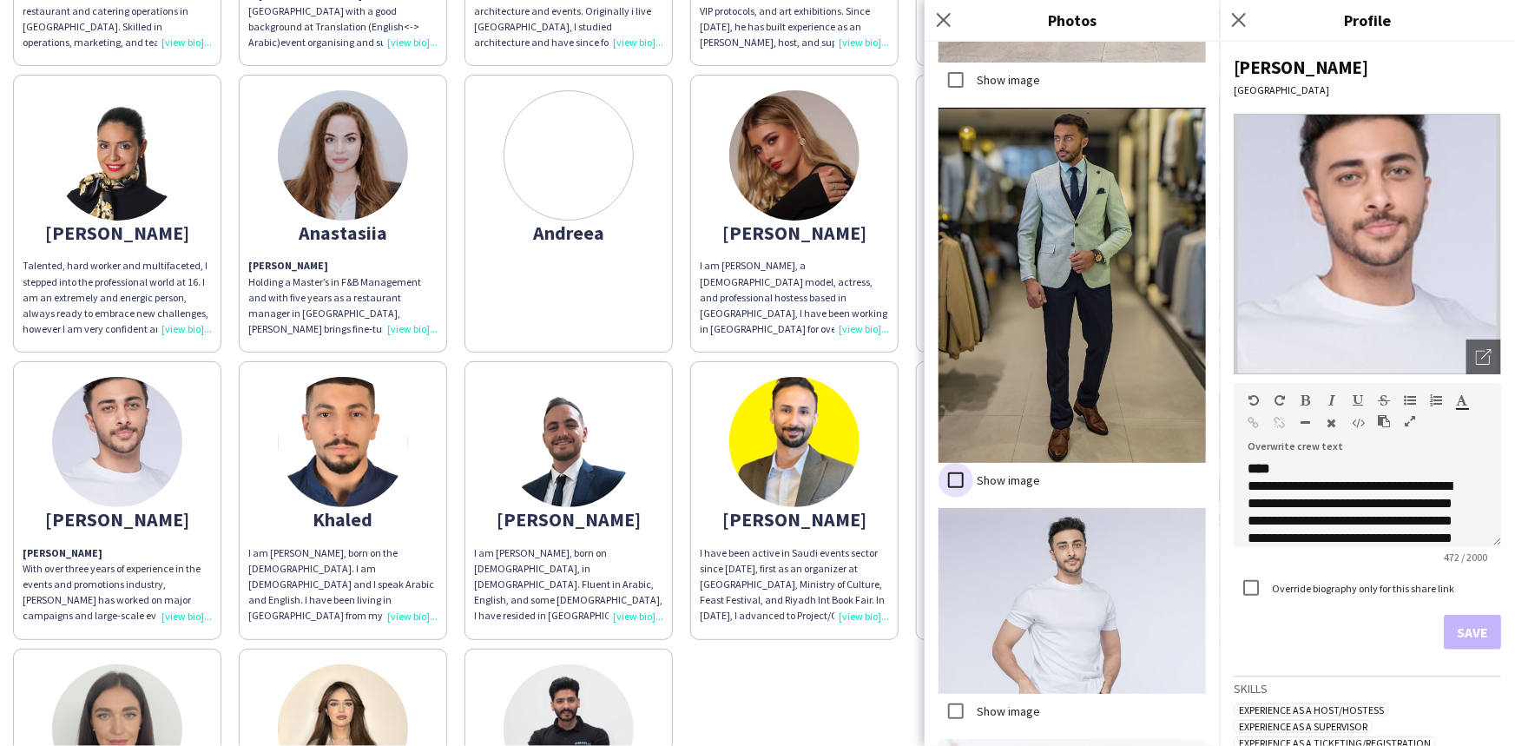
scroll to position [1990, 0]
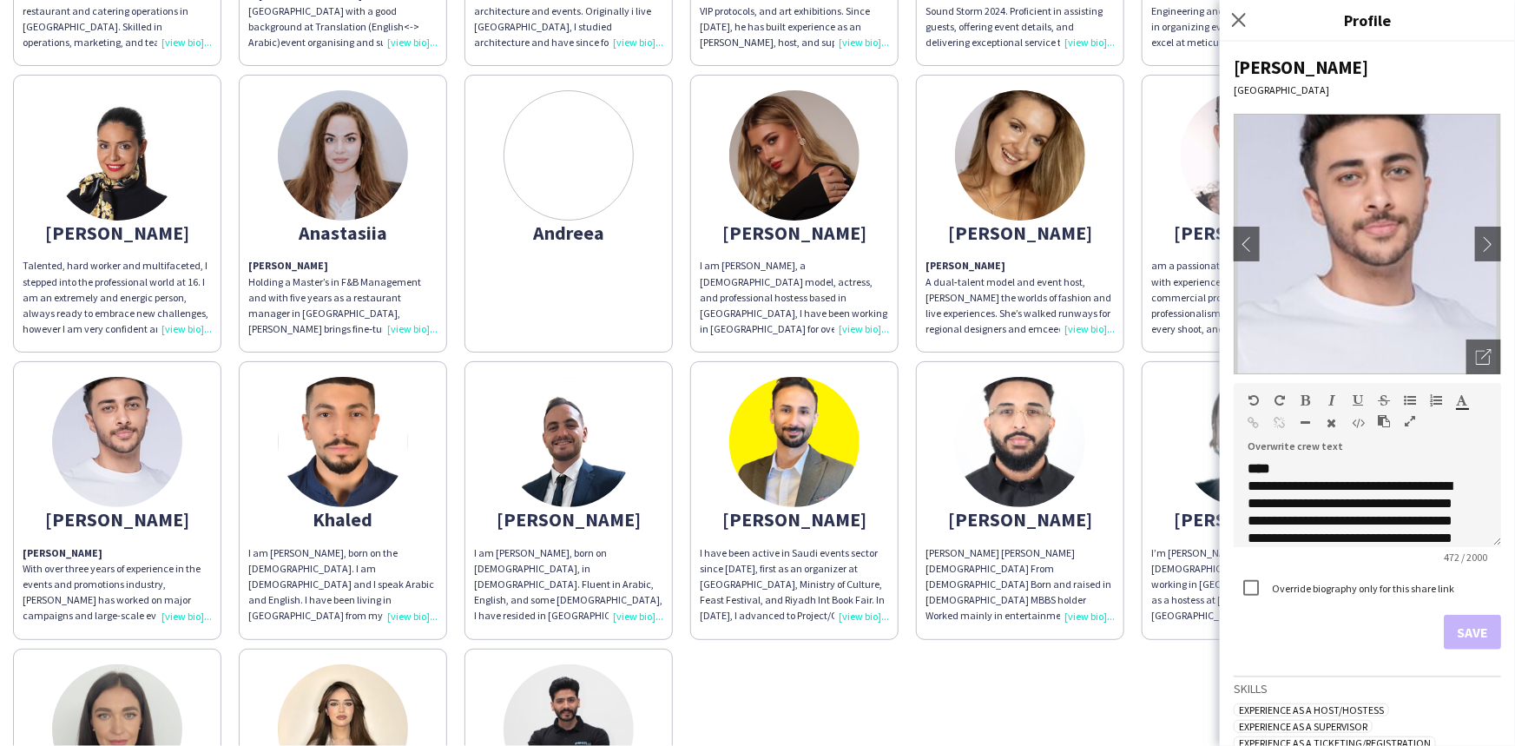
click at [418, 616] on div "I am [PERSON_NAME], born on the [DEMOGRAPHIC_DATA]. I am [DEMOGRAPHIC_DATA] and…" at bounding box center [342, 584] width 189 height 79
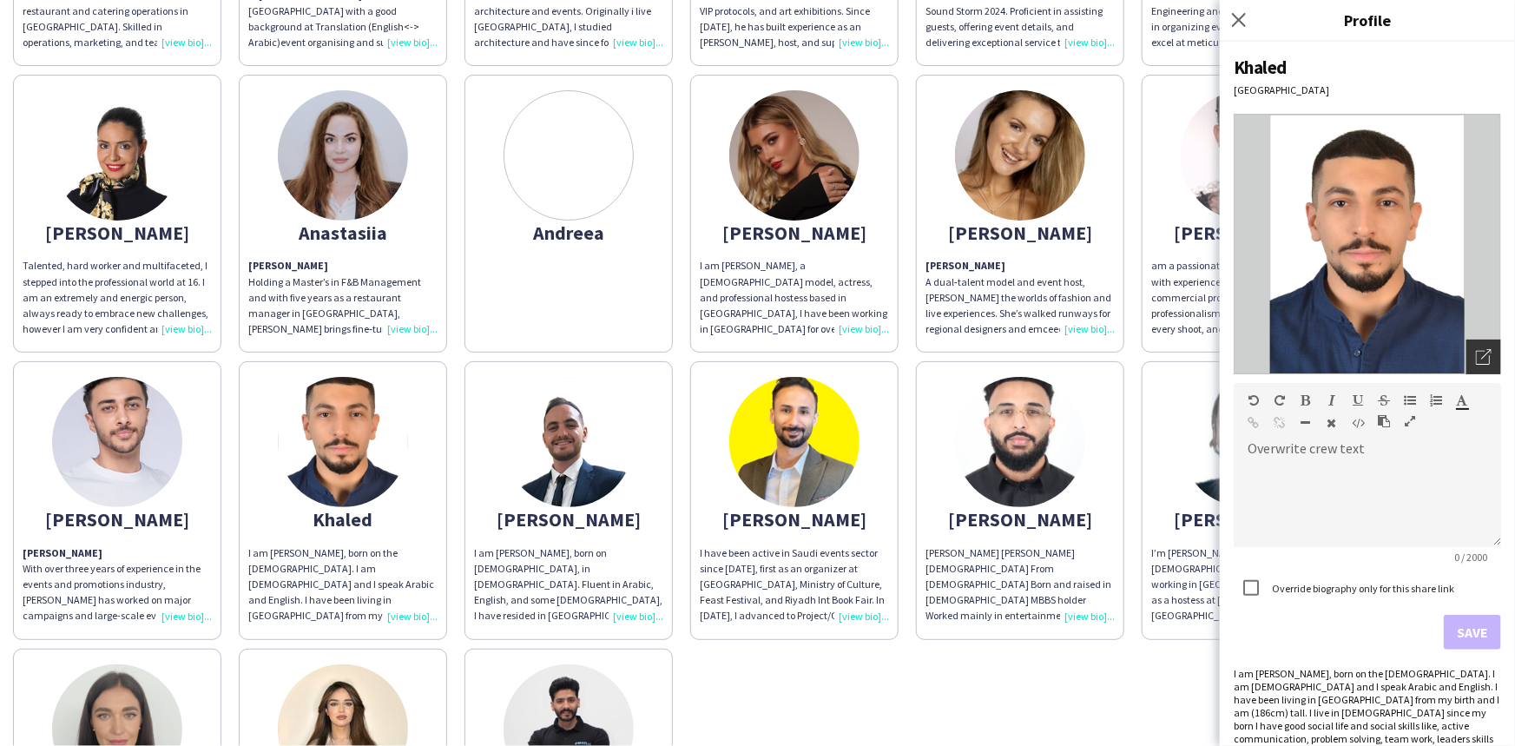
drag, startPoint x: 1472, startPoint y: 353, endPoint x: 1471, endPoint y: 362, distance: 8.9
click at [1476, 361] on icon "Open photos pop-in" at bounding box center [1484, 357] width 16 height 16
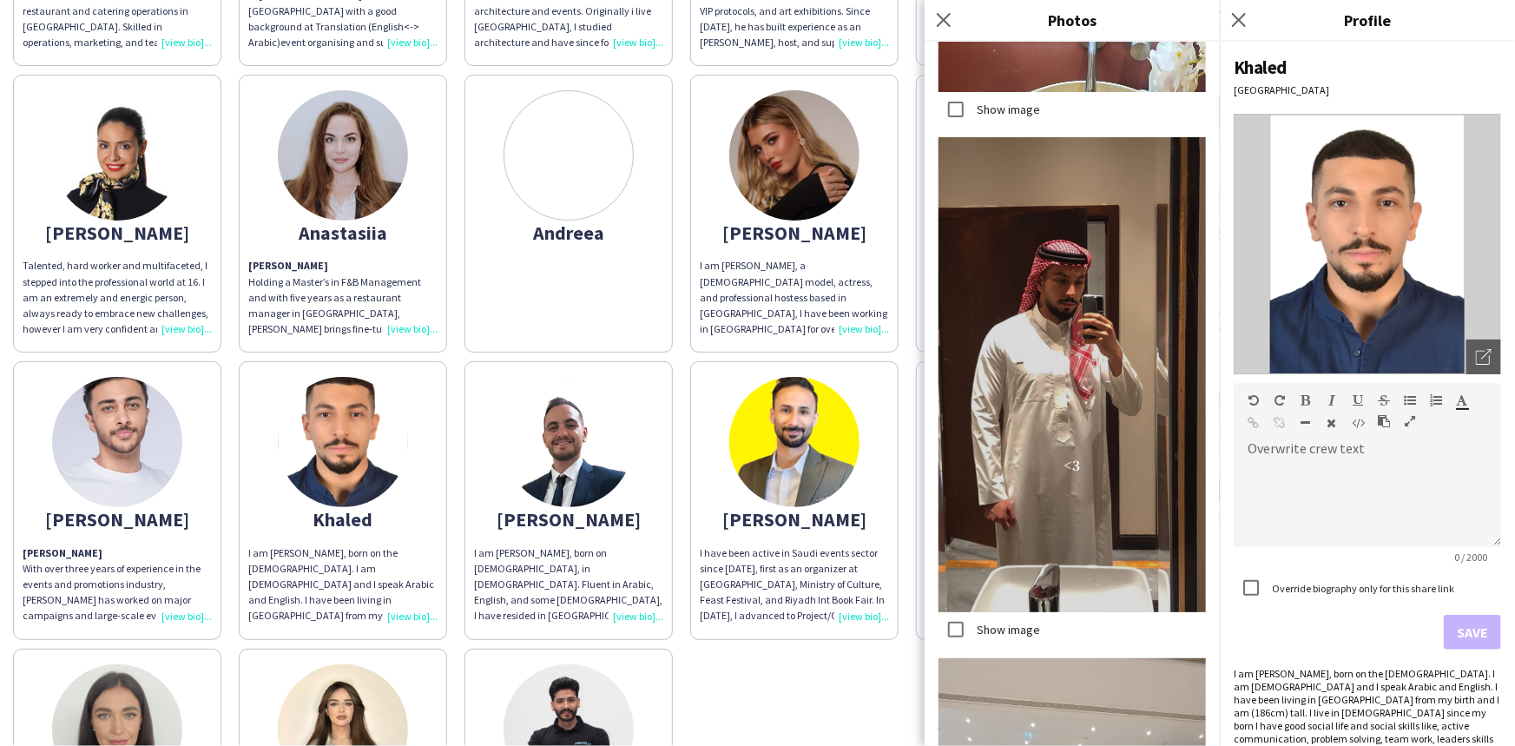
scroll to position [4074, 0]
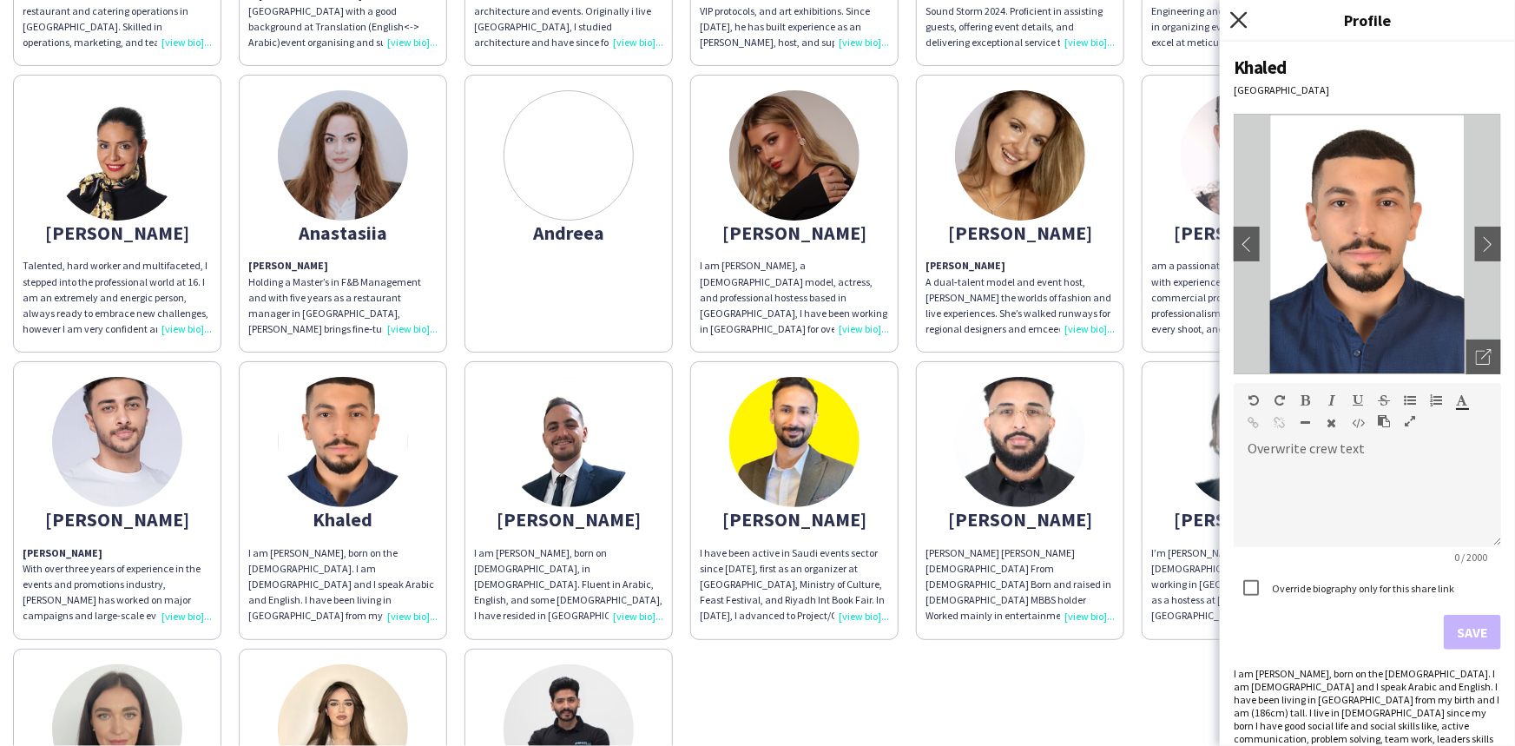
click at [1239, 23] on icon "Close pop-in" at bounding box center [1238, 19] width 16 height 16
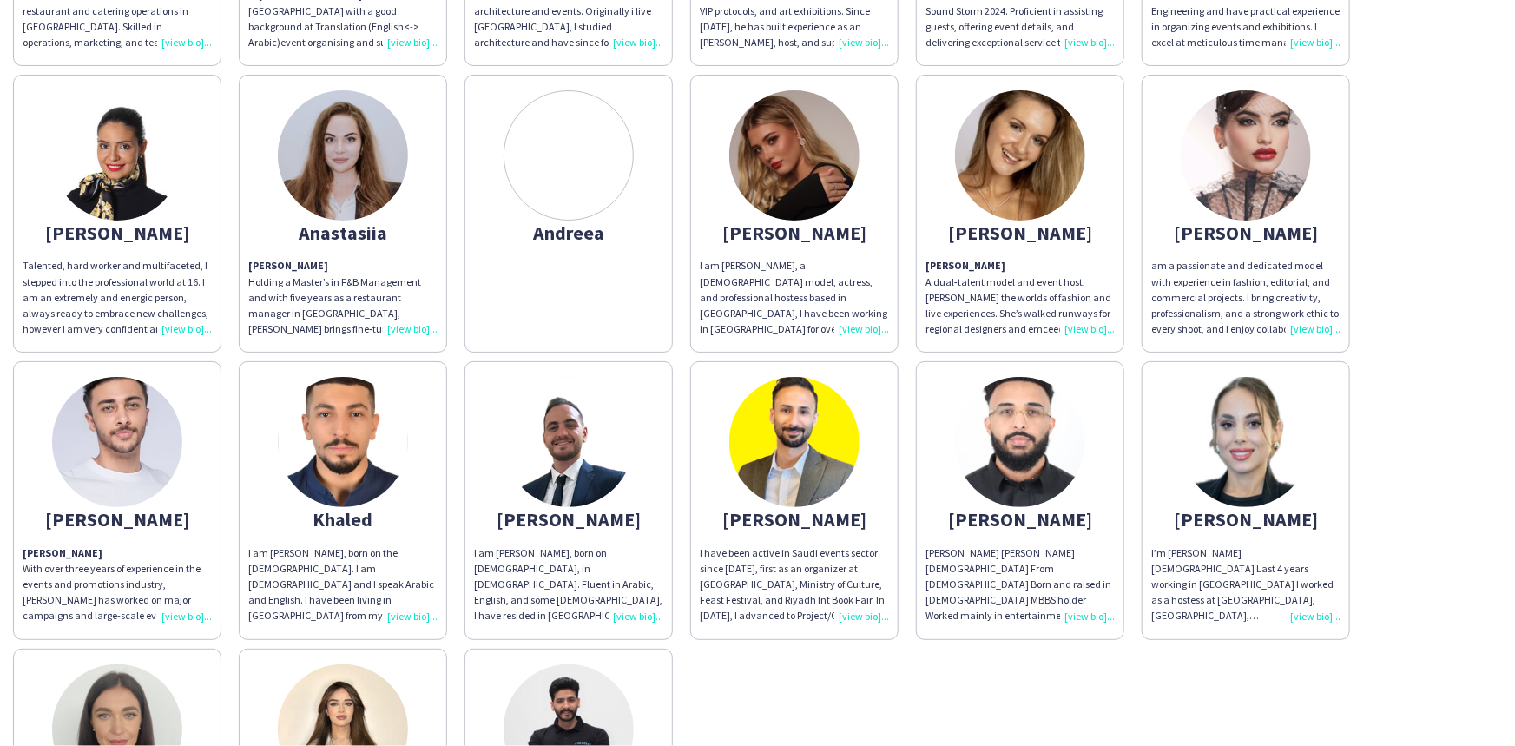
click at [1103, 607] on div "[PERSON_NAME] [PERSON_NAME] [DEMOGRAPHIC_DATA] From [DEMOGRAPHIC_DATA] Born and…" at bounding box center [1019, 584] width 189 height 79
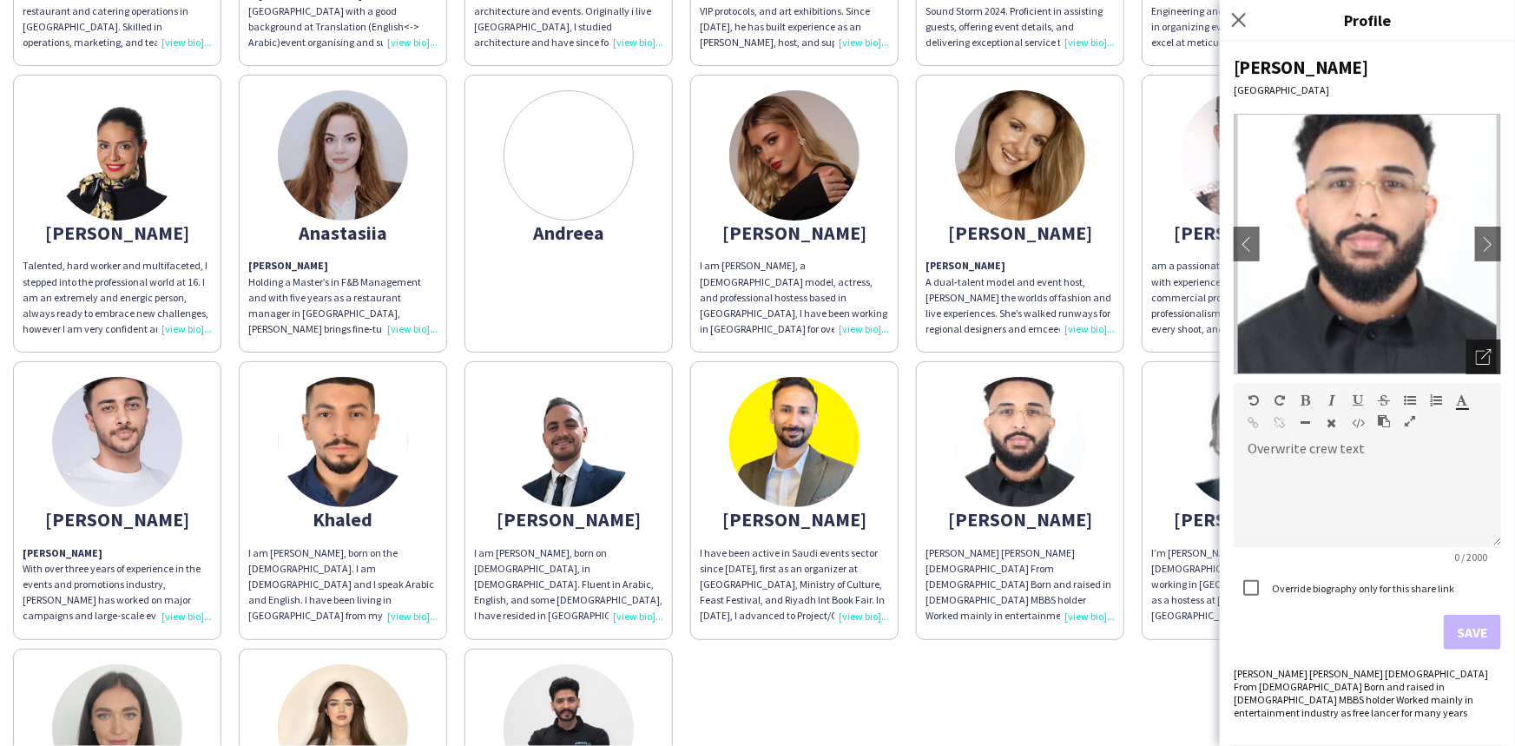
click at [1466, 365] on div "Open photos pop-in" at bounding box center [1483, 356] width 35 height 35
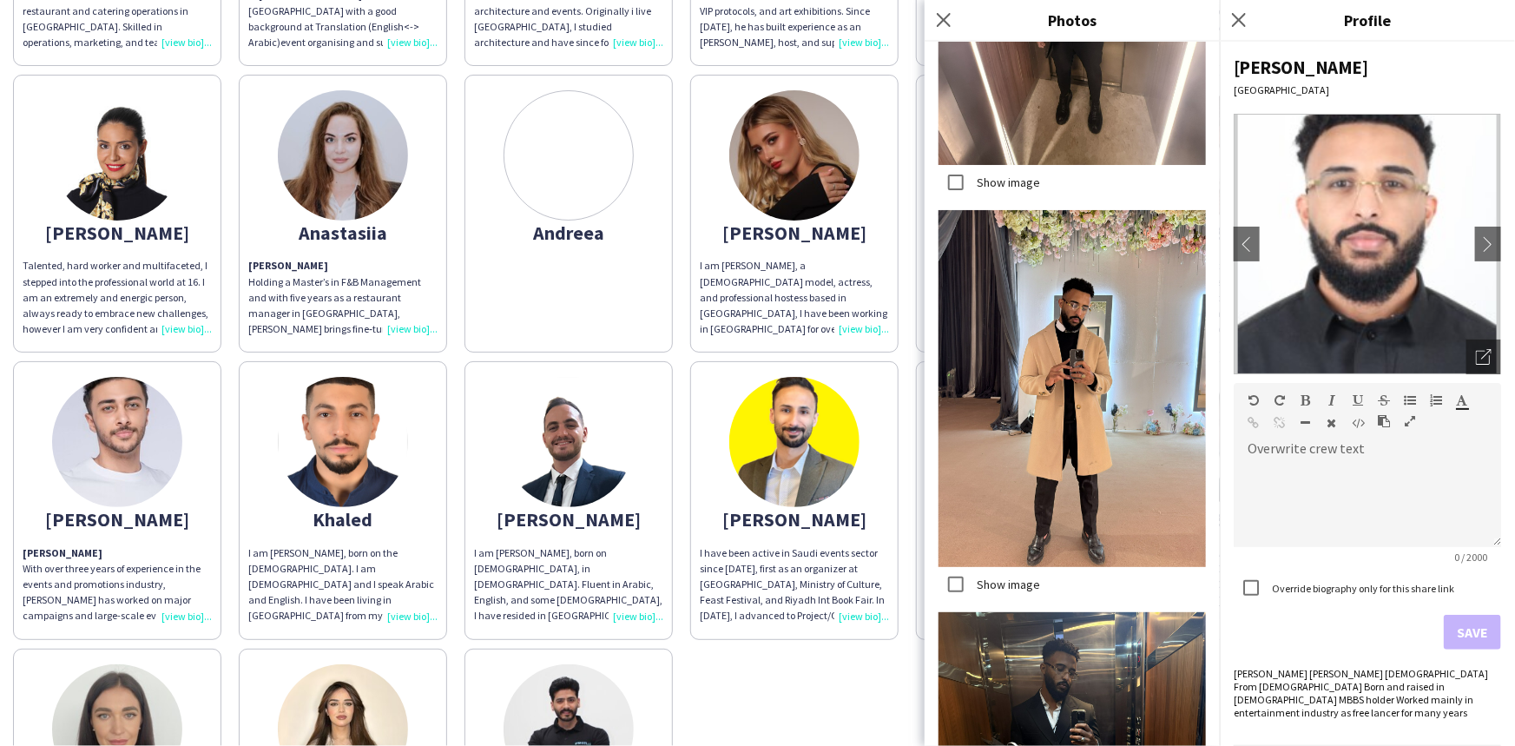
scroll to position [3308, 0]
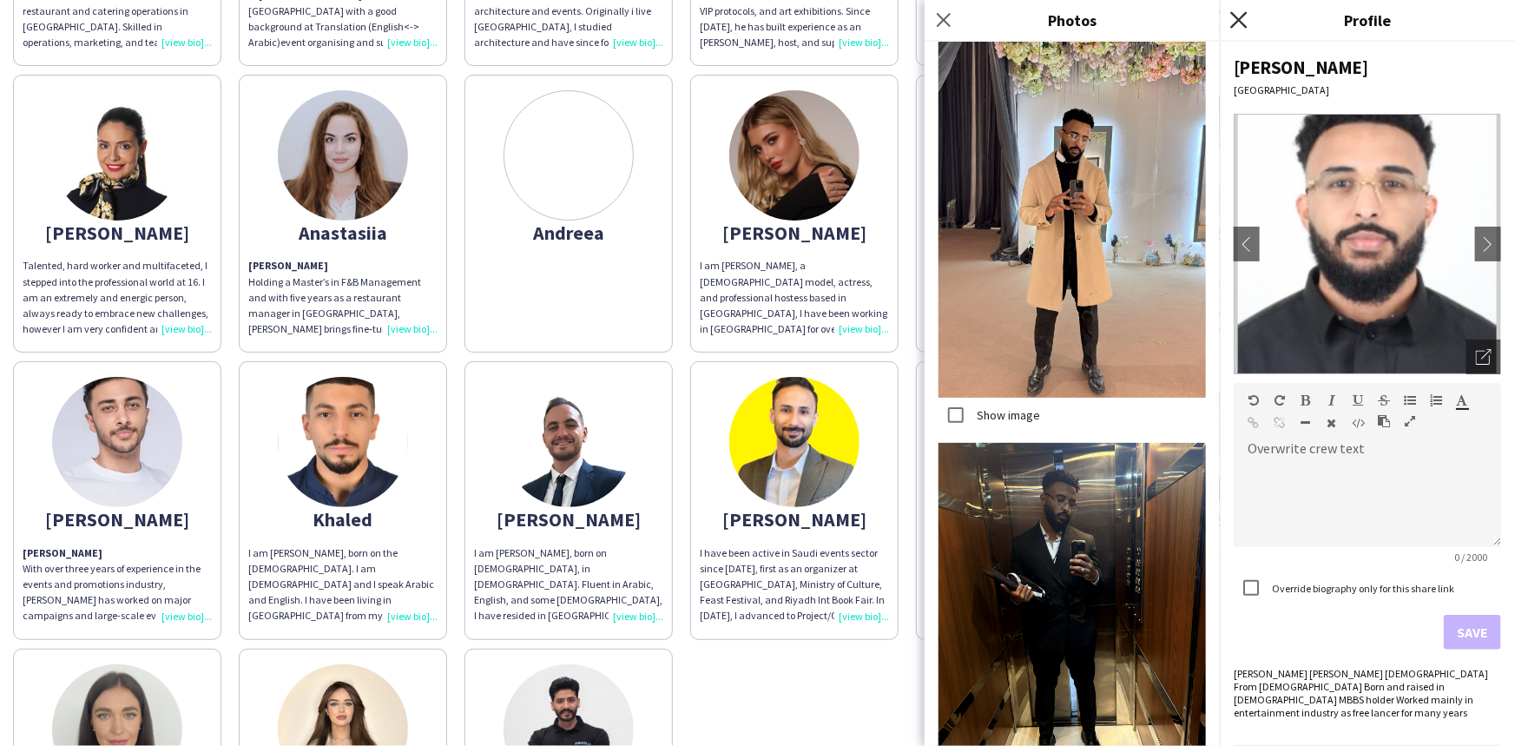
click at [1235, 17] on icon "Close pop-in" at bounding box center [1238, 19] width 16 height 16
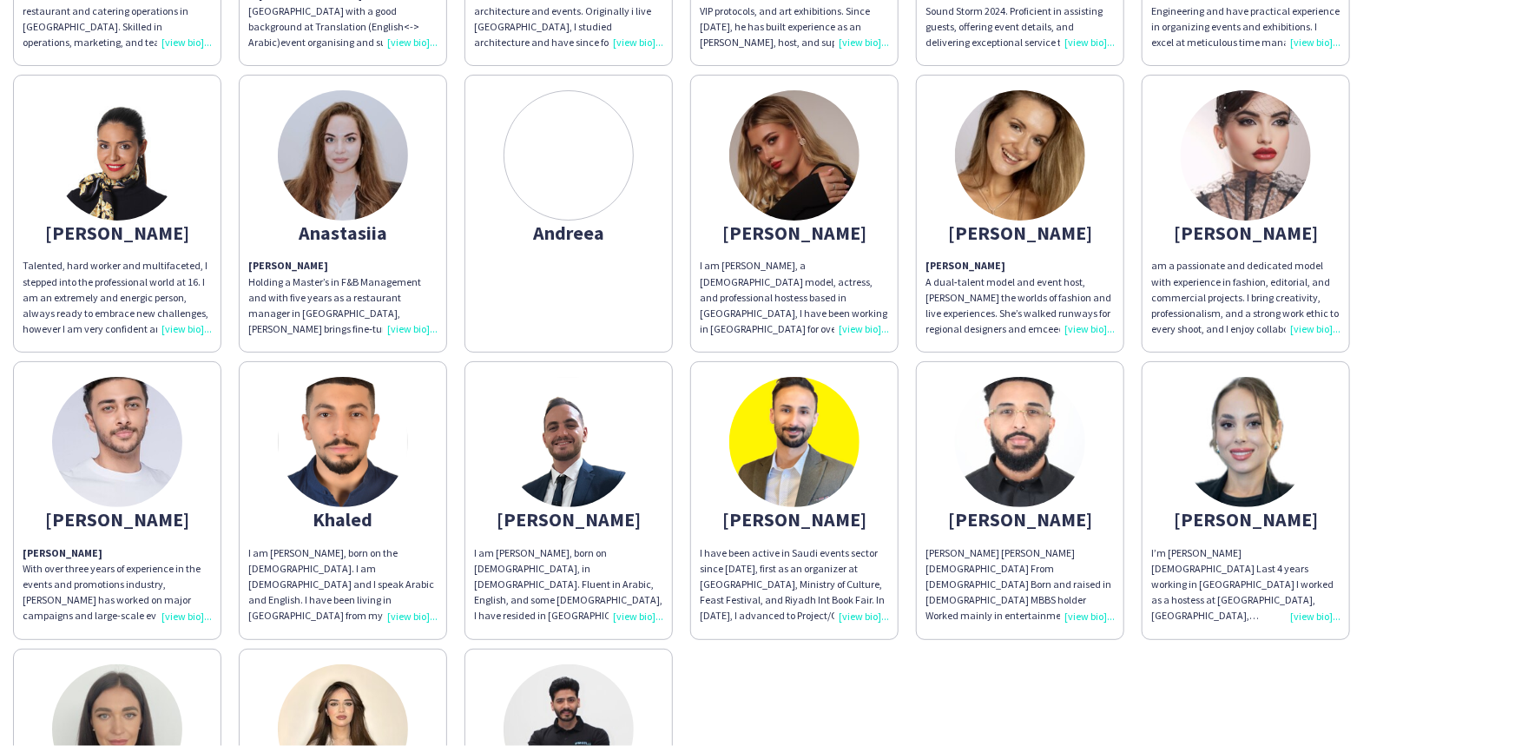
click at [651, 614] on div "I am [PERSON_NAME], born on [DEMOGRAPHIC_DATA], in [DEMOGRAPHIC_DATA]. Fluent i…" at bounding box center [568, 584] width 189 height 79
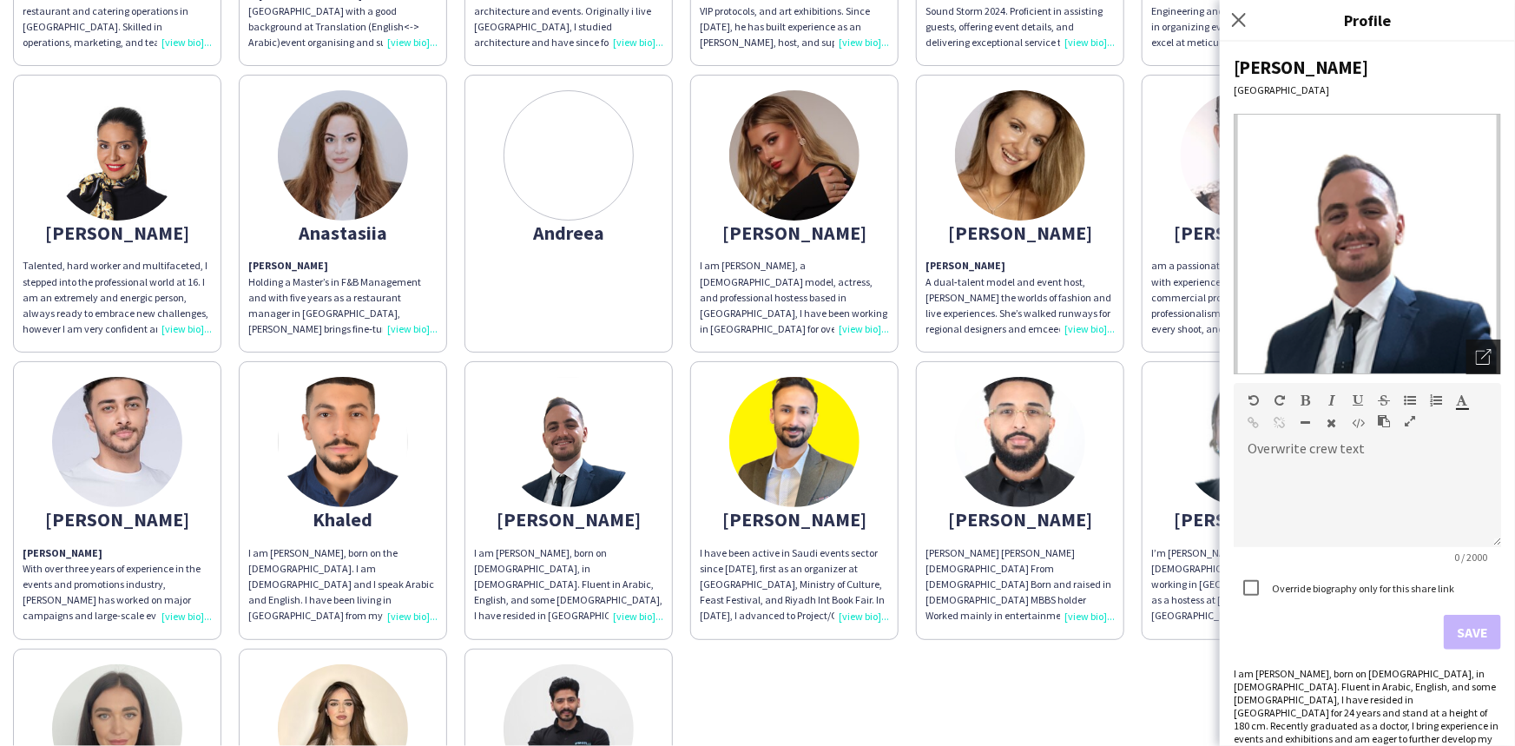
click at [1480, 353] on div "Open photos pop-in" at bounding box center [1483, 356] width 35 height 35
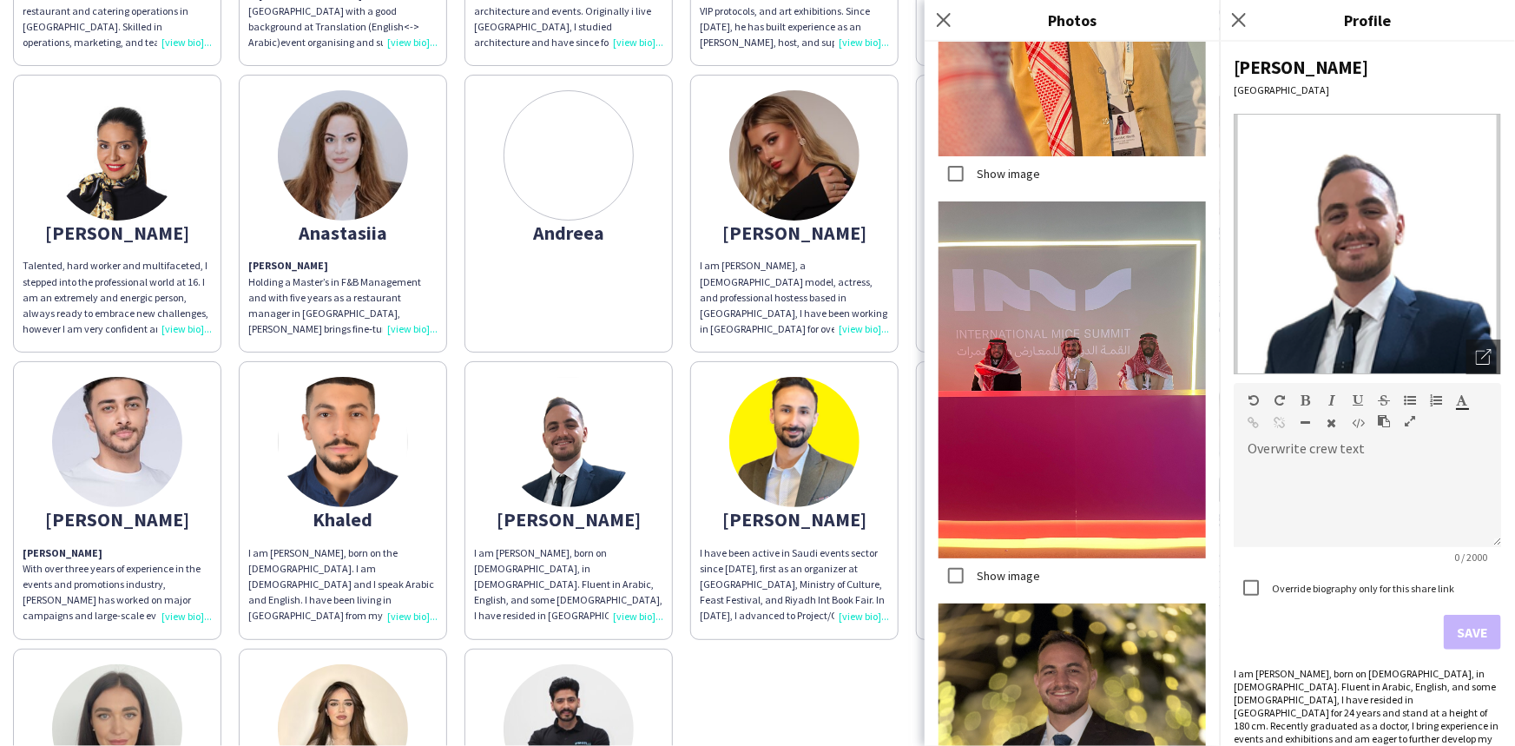
scroll to position [5589, 0]
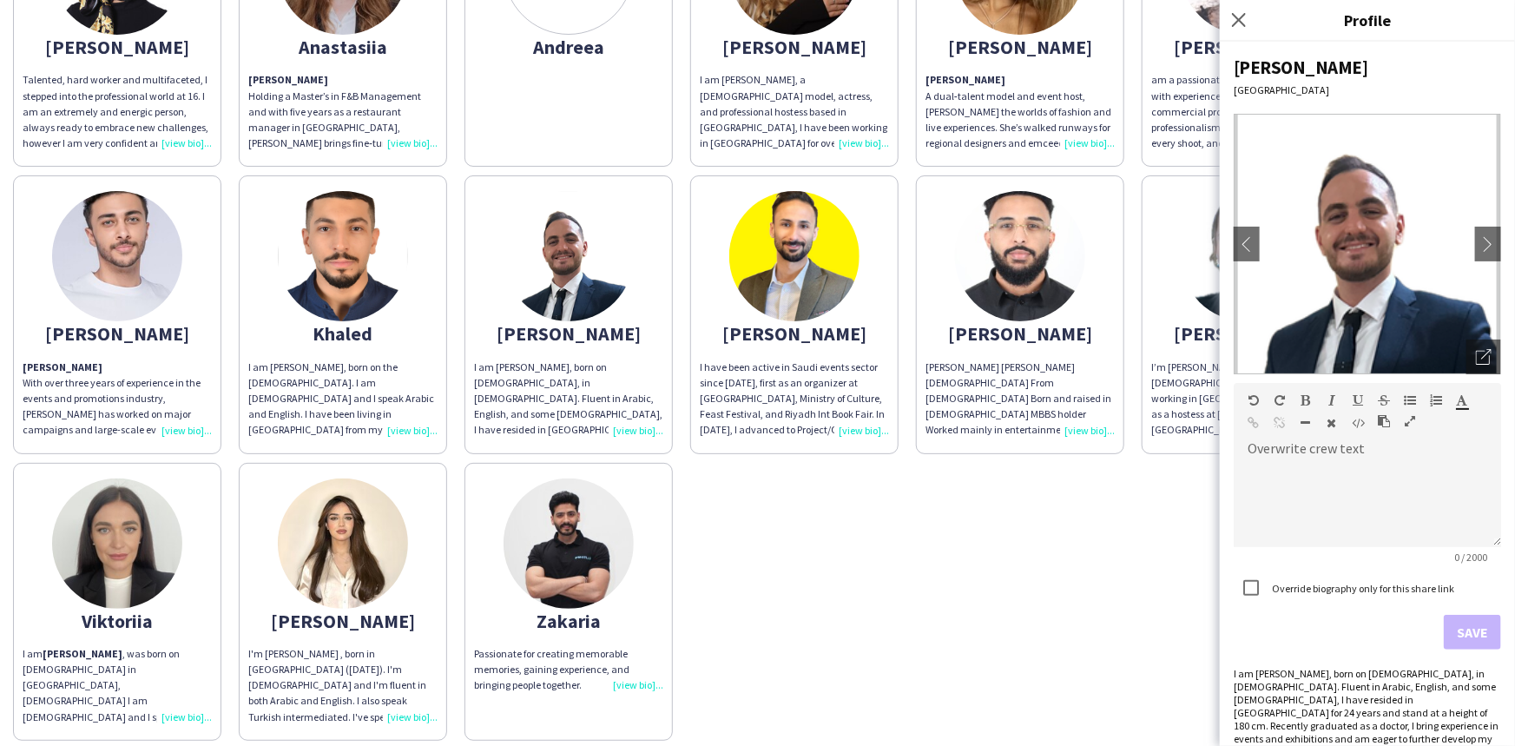
scroll to position [552, 0]
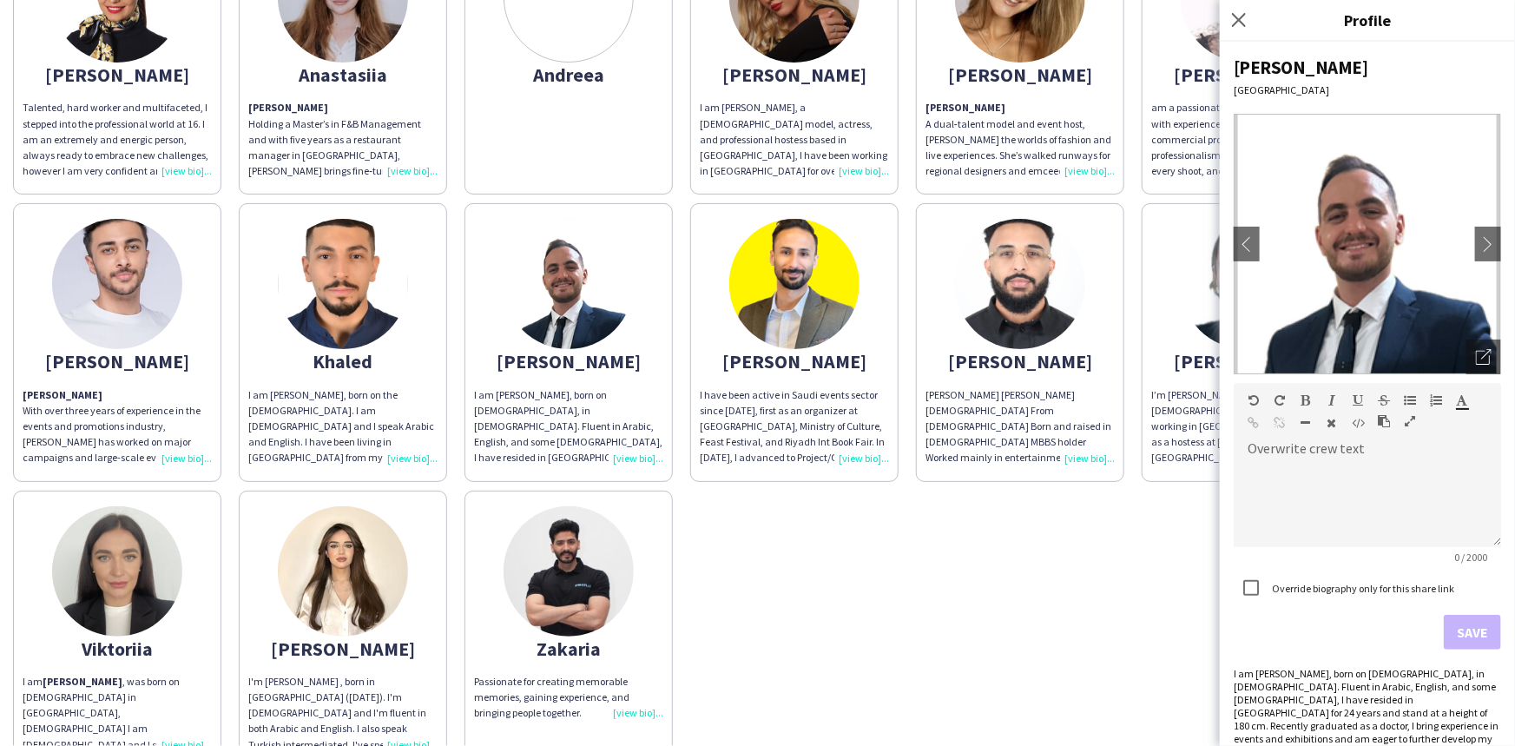
click at [863, 451] on div "I have been active in Saudi events sector since [DATE], first as an organizer a…" at bounding box center [794, 426] width 189 height 79
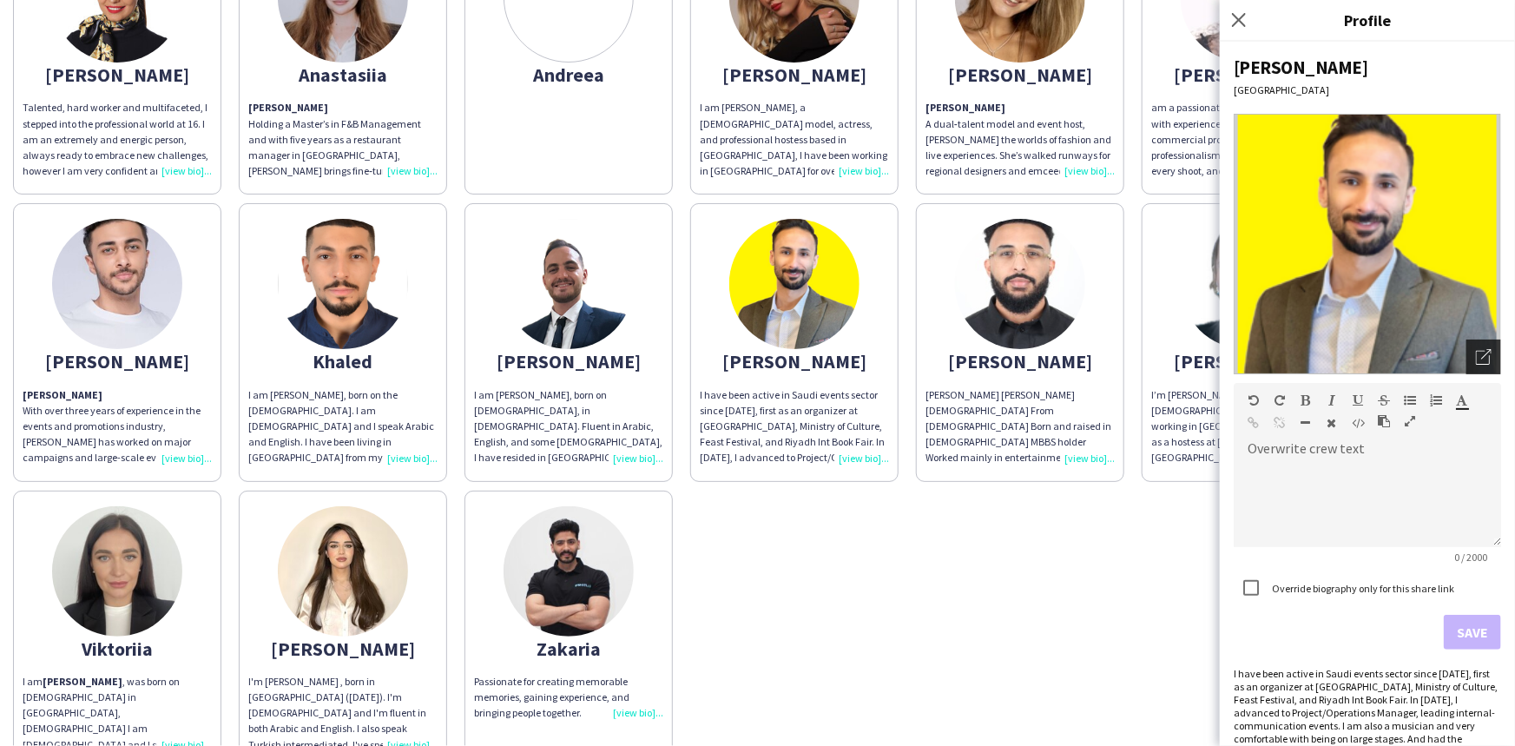
click at [1484, 356] on div "Open photos pop-in" at bounding box center [1483, 356] width 35 height 35
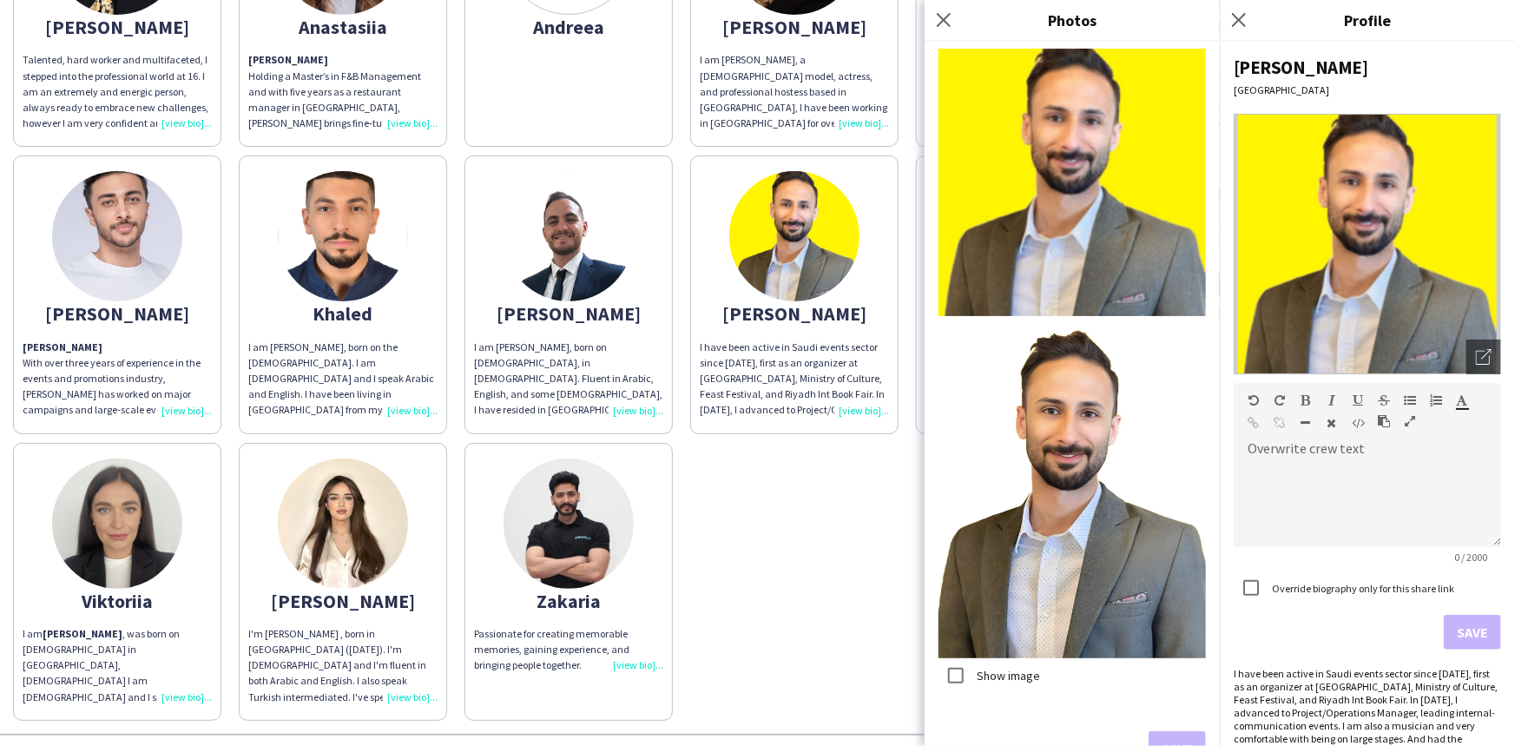
scroll to position [651, 0]
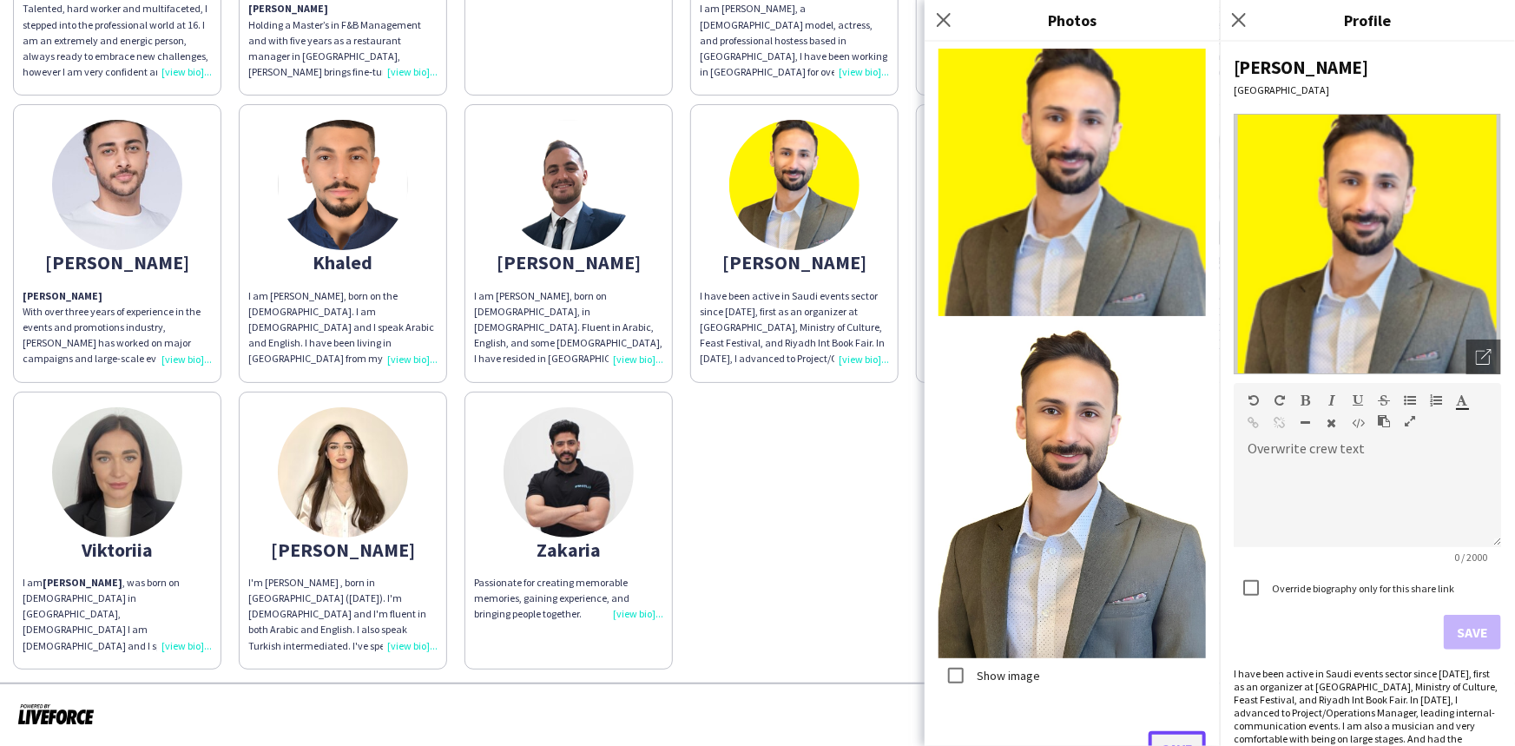
click at [1163, 731] on button "Save" at bounding box center [1177, 748] width 57 height 35
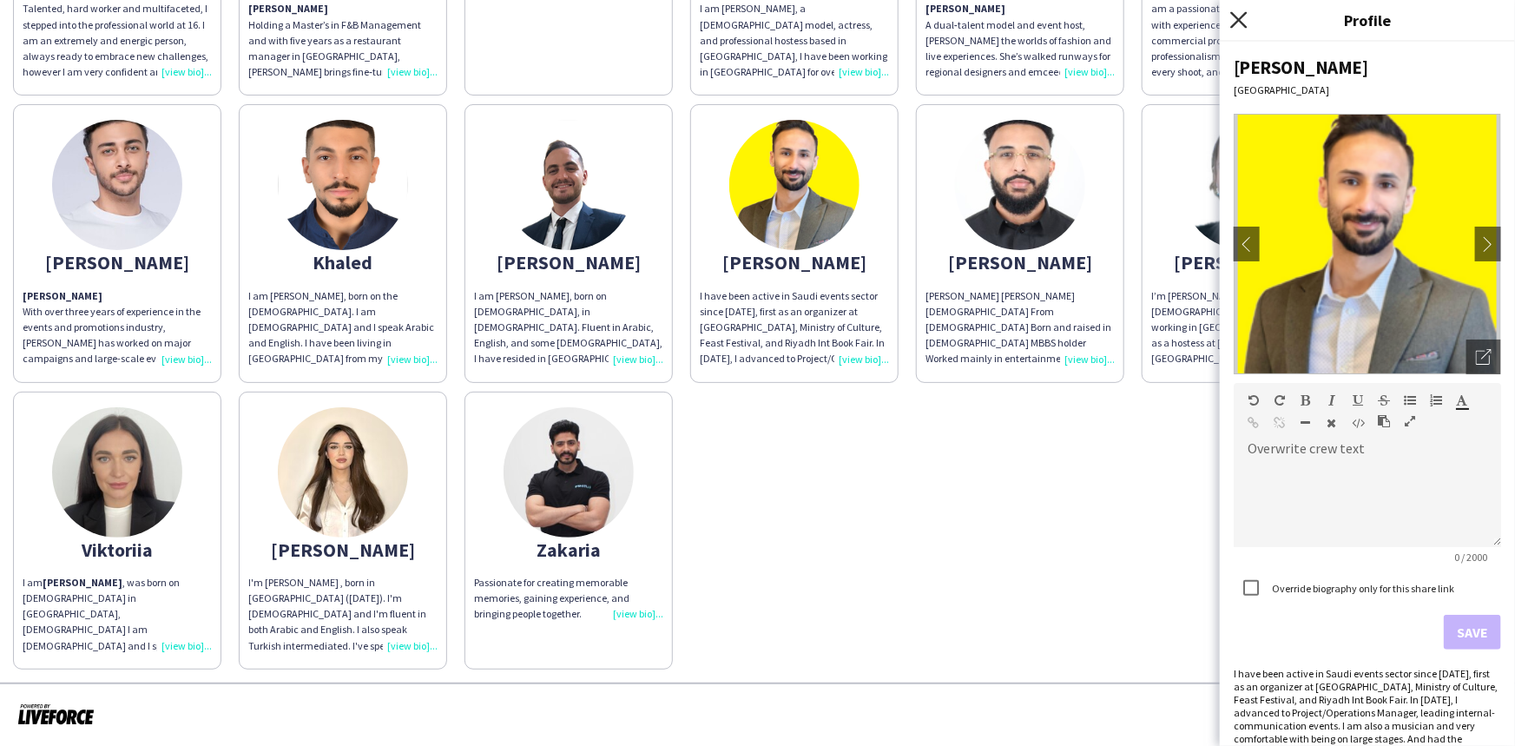
click at [1236, 22] on icon at bounding box center [1238, 19] width 16 height 16
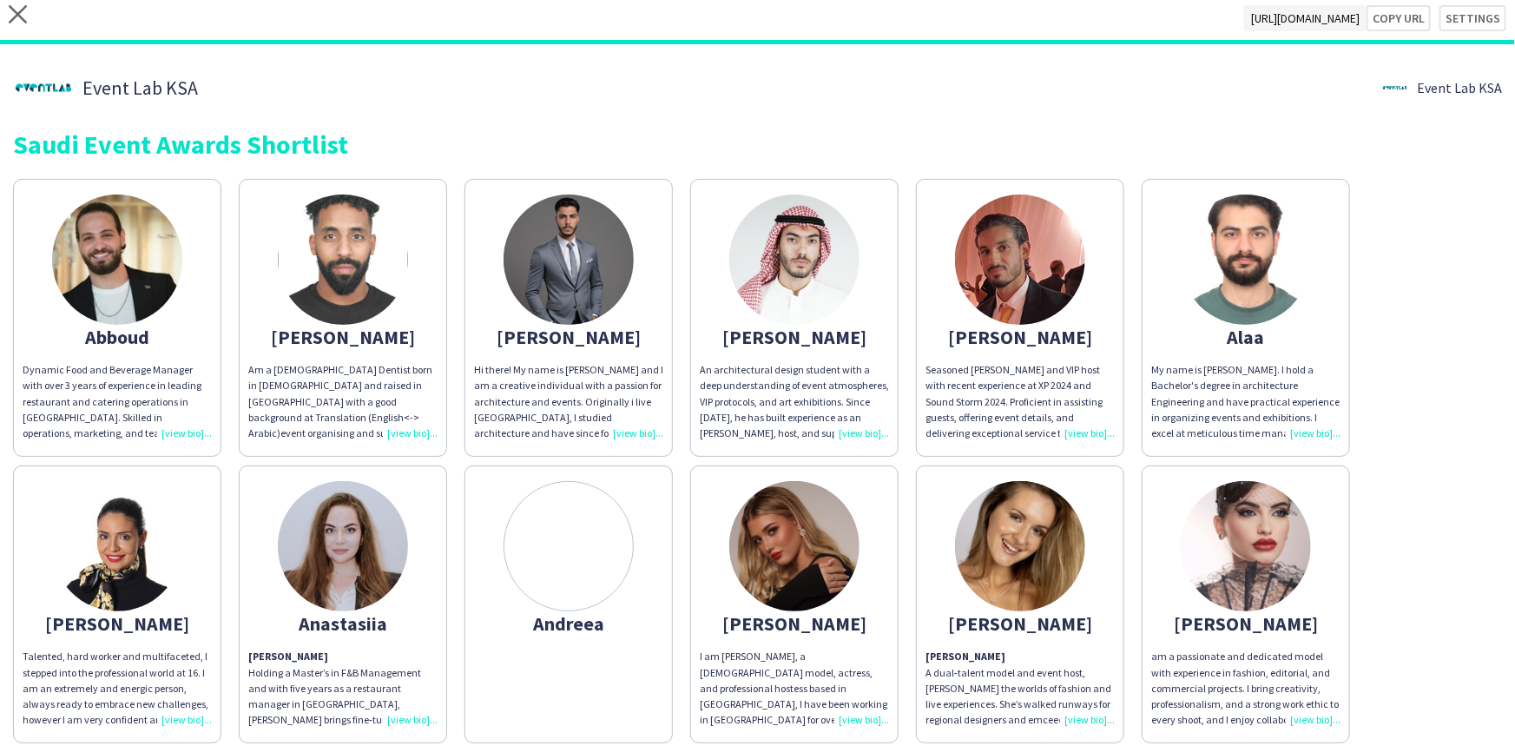
scroll to position [0, 0]
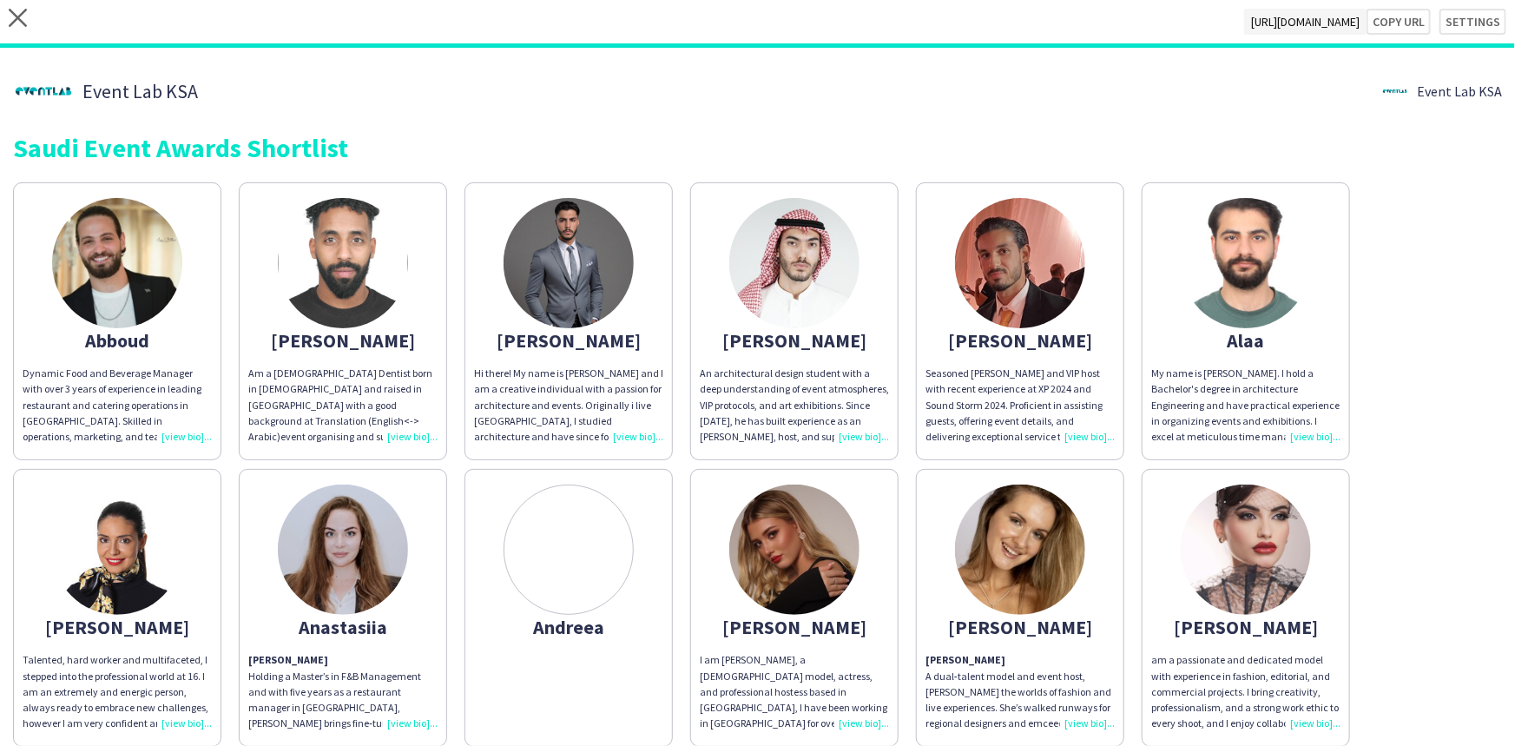
click at [414, 432] on div "Am a [DEMOGRAPHIC_DATA] Dentist born in [DEMOGRAPHIC_DATA] and raised in [GEOGR…" at bounding box center [342, 405] width 189 height 79
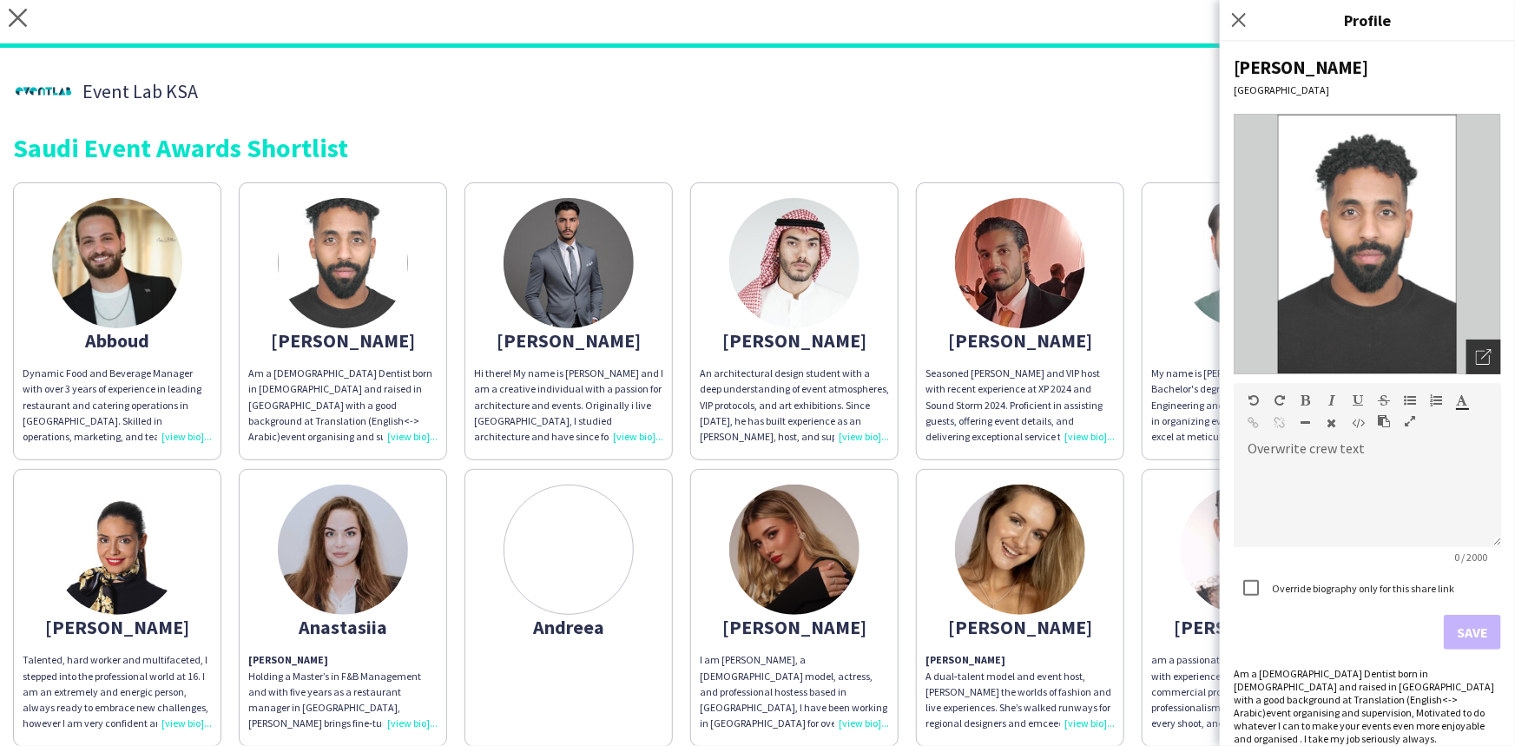
click at [1476, 352] on icon "Open photos pop-in" at bounding box center [1484, 357] width 16 height 16
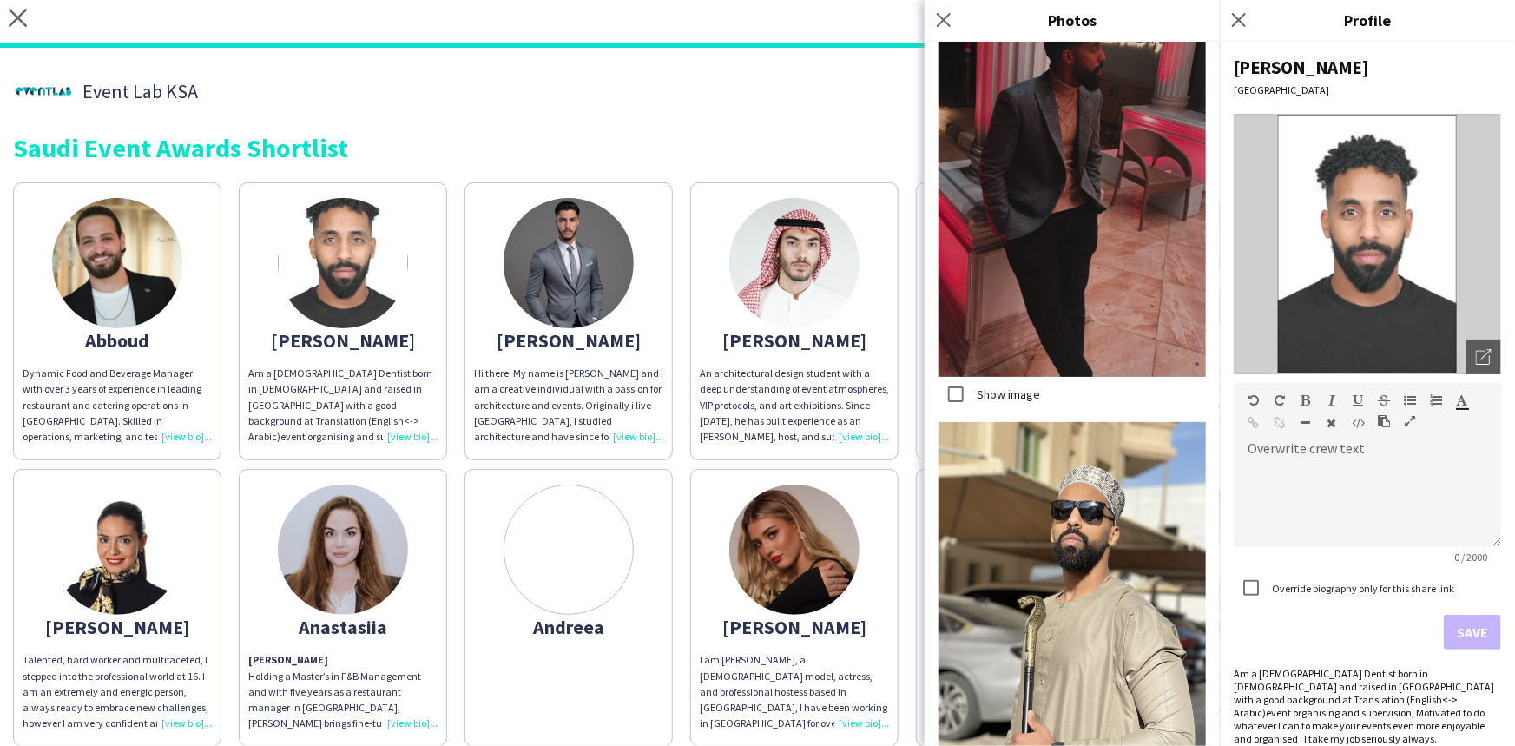
scroll to position [1910, 0]
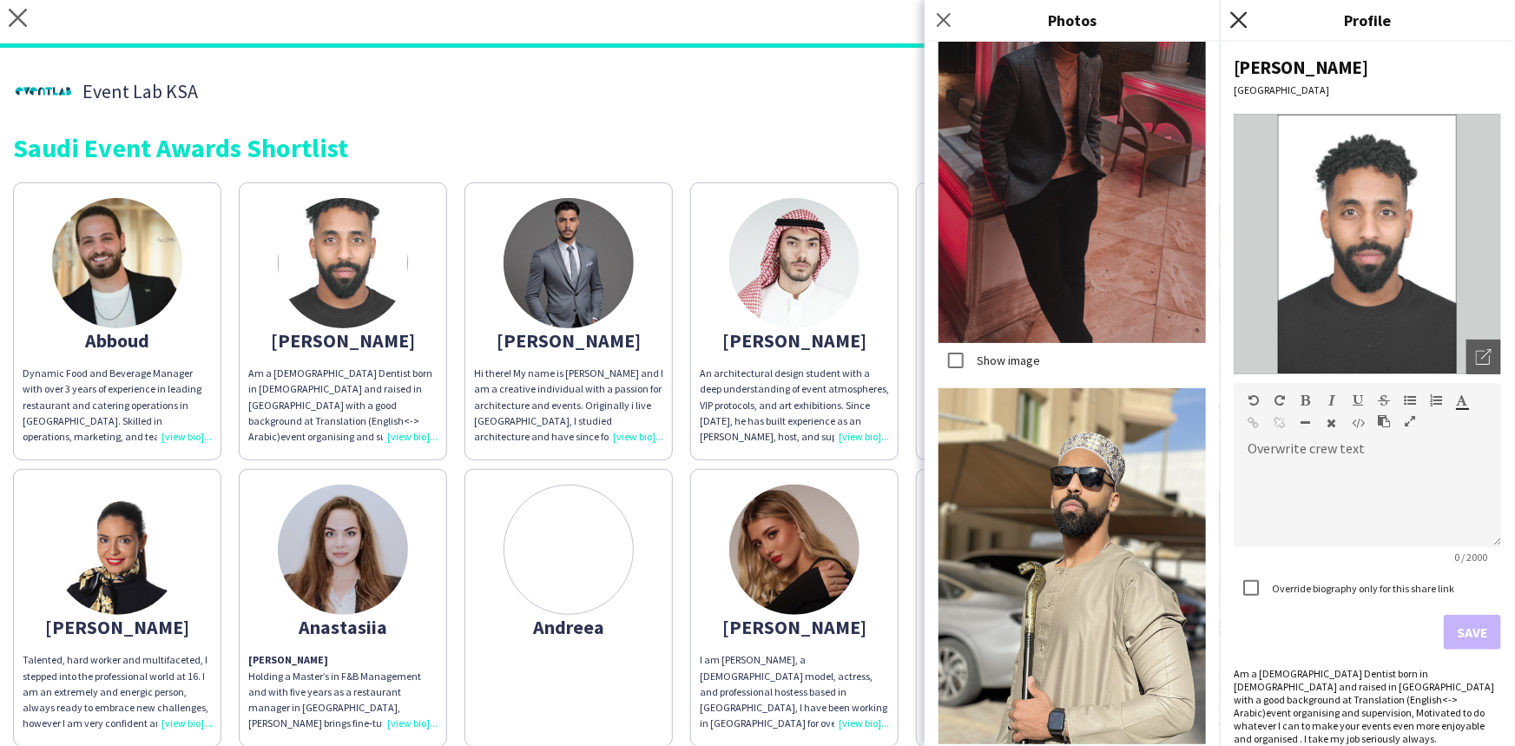
click at [1245, 17] on icon "Close pop-in" at bounding box center [1238, 19] width 16 height 16
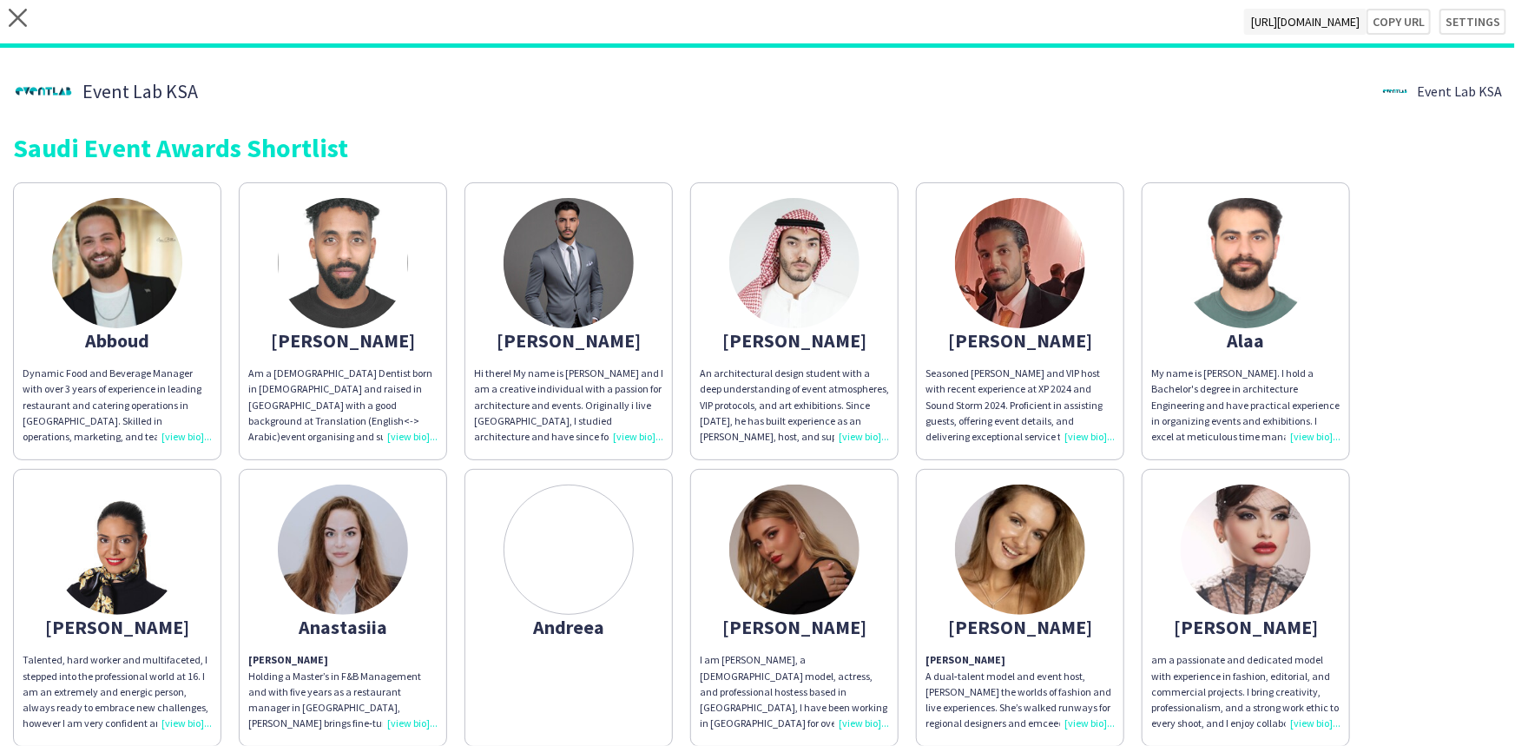
click at [1315, 438] on div "My name is [PERSON_NAME]. I hold a Bachelor's degree in architecture Engineerin…" at bounding box center [1245, 405] width 189 height 79
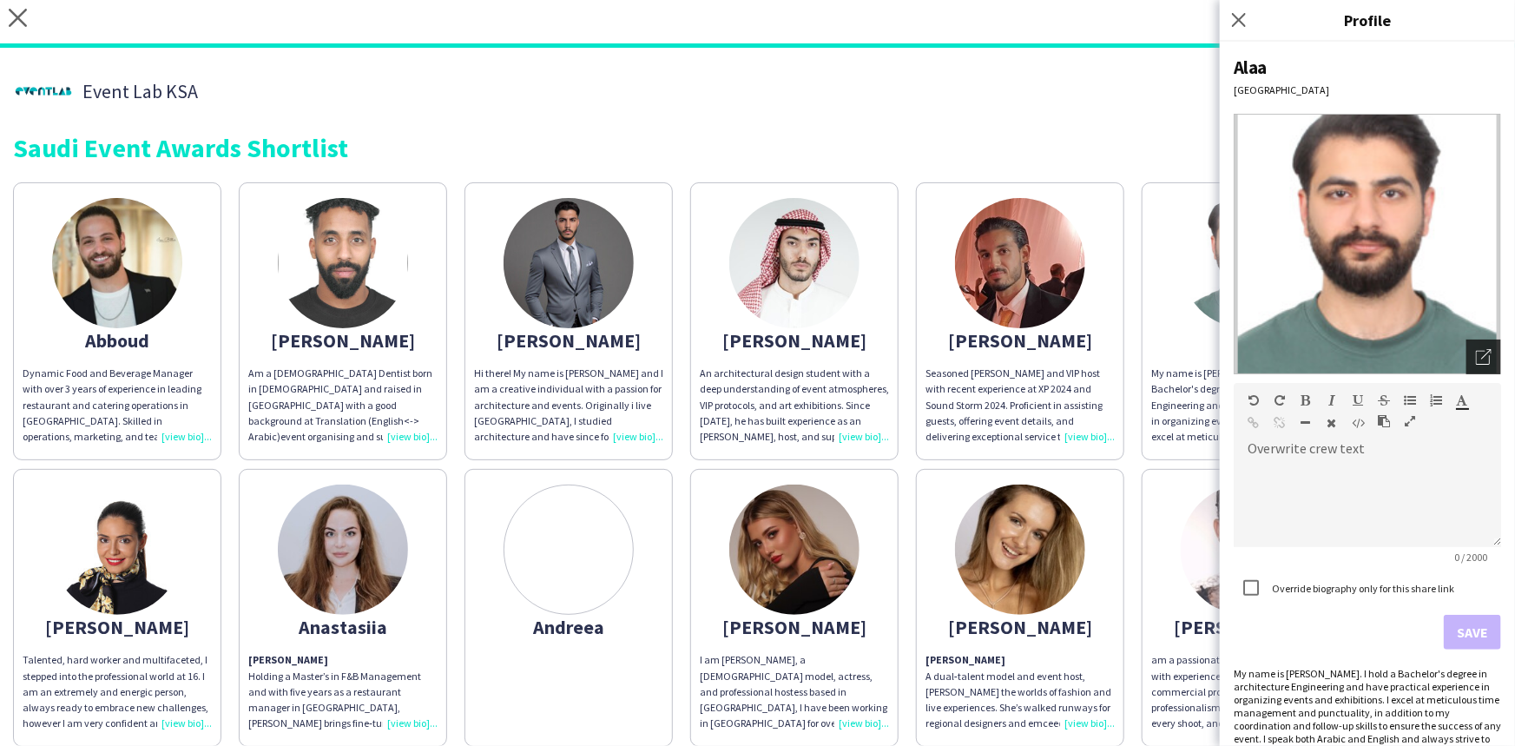
click at [1476, 359] on icon "Open photos pop-in" at bounding box center [1484, 357] width 16 height 16
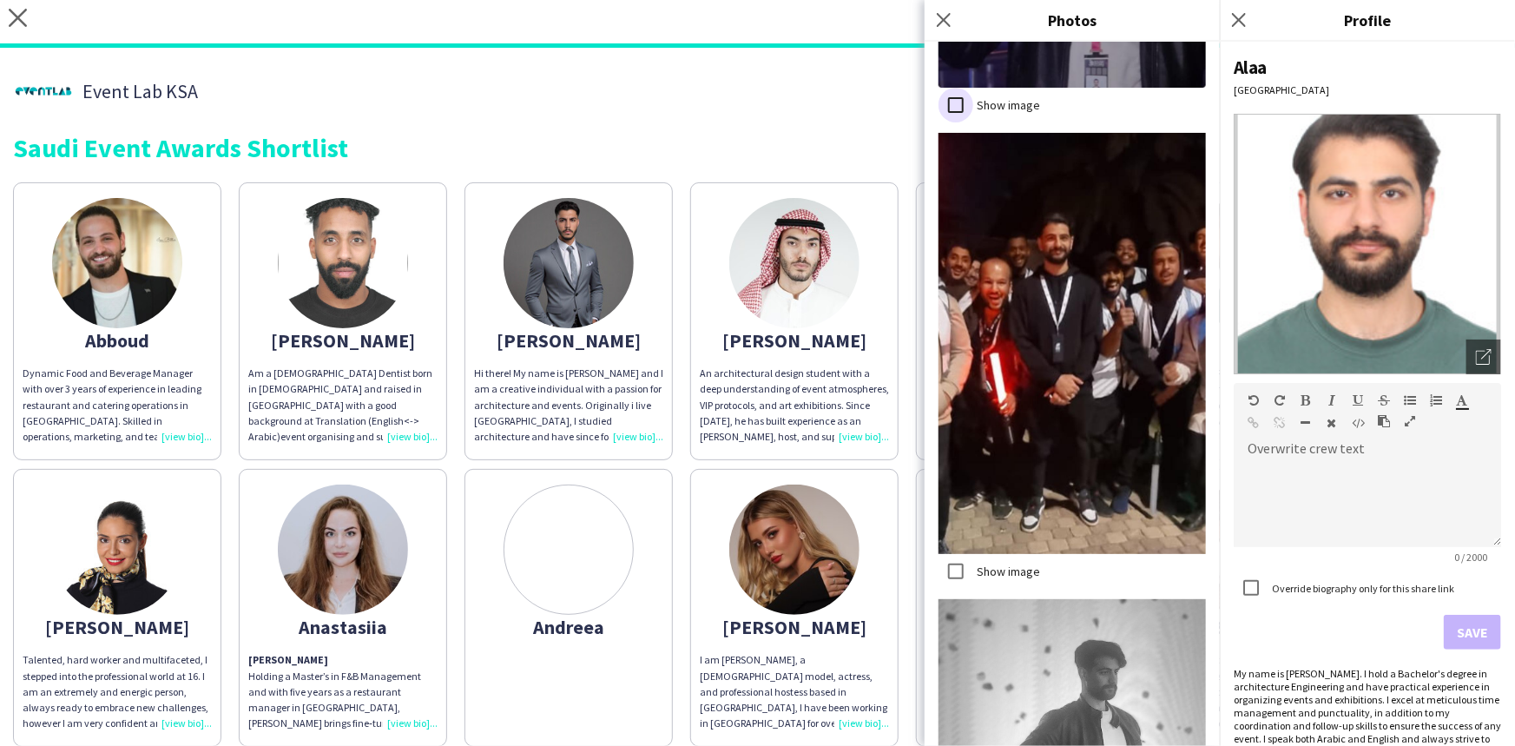
scroll to position [2604, 0]
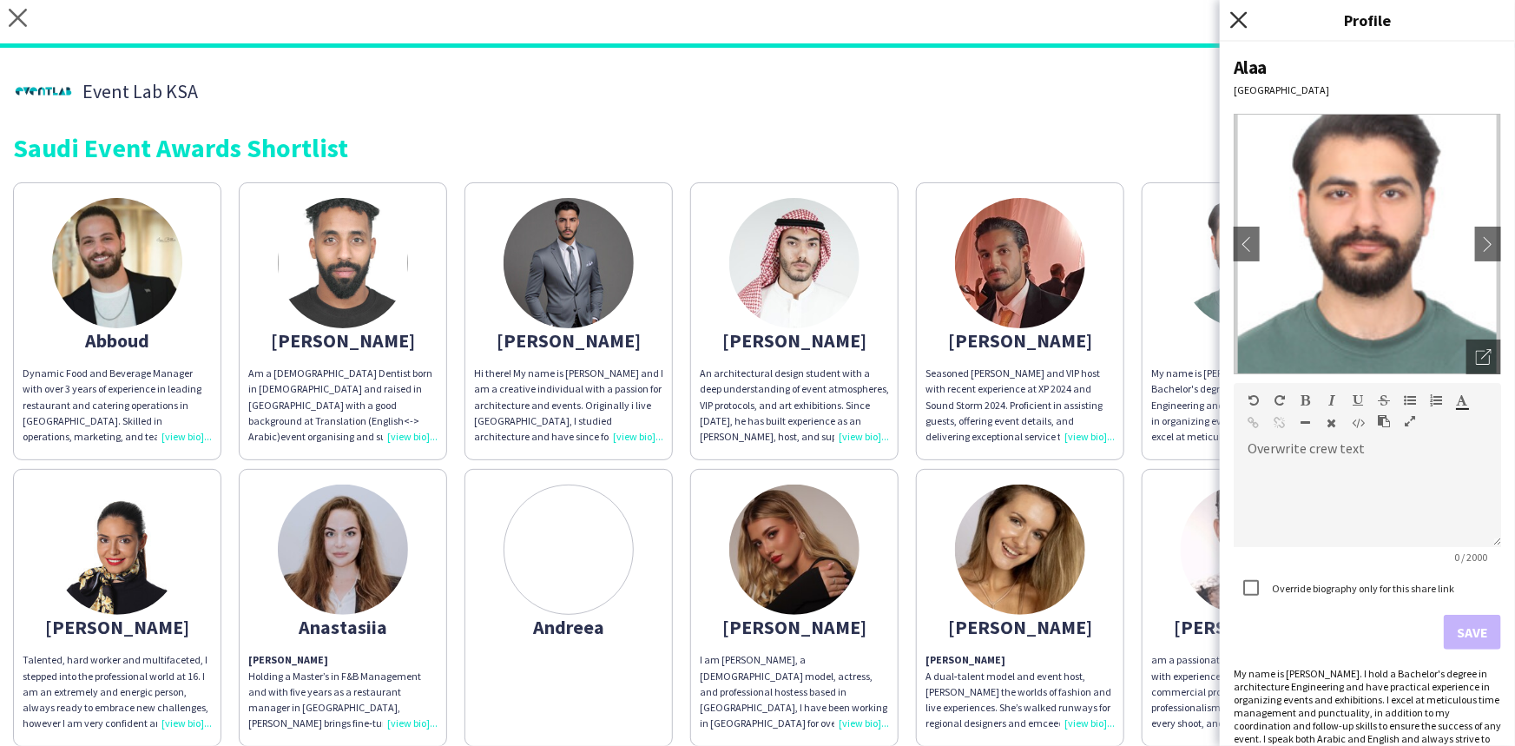
click at [1234, 18] on icon "Close pop-in" at bounding box center [1238, 19] width 16 height 16
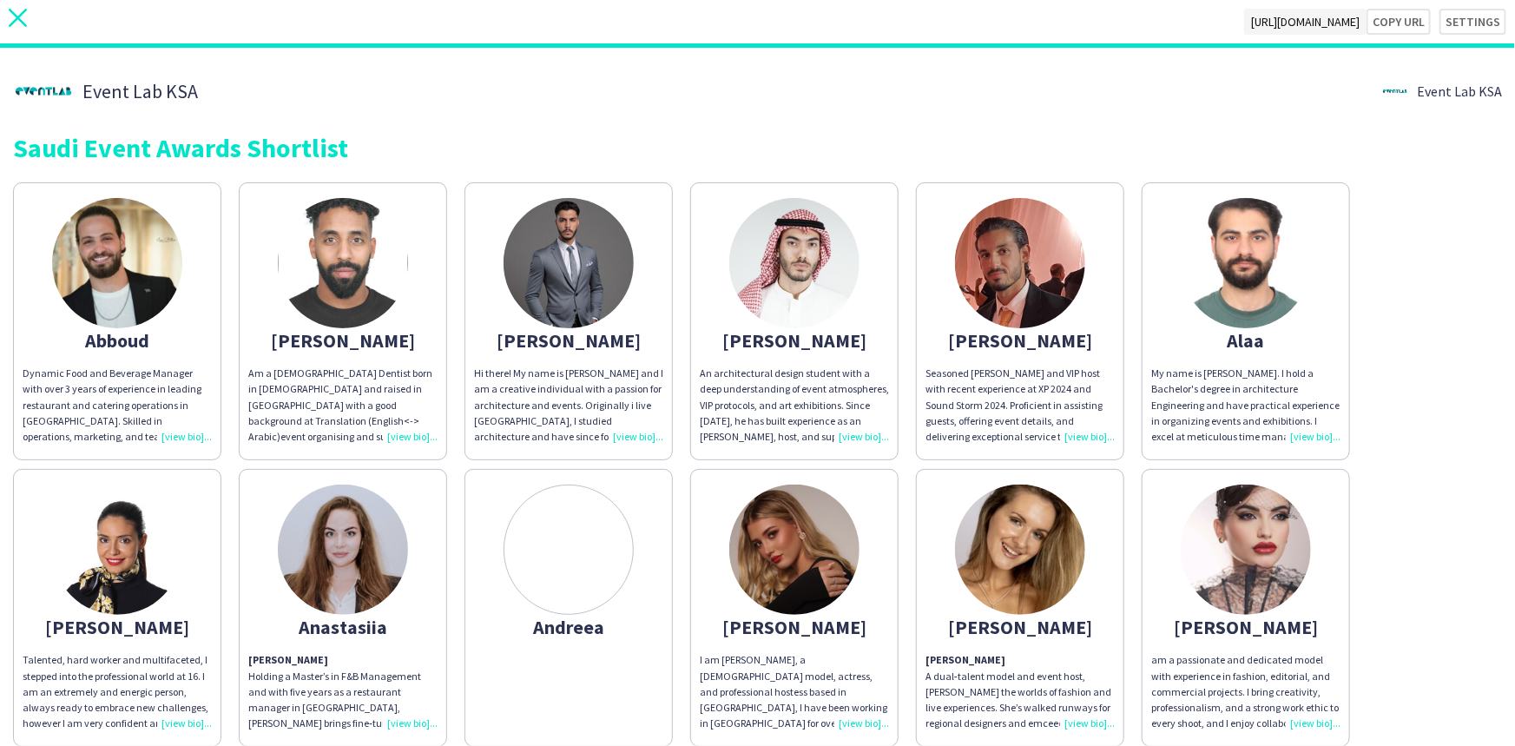
click at [19, 24] on icon "close" at bounding box center [18, 18] width 18 height 18
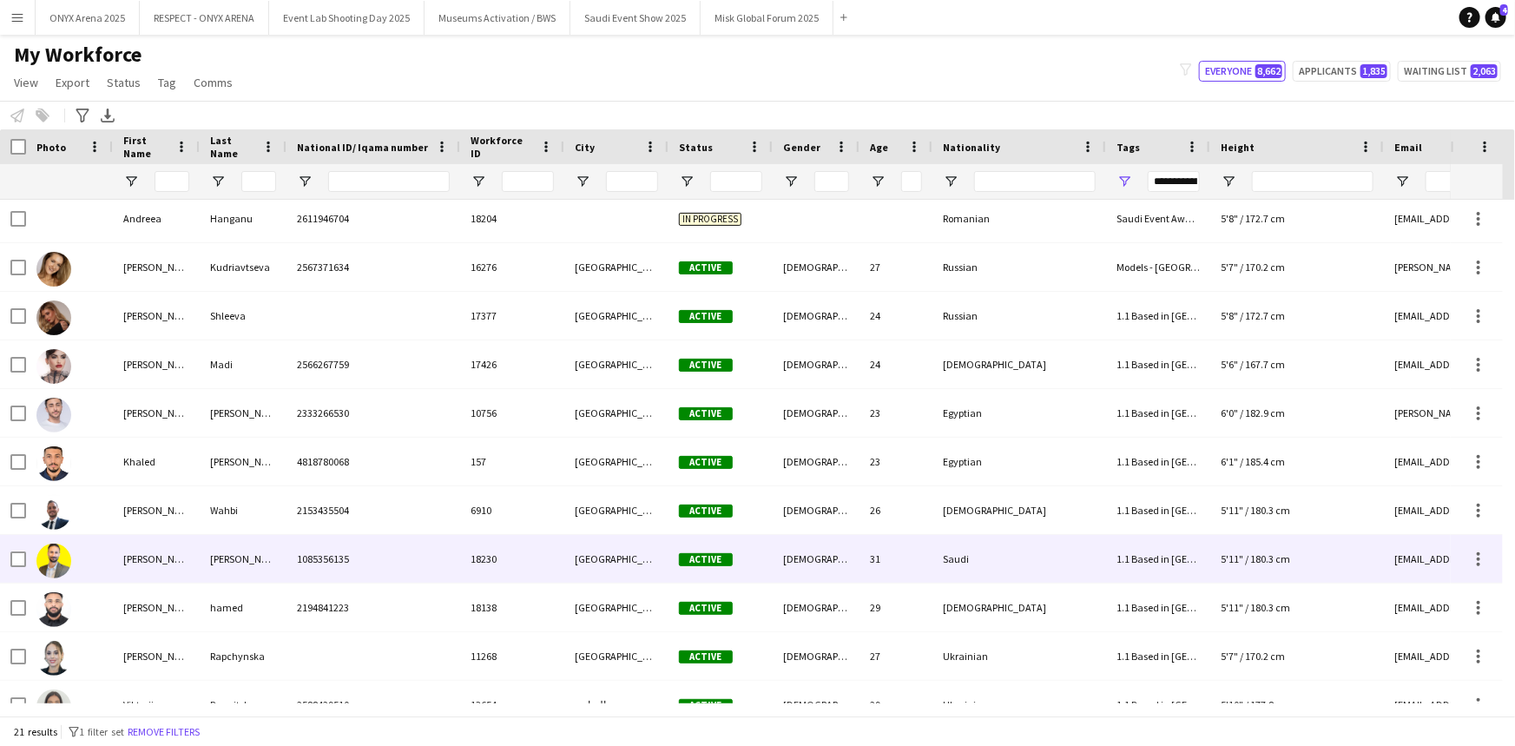
click at [112, 554] on div at bounding box center [69, 559] width 87 height 48
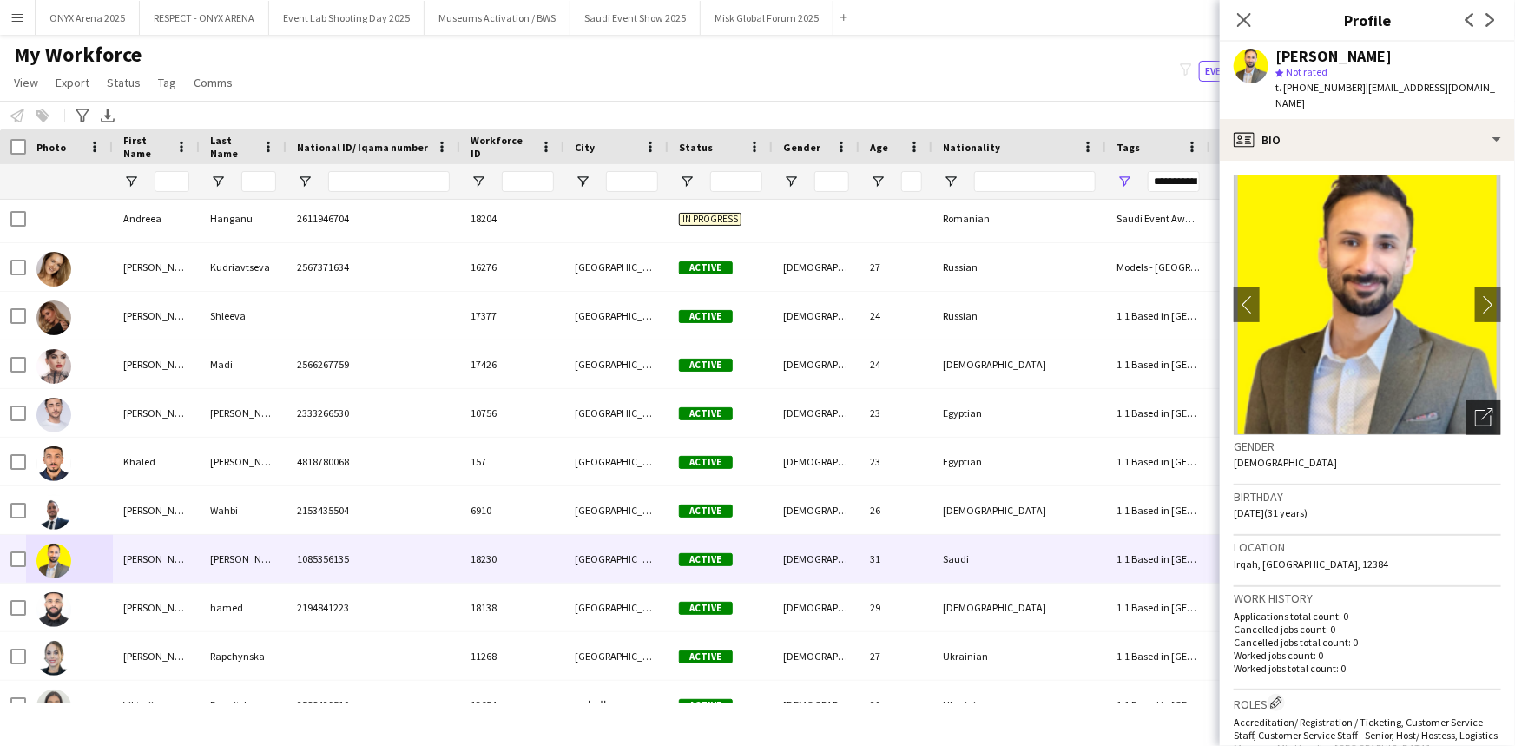
click at [1466, 400] on div "Open photos pop-in" at bounding box center [1483, 417] width 35 height 35
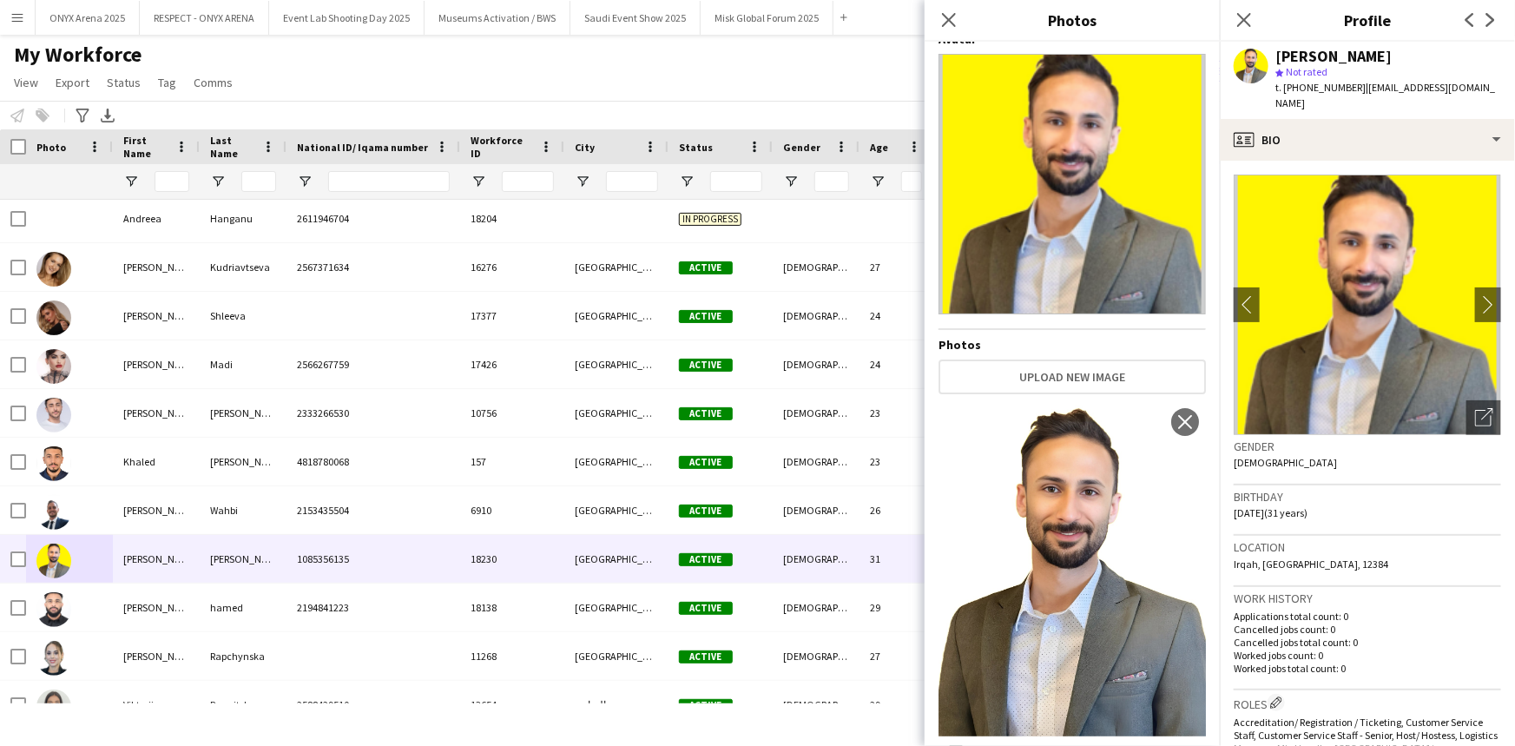
scroll to position [26, 0]
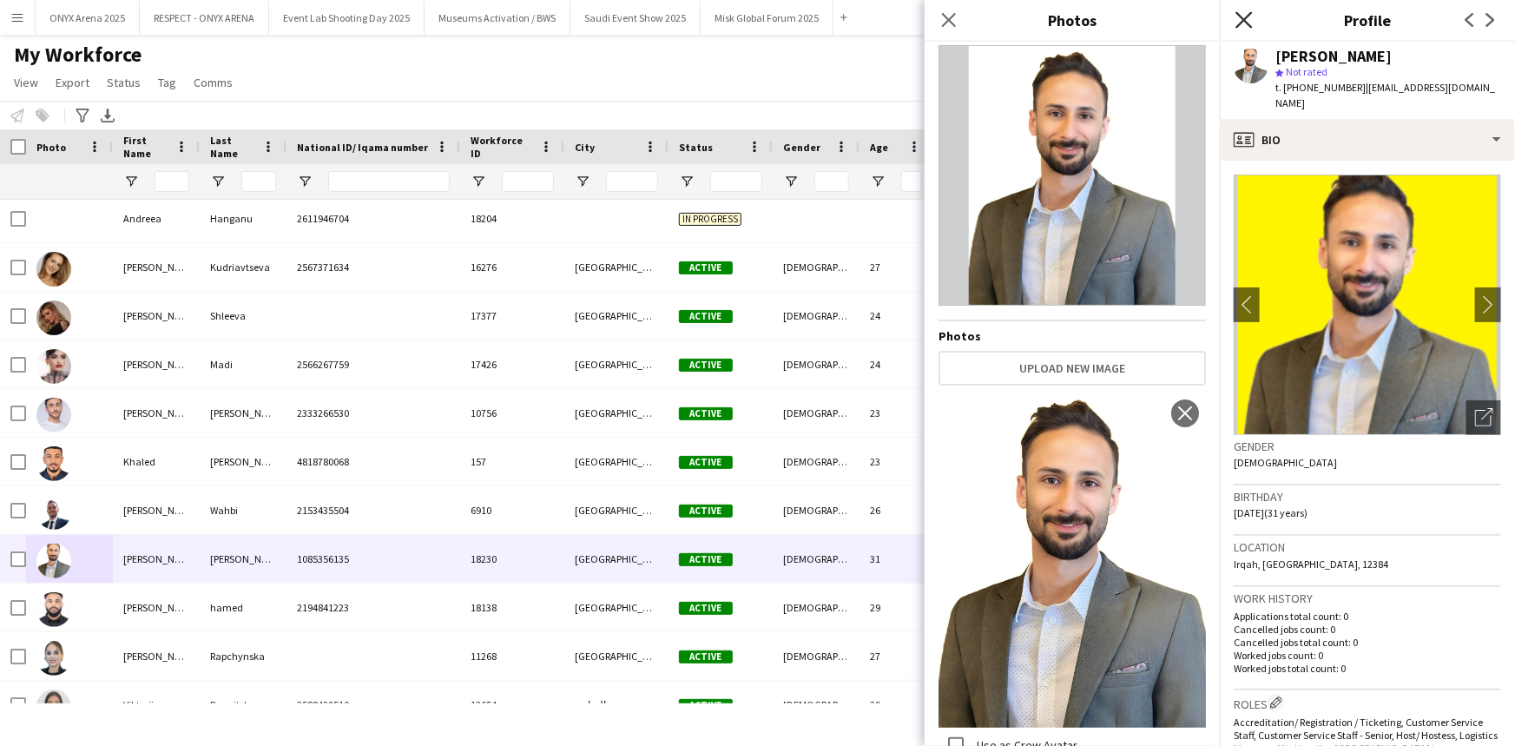
click at [1244, 19] on icon at bounding box center [1243, 19] width 16 height 16
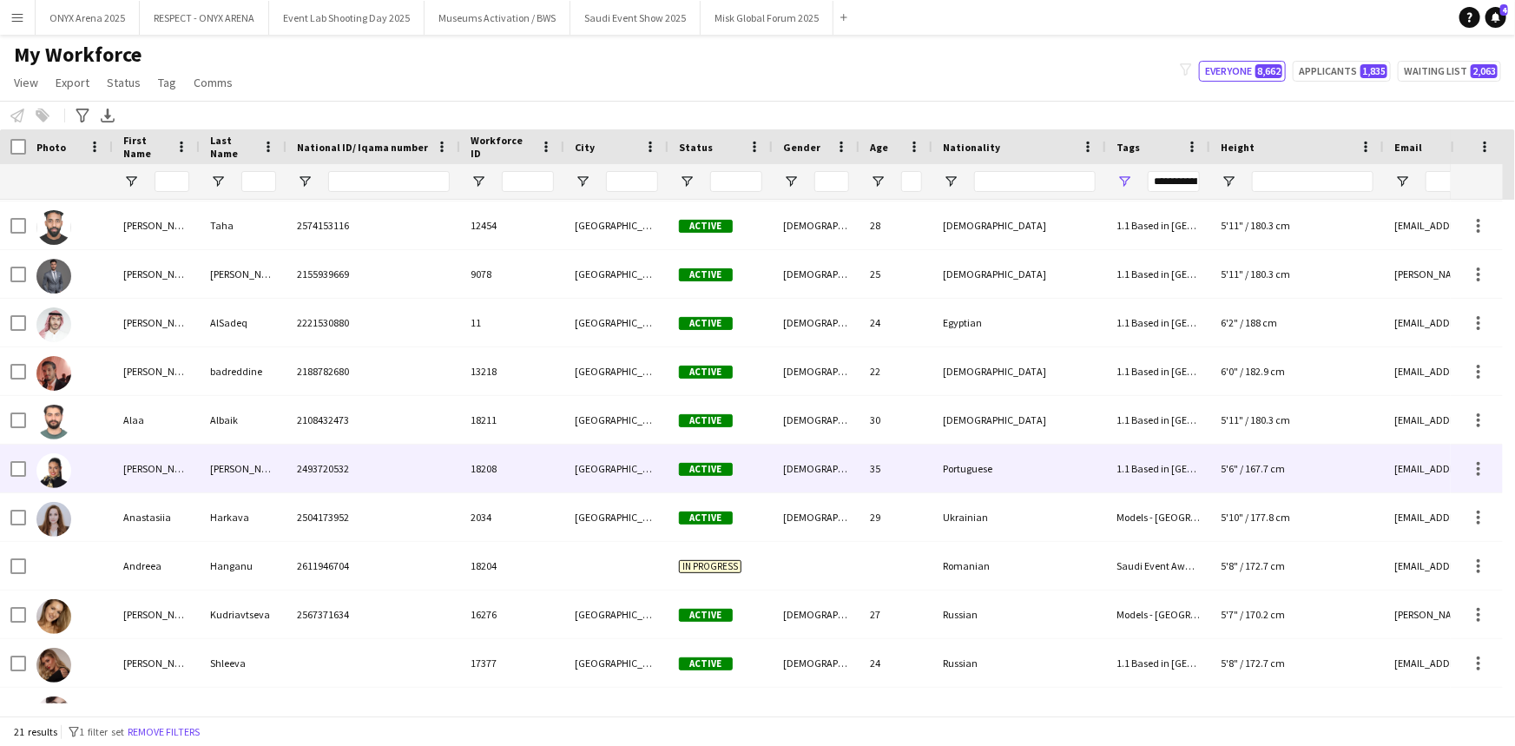
scroll to position [0, 0]
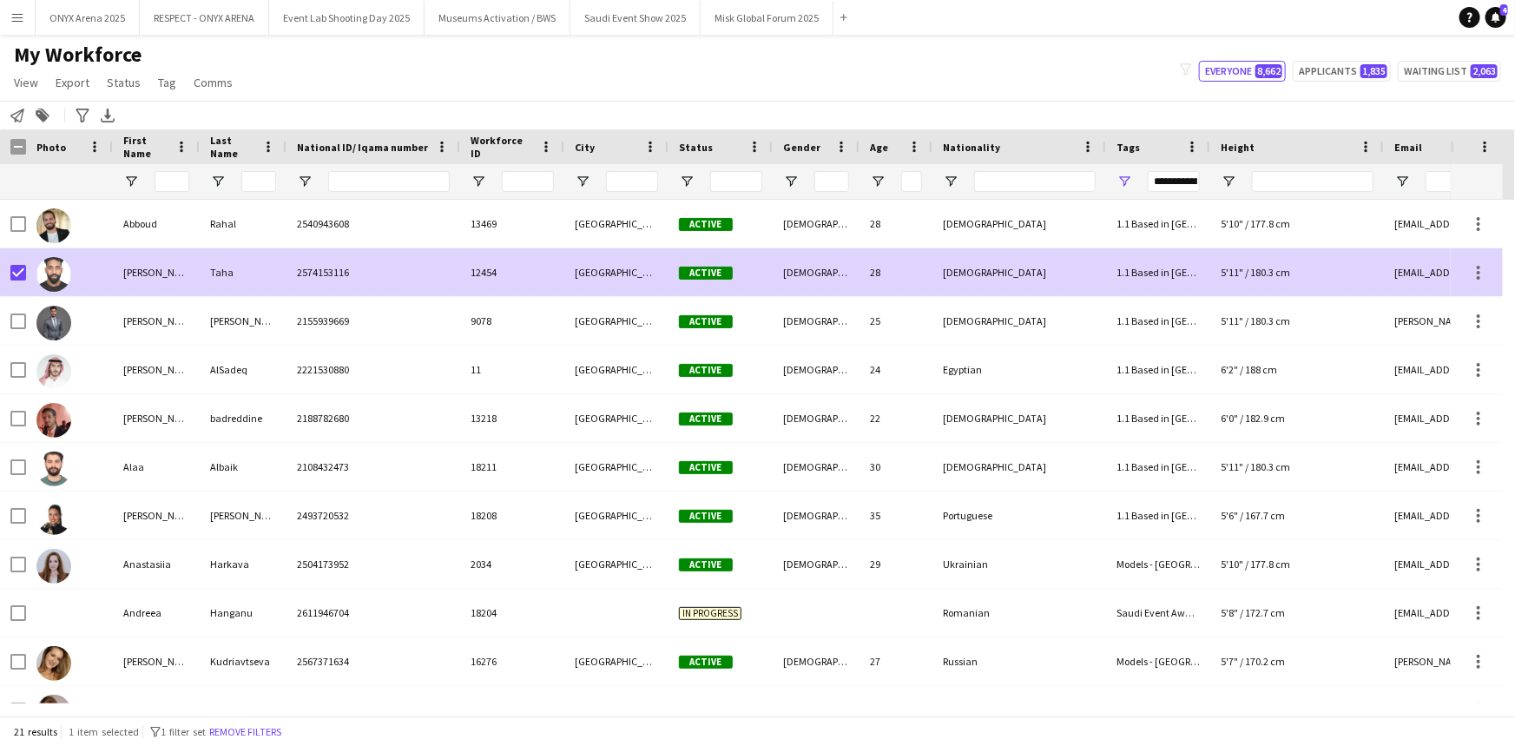
click at [115, 276] on div "[PERSON_NAME]" at bounding box center [156, 272] width 87 height 48
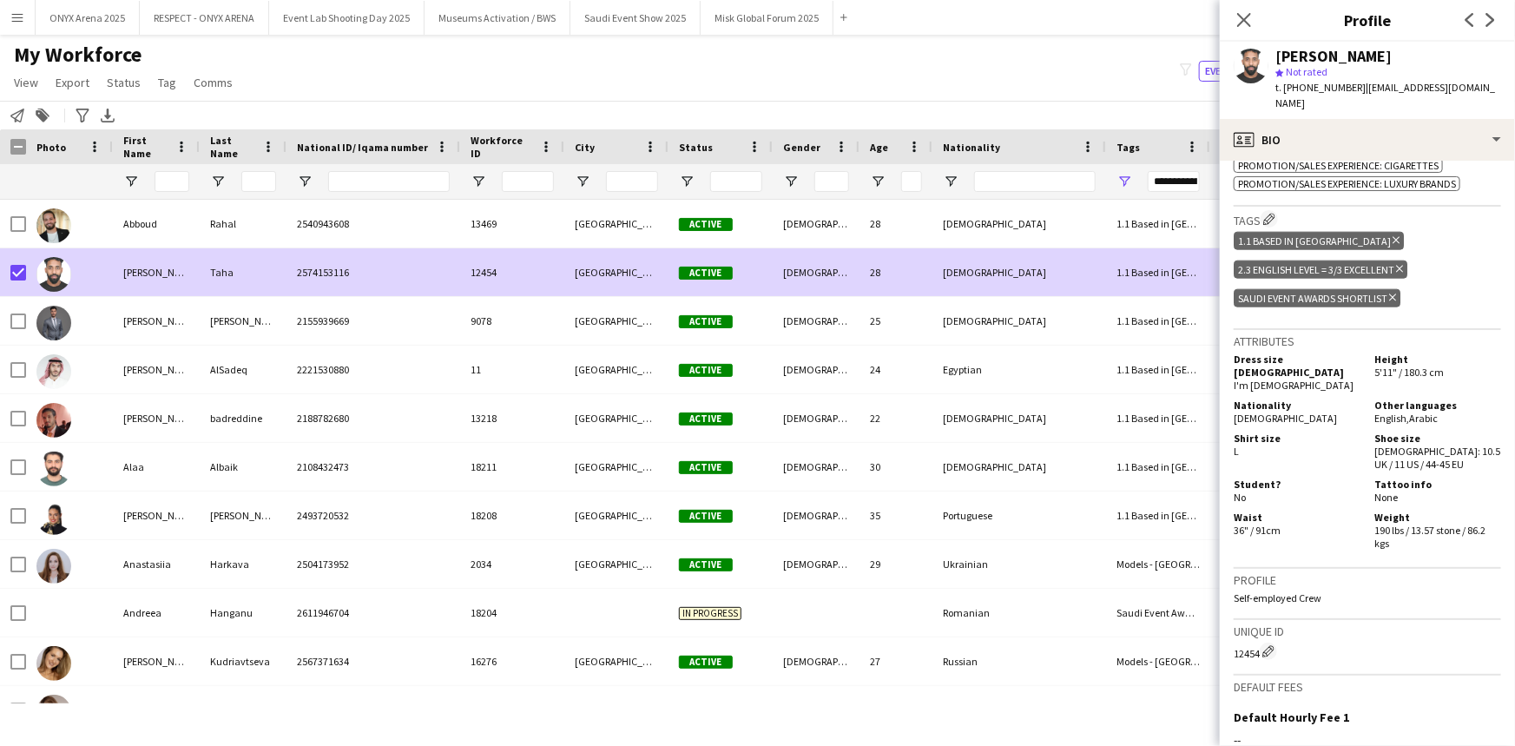
scroll to position [912, 0]
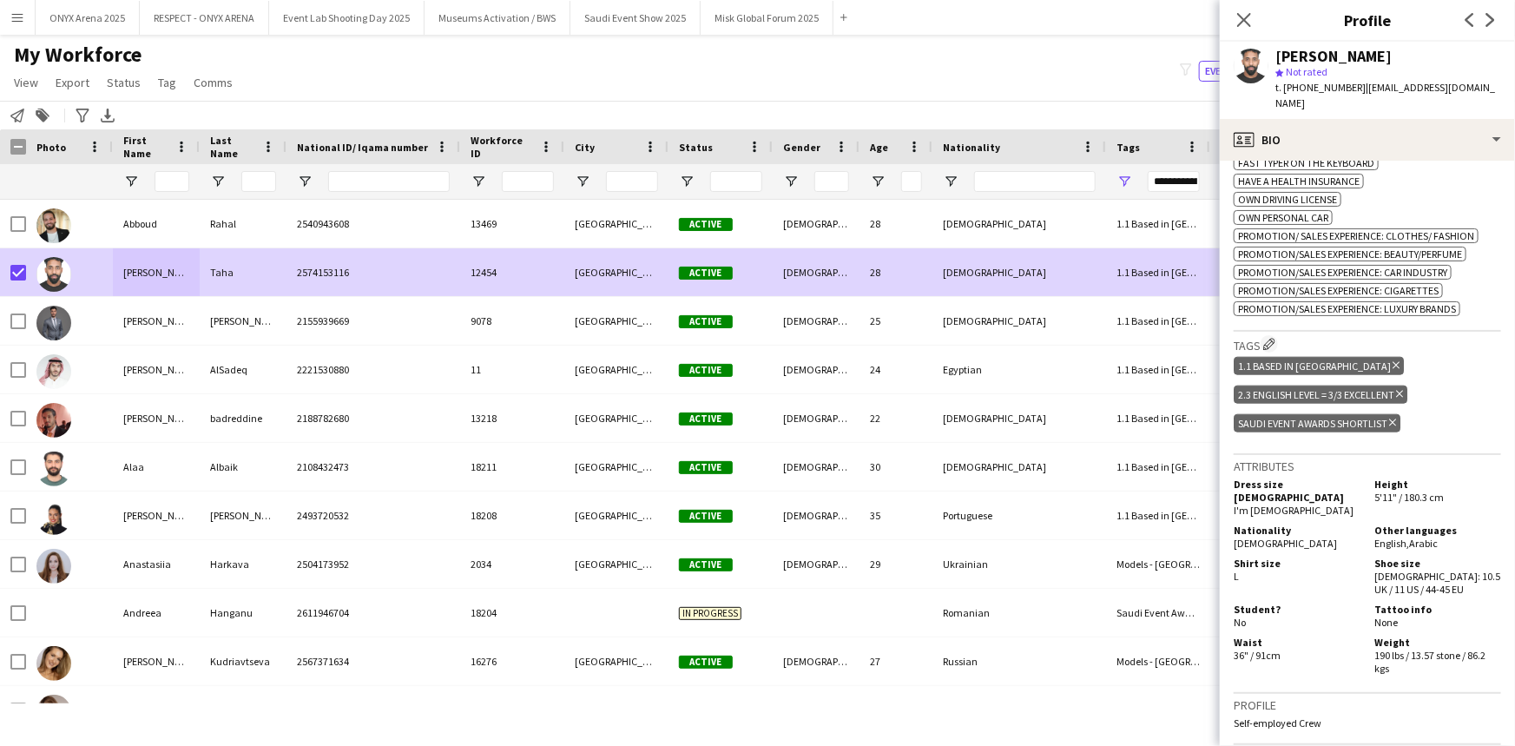
click at [1394, 419] on icon at bounding box center [1392, 422] width 7 height 7
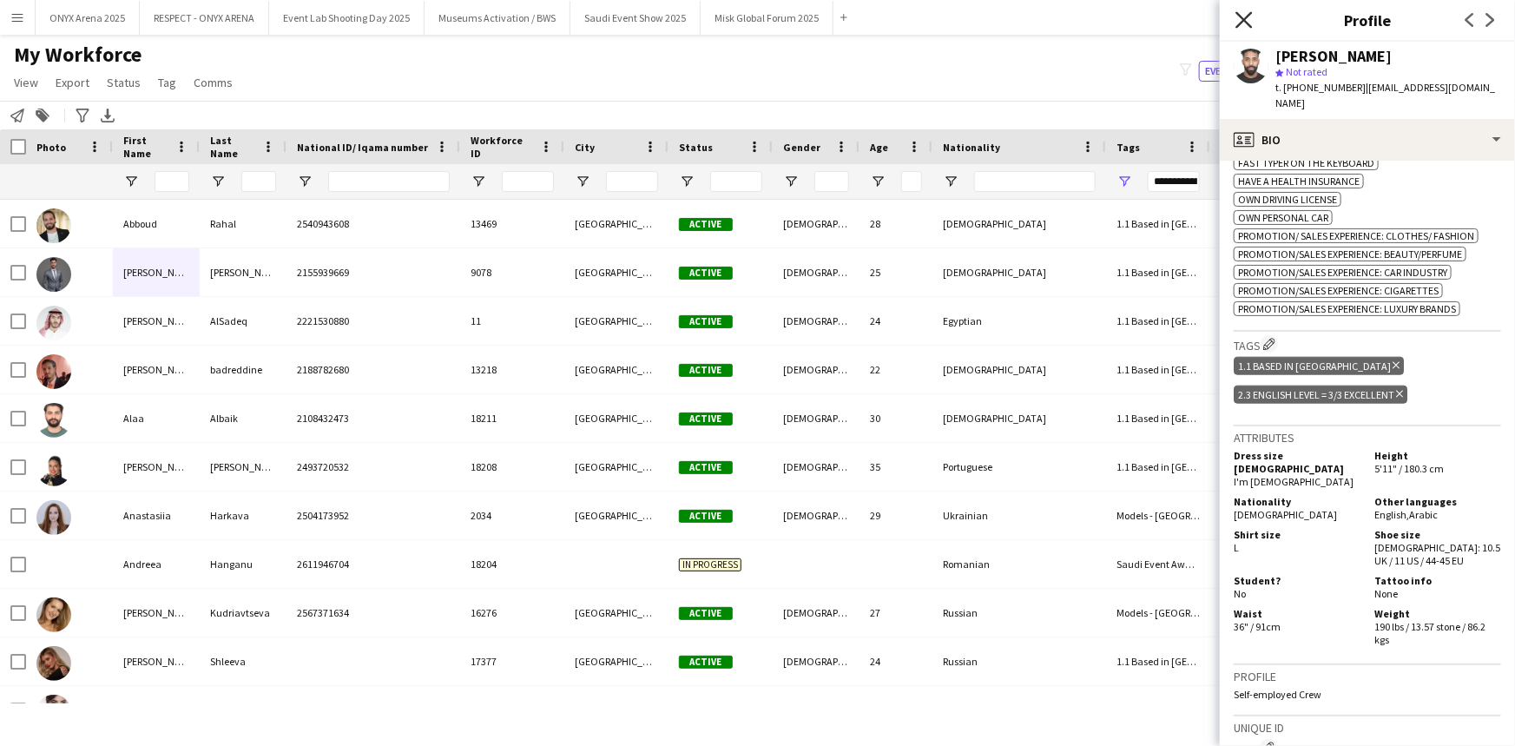
click at [1243, 25] on icon "Close pop-in" at bounding box center [1243, 19] width 16 height 16
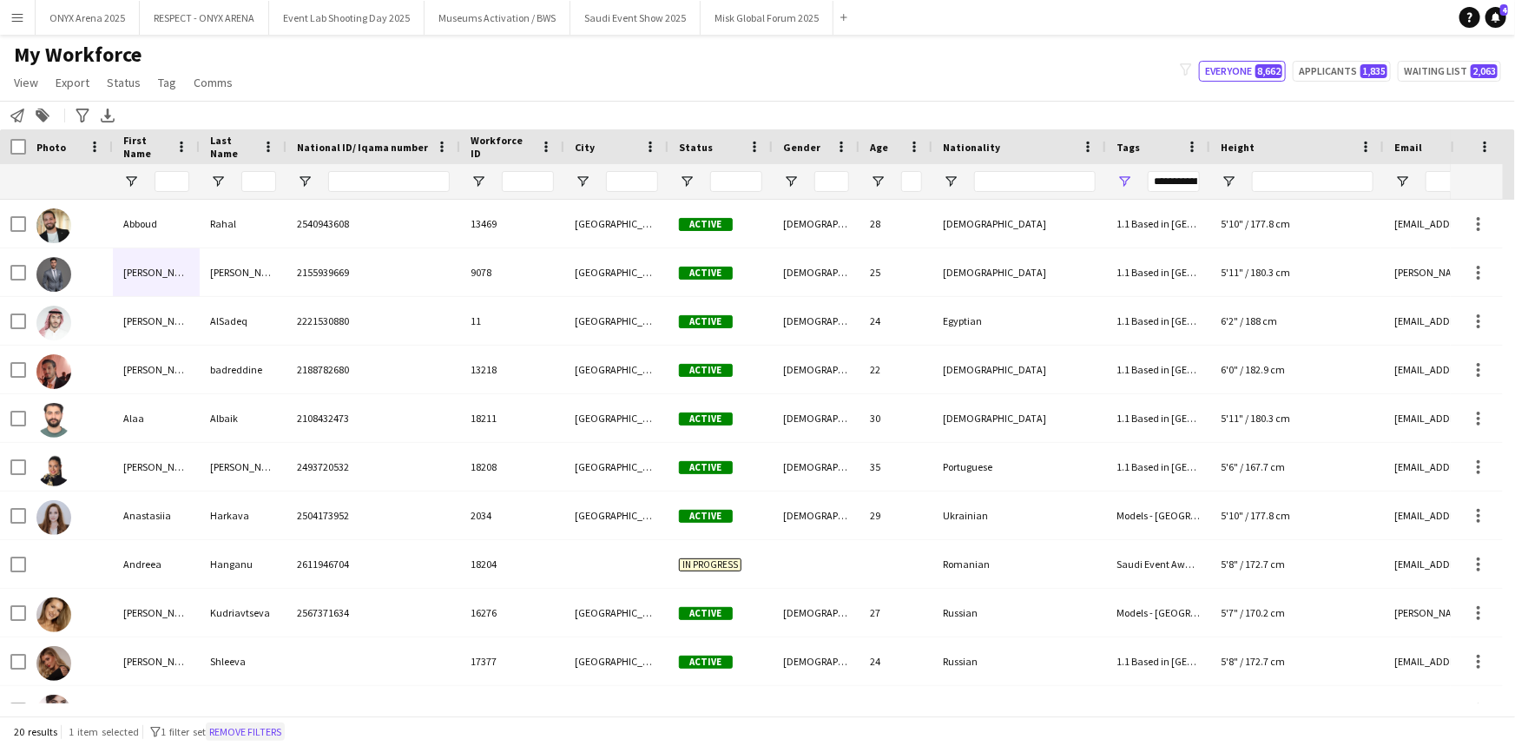
click at [266, 728] on button "Remove filters" at bounding box center [245, 731] width 79 height 19
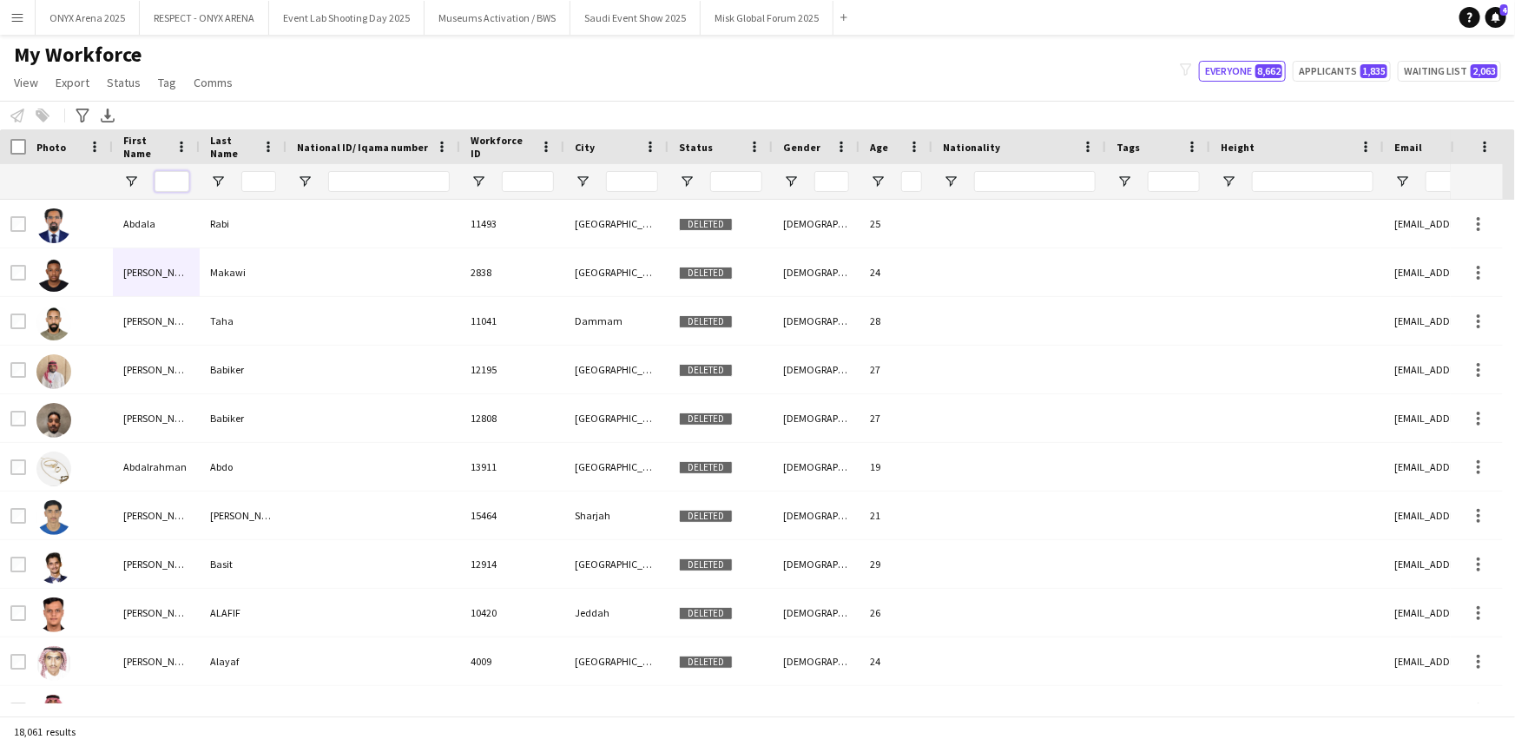
click at [173, 186] on input "First Name Filter Input" at bounding box center [172, 181] width 35 height 21
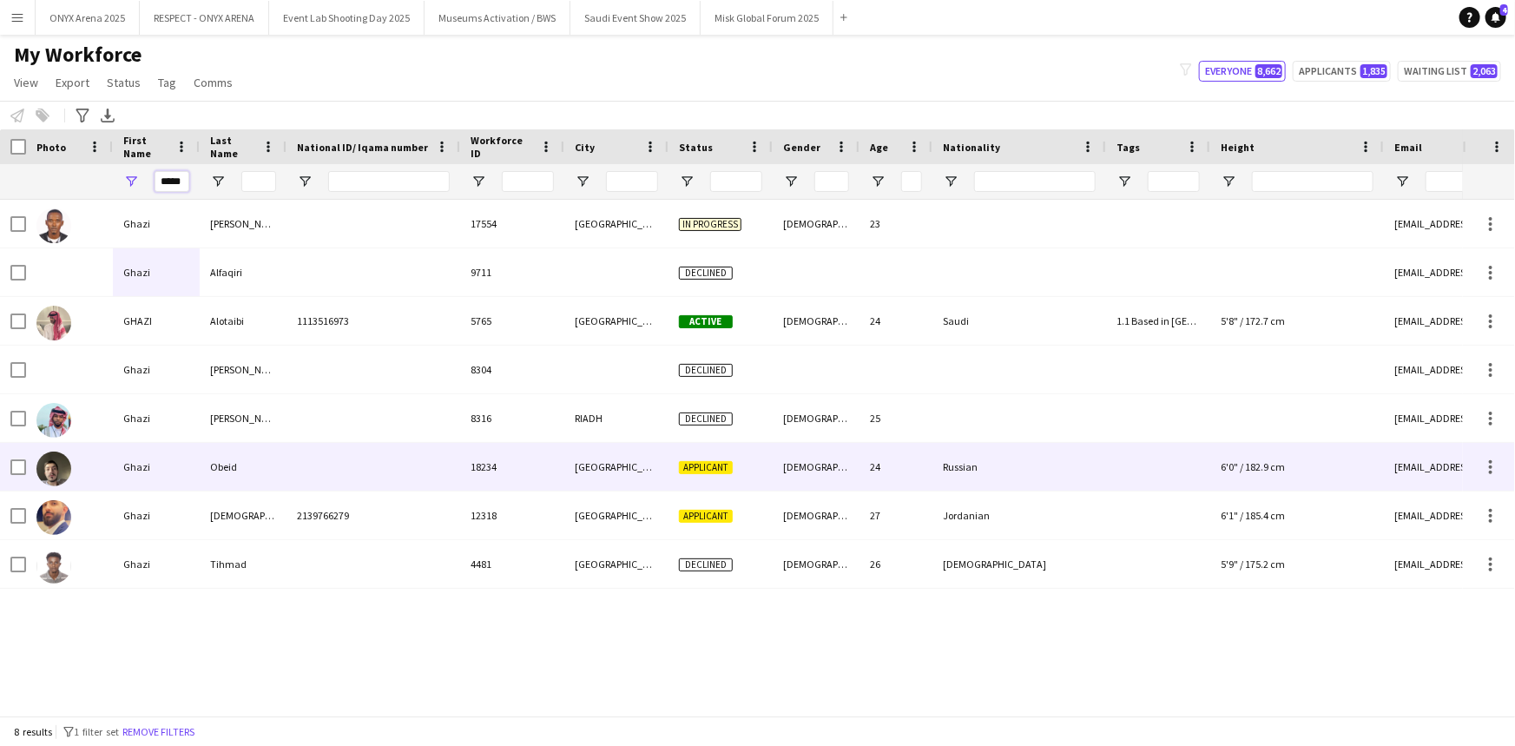
type input "*****"
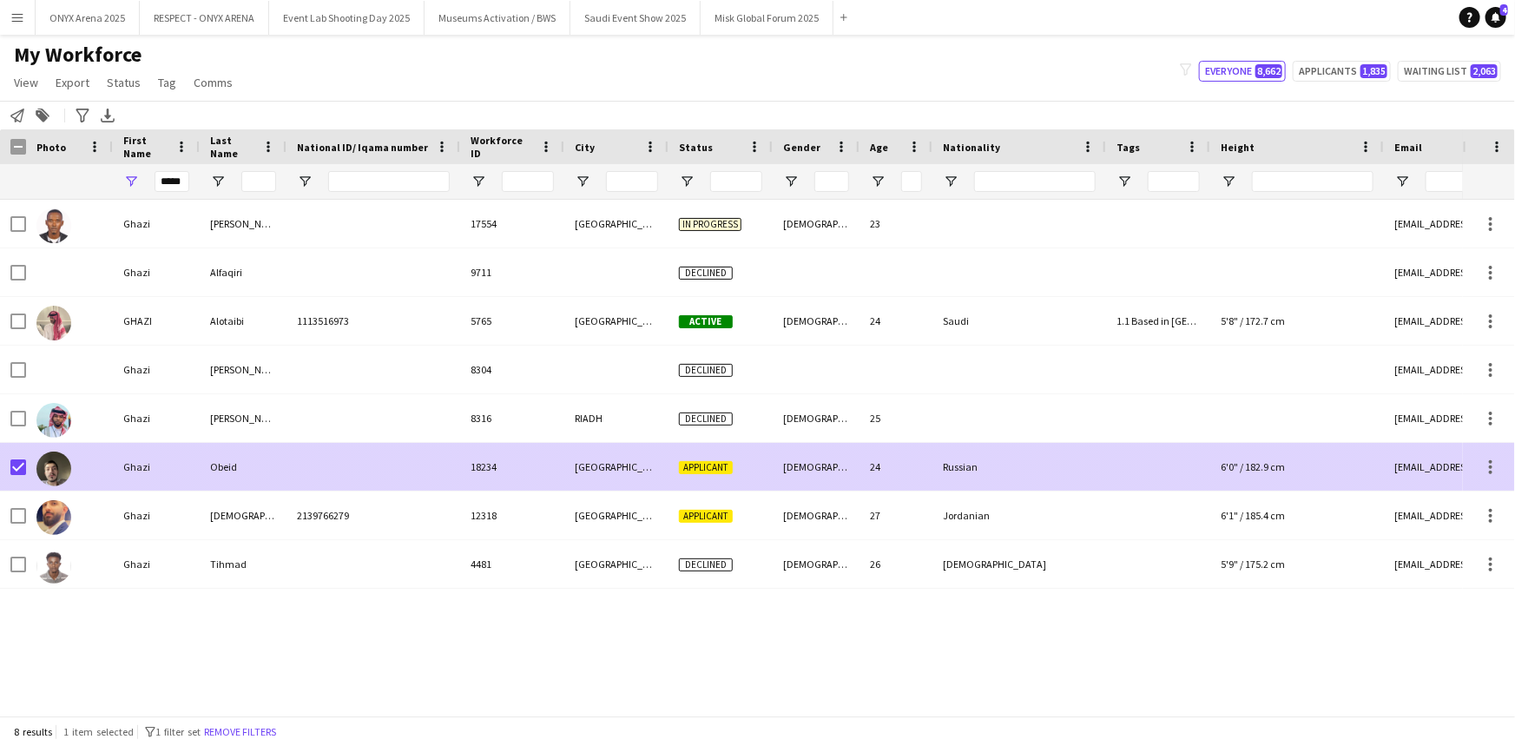
click at [53, 467] on img at bounding box center [53, 468] width 35 height 35
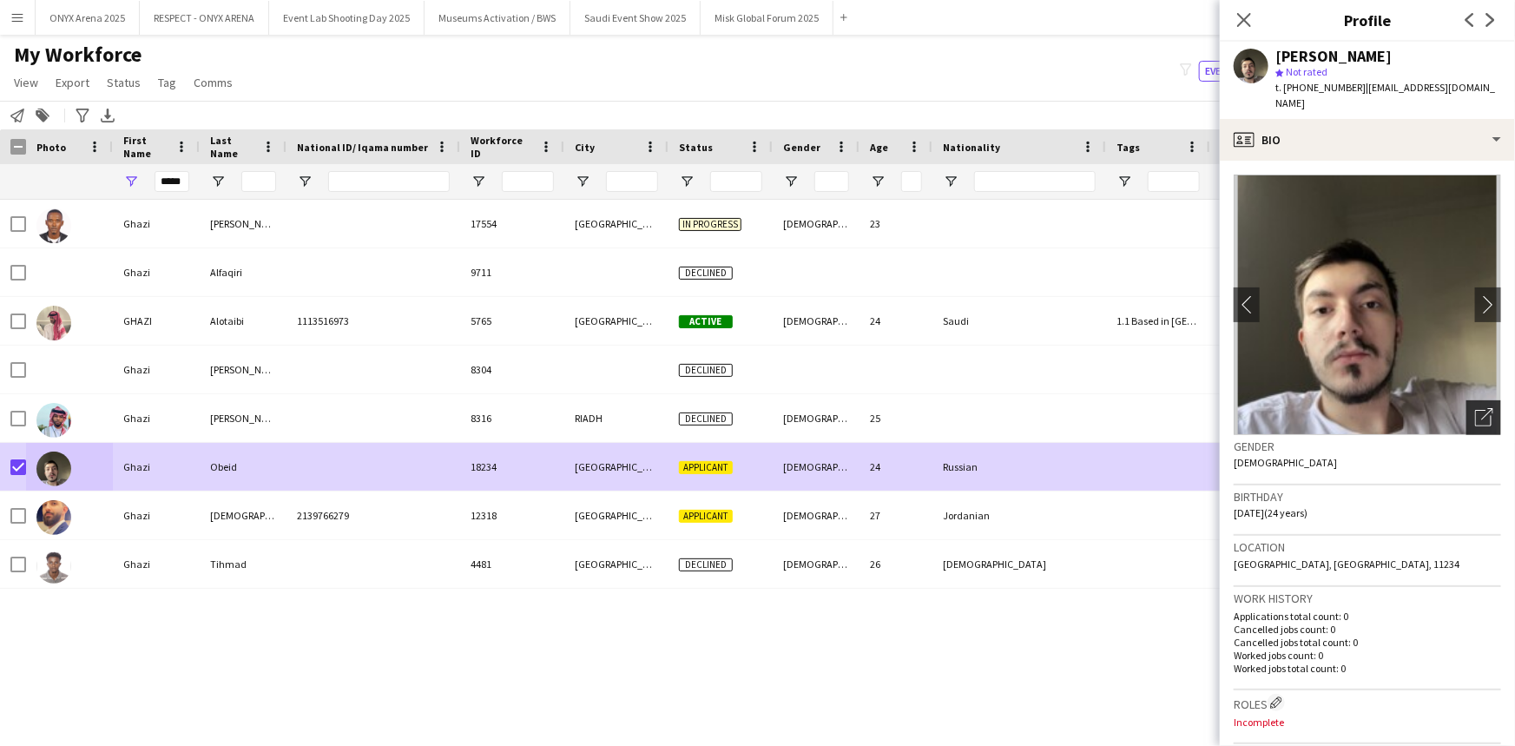
click at [1475, 408] on icon "Open photos pop-in" at bounding box center [1484, 417] width 18 height 18
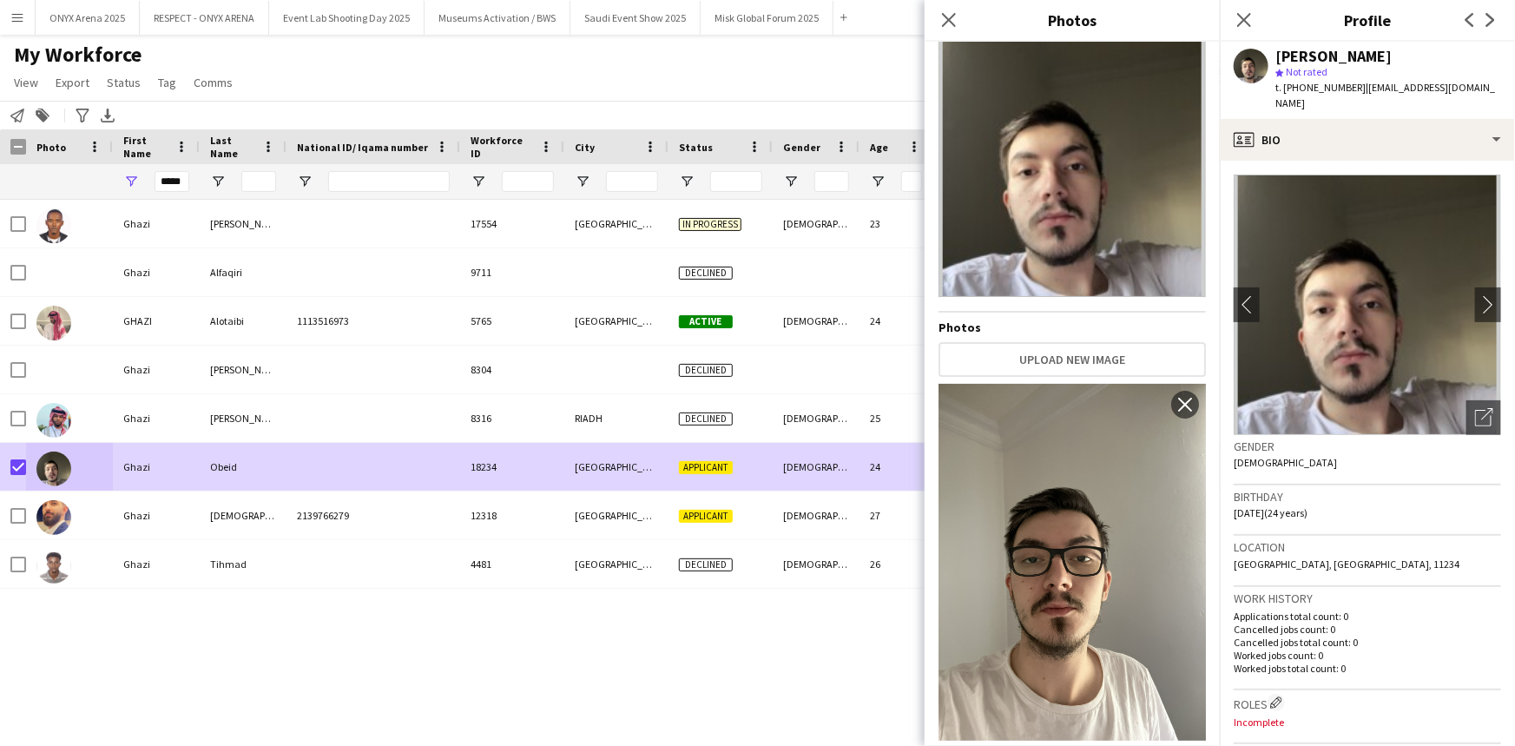
scroll to position [47, 0]
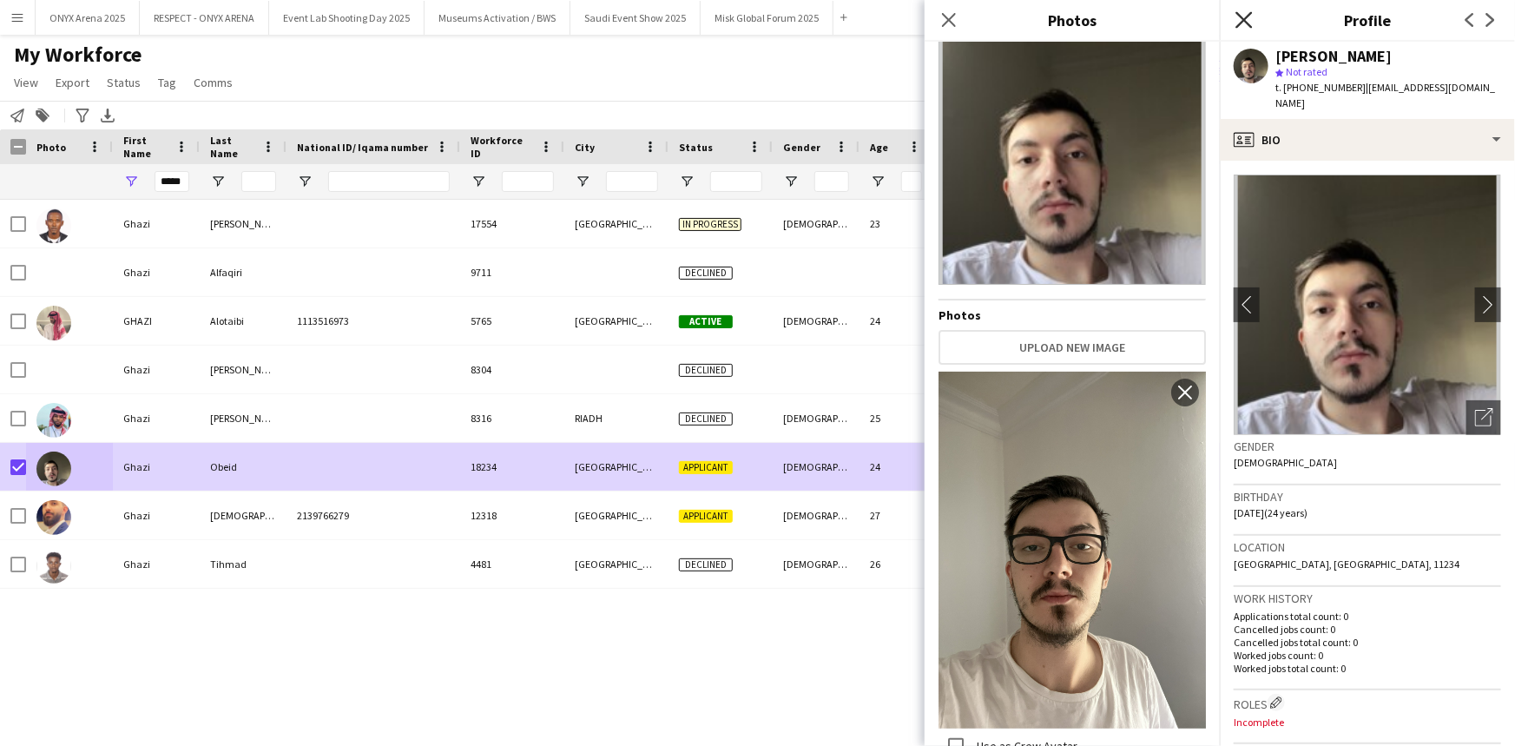
click at [1250, 24] on icon at bounding box center [1243, 19] width 16 height 16
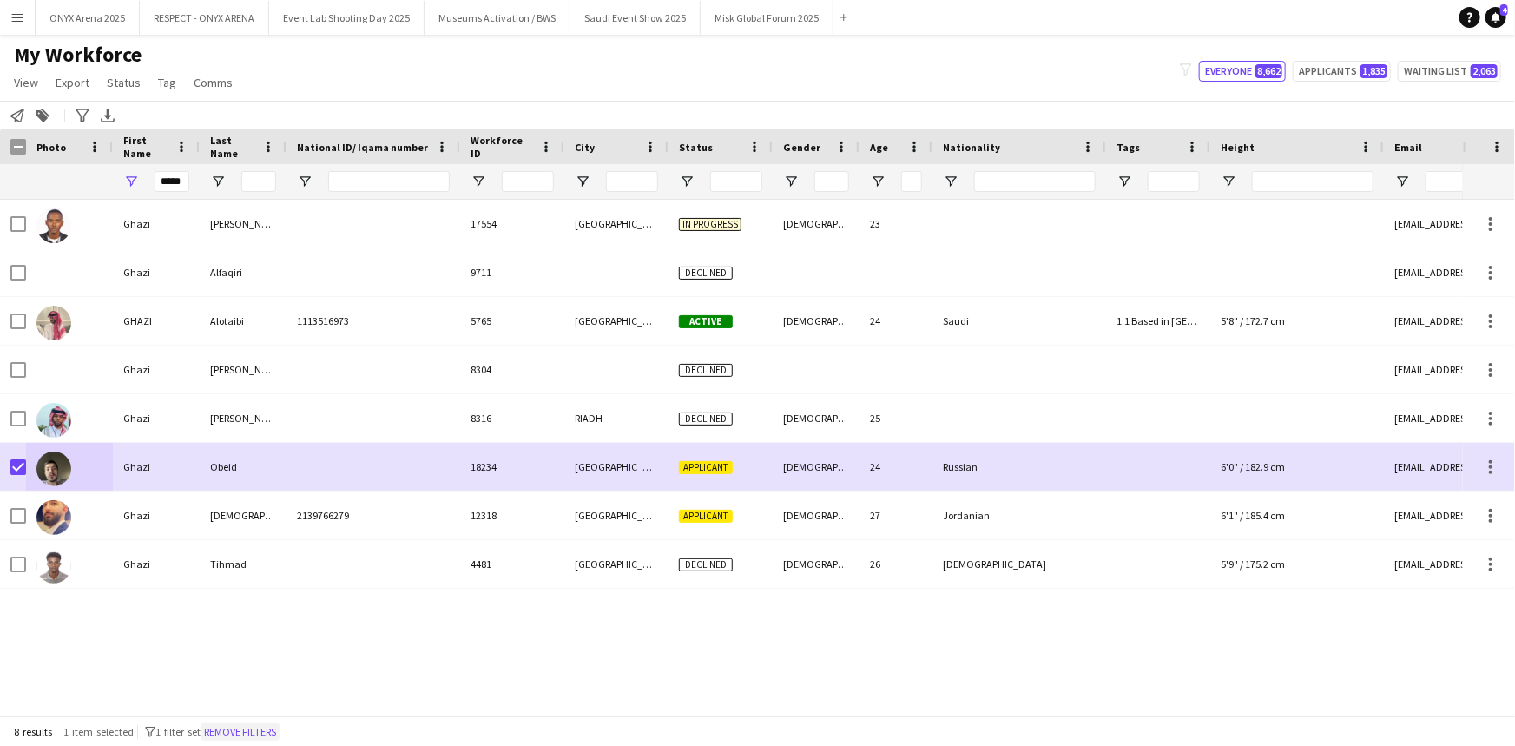
click at [244, 735] on button "Remove filters" at bounding box center [240, 731] width 79 height 19
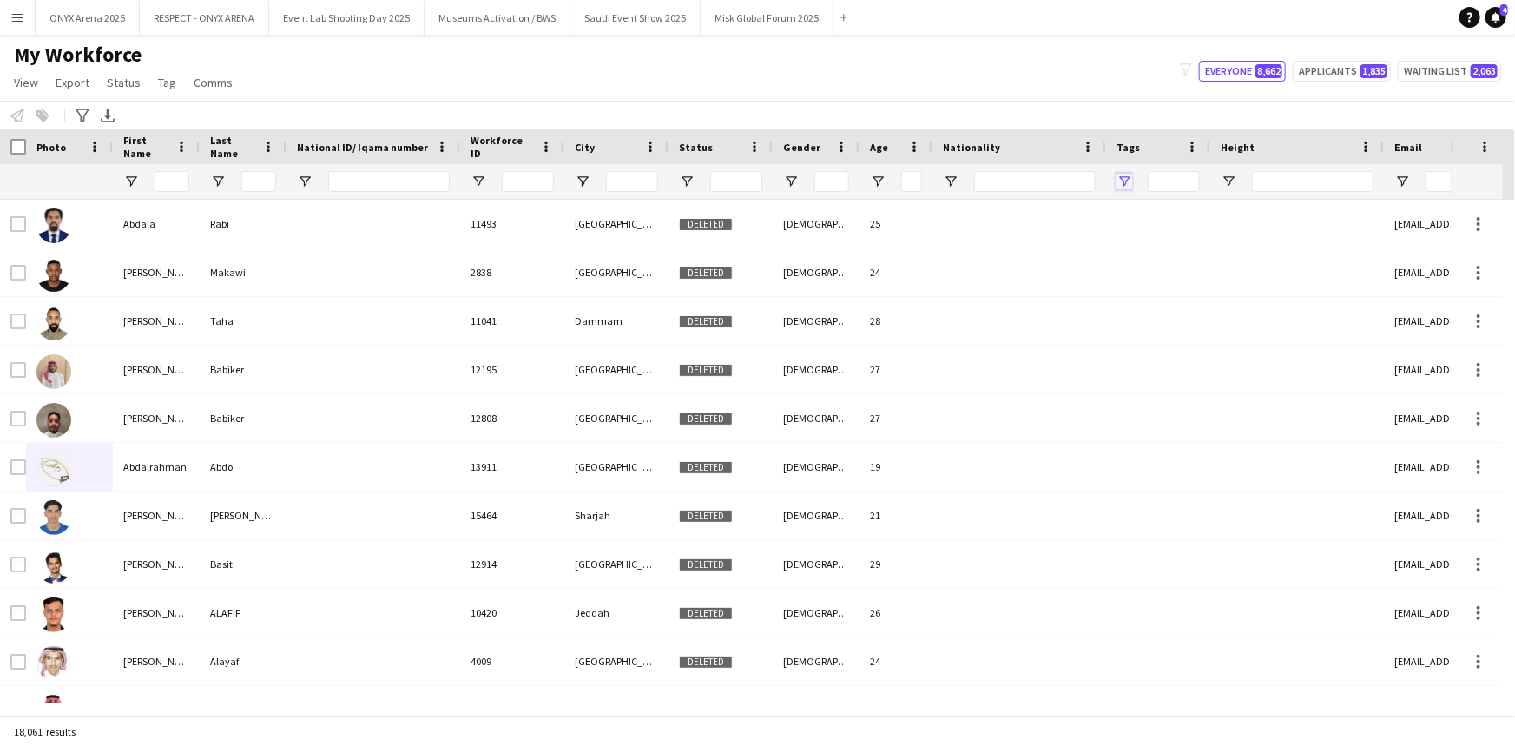
click at [1125, 174] on span "Open Filter Menu" at bounding box center [1124, 182] width 16 height 16
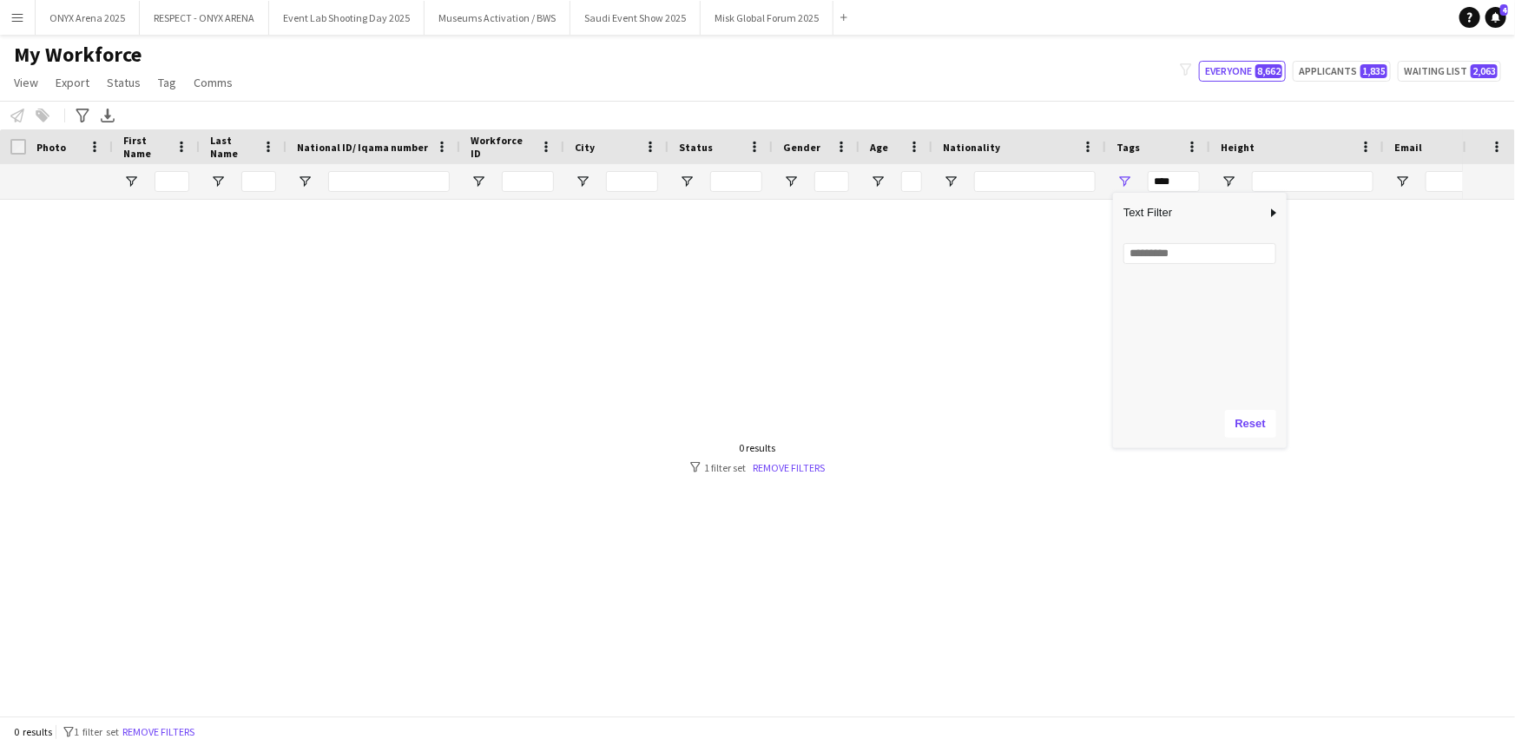
scroll to position [473, 0]
type input "**********"
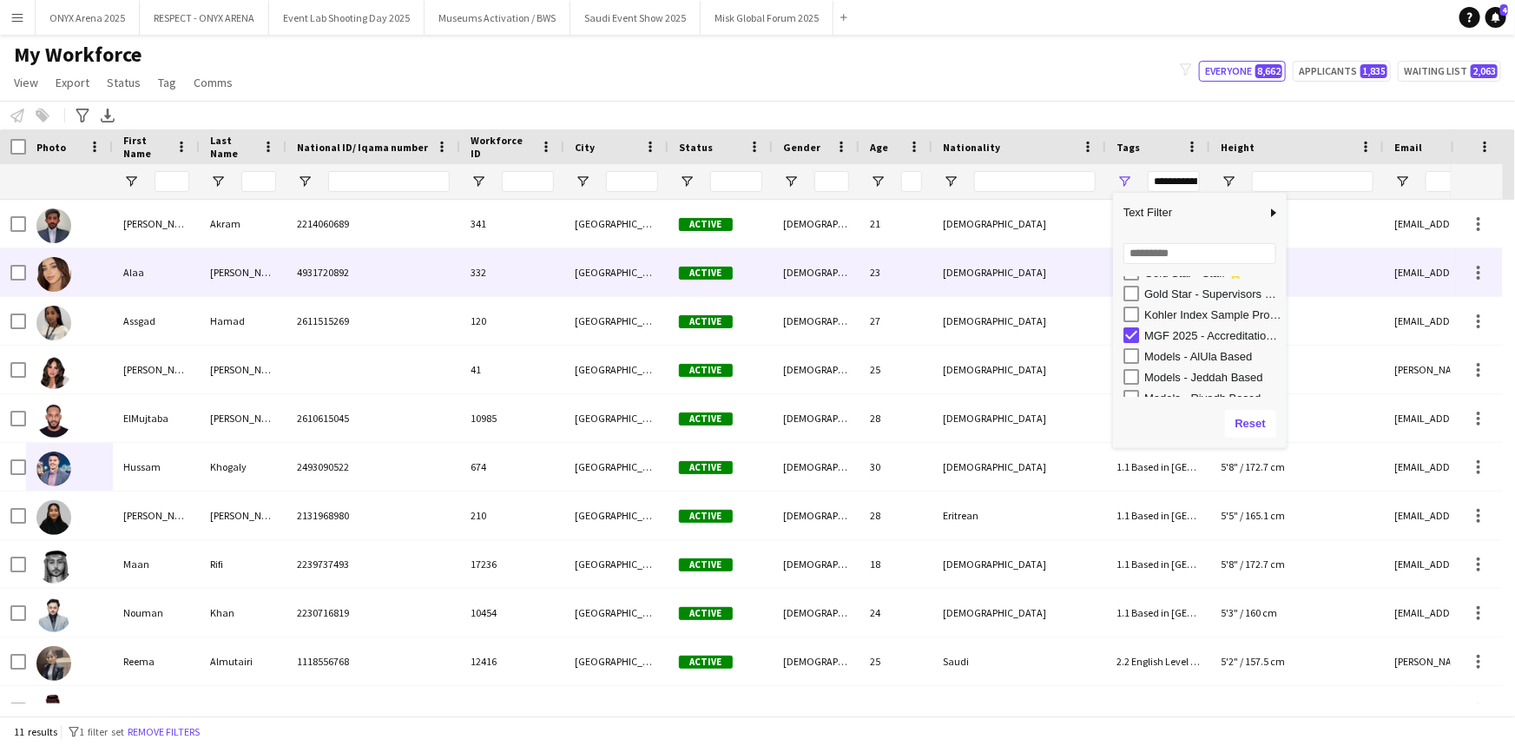
click at [130, 284] on div "Alaa" at bounding box center [156, 272] width 87 height 48
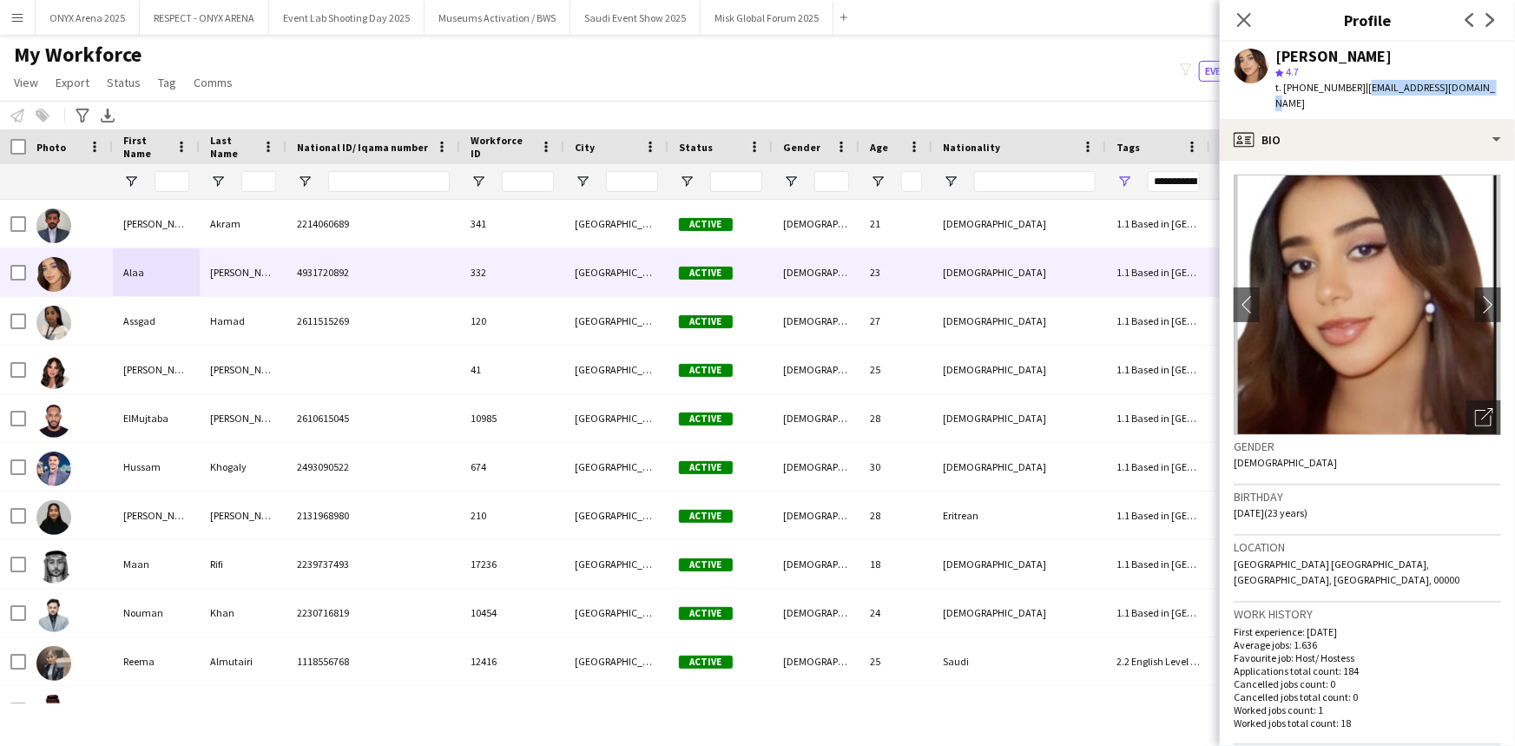
drag, startPoint x: 1358, startPoint y: 85, endPoint x: 1481, endPoint y: 89, distance: 123.4
click at [1481, 89] on div "[PERSON_NAME] star 4.7 t. [PHONE_NUMBER] | [EMAIL_ADDRESS][DOMAIN_NAME]" at bounding box center [1367, 80] width 295 height 77
copy span "[EMAIL_ADDRESS][DOMAIN_NAME]"
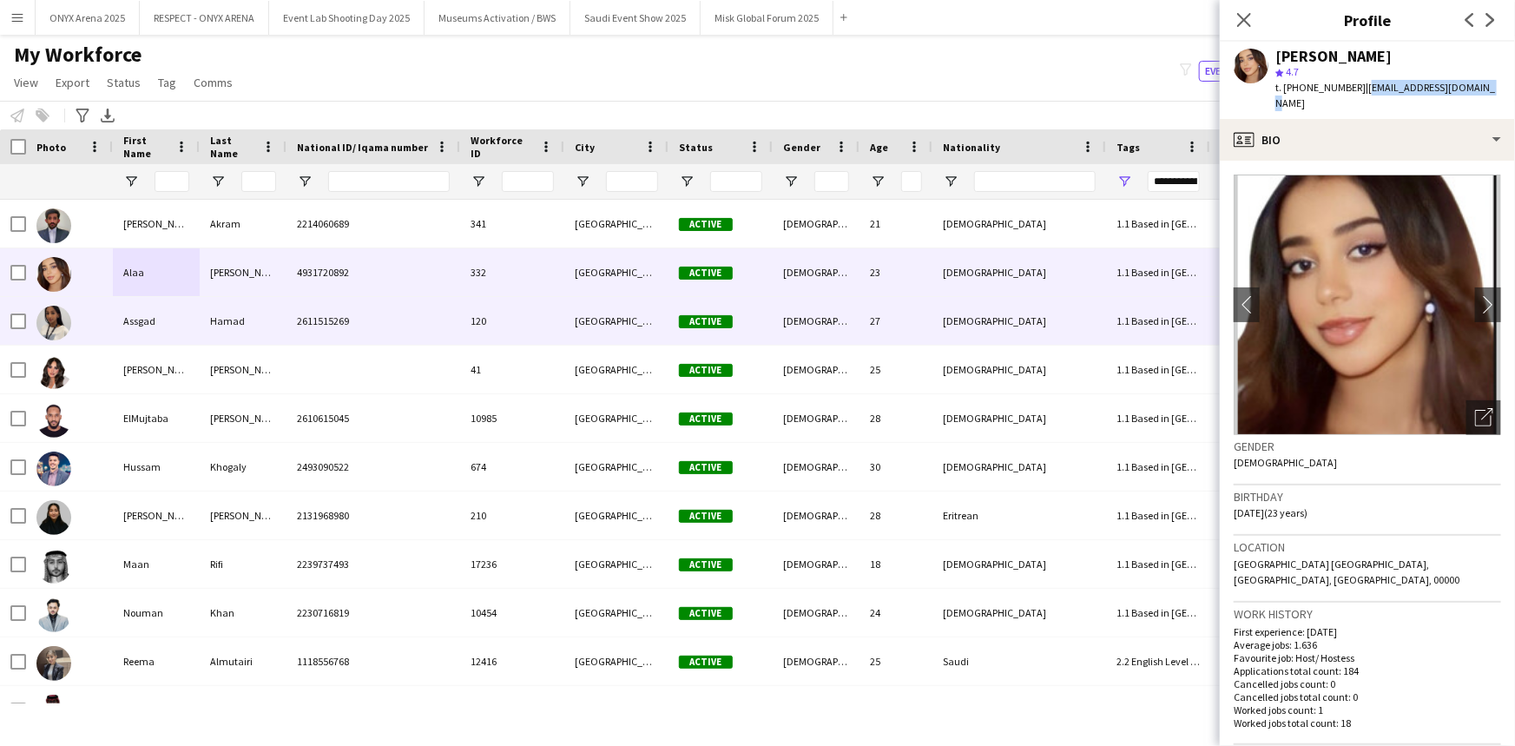
drag, startPoint x: 96, startPoint y: 325, endPoint x: 130, endPoint y: 330, distance: 34.3
click at [97, 325] on div at bounding box center [69, 321] width 87 height 48
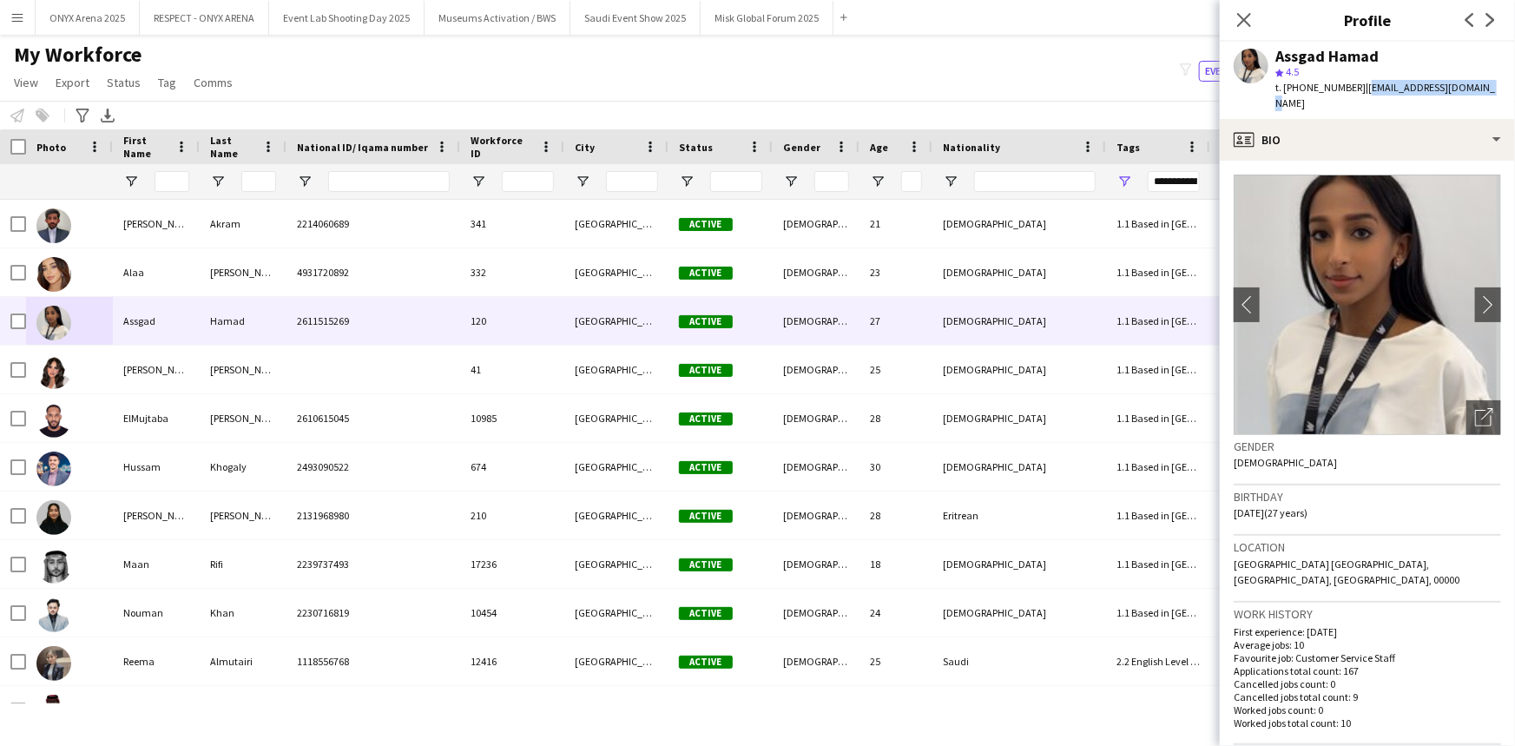
drag, startPoint x: 1358, startPoint y: 84, endPoint x: 1488, endPoint y: 95, distance: 130.6
click at [1488, 95] on div "Assgad Hamad star 4.5 t. [PHONE_NUMBER] | [EMAIL_ADDRESS][DOMAIN_NAME]" at bounding box center [1367, 80] width 295 height 77
copy span "[EMAIL_ADDRESS][DOMAIN_NAME]"
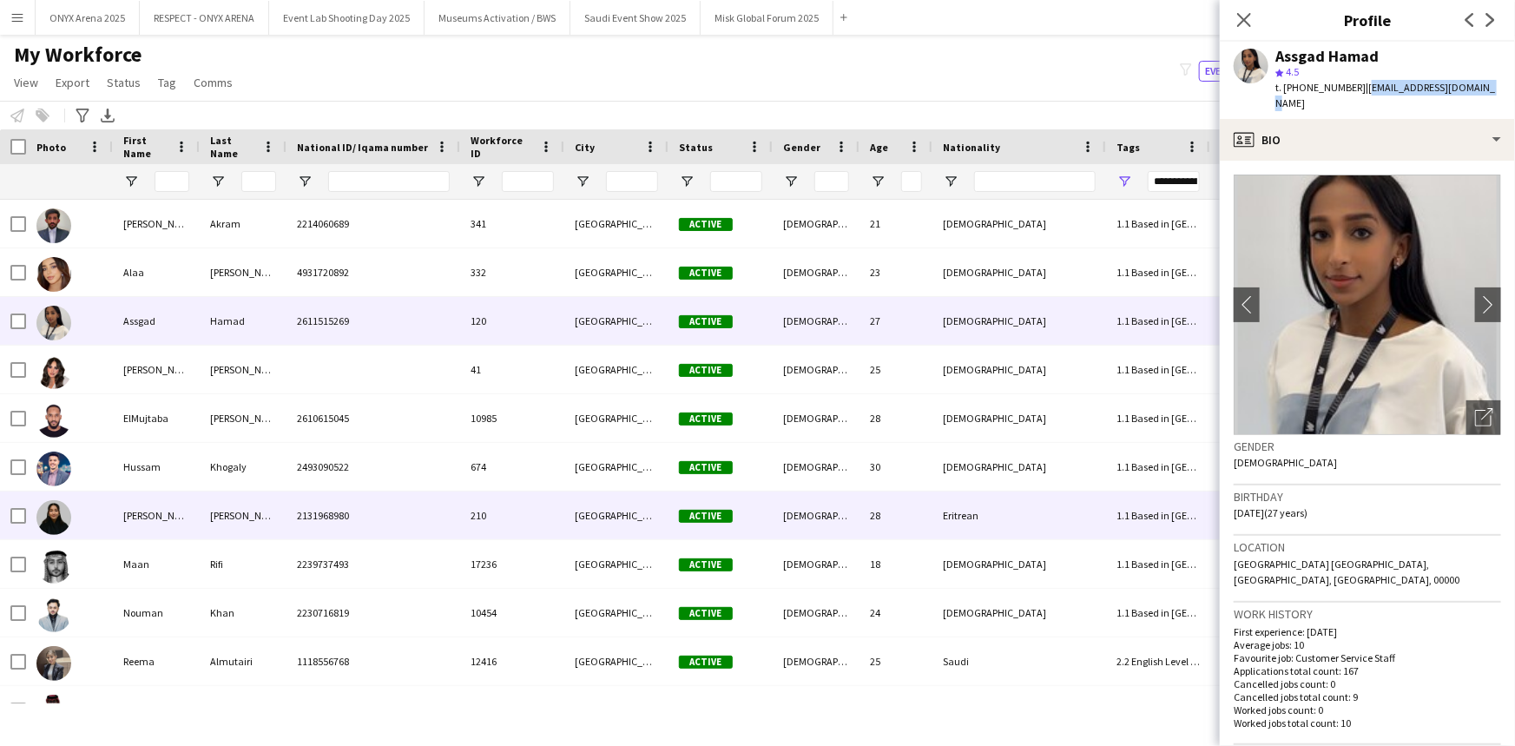
click at [140, 531] on div "[PERSON_NAME]" at bounding box center [156, 515] width 87 height 48
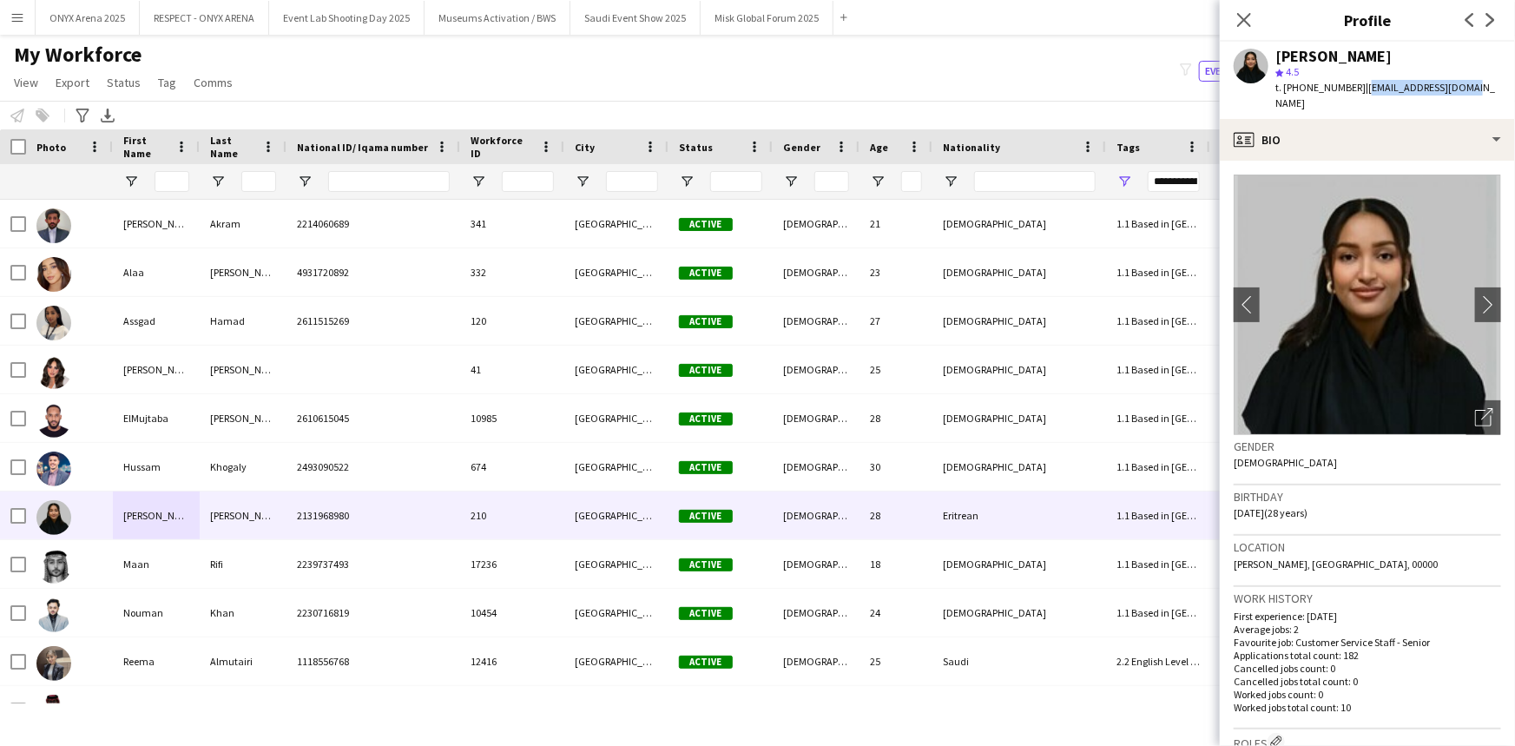
drag, startPoint x: 1357, startPoint y: 89, endPoint x: 1461, endPoint y: 94, distance: 104.3
click at [1461, 94] on span "| [EMAIL_ADDRESS][DOMAIN_NAME]" at bounding box center [1385, 95] width 220 height 29
copy span "[EMAIL_ADDRESS][DOMAIN_NAME]"
